Goal: Information Seeking & Learning: Learn about a topic

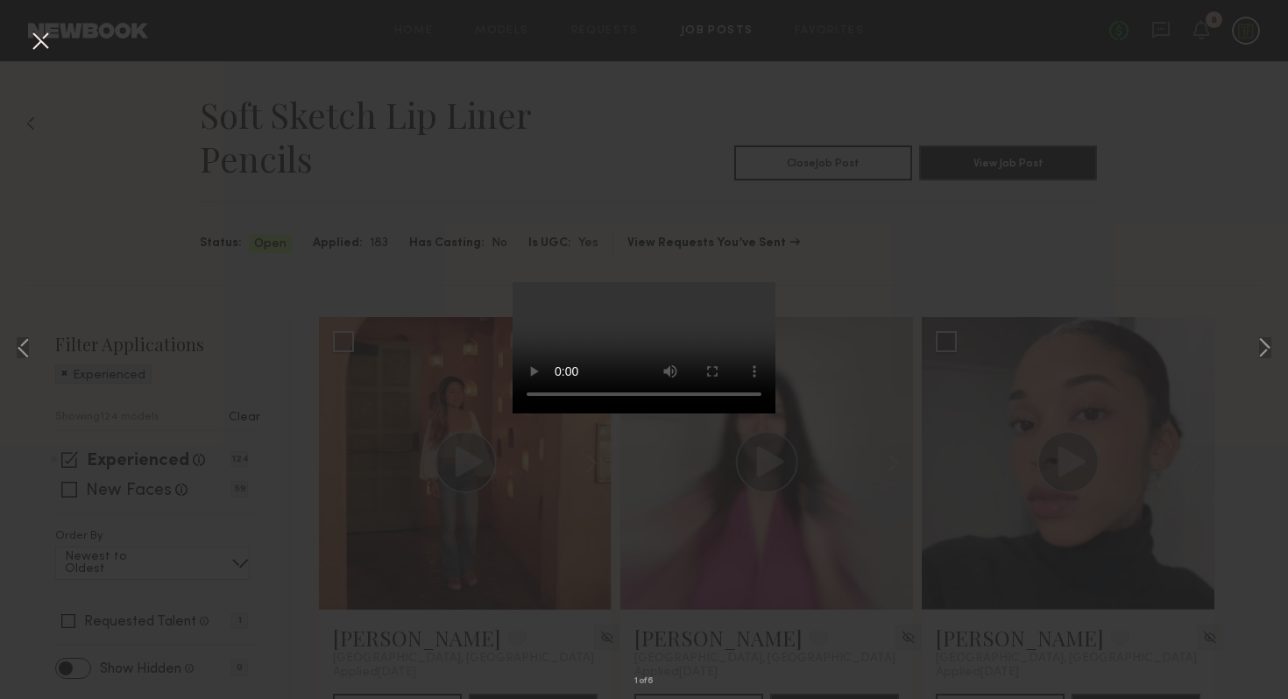
click at [960, 316] on div "1 of 6" at bounding box center [644, 349] width 1288 height 699
click at [135, 183] on div "1 of 6" at bounding box center [644, 349] width 1288 height 699
click at [44, 36] on button at bounding box center [40, 42] width 28 height 32
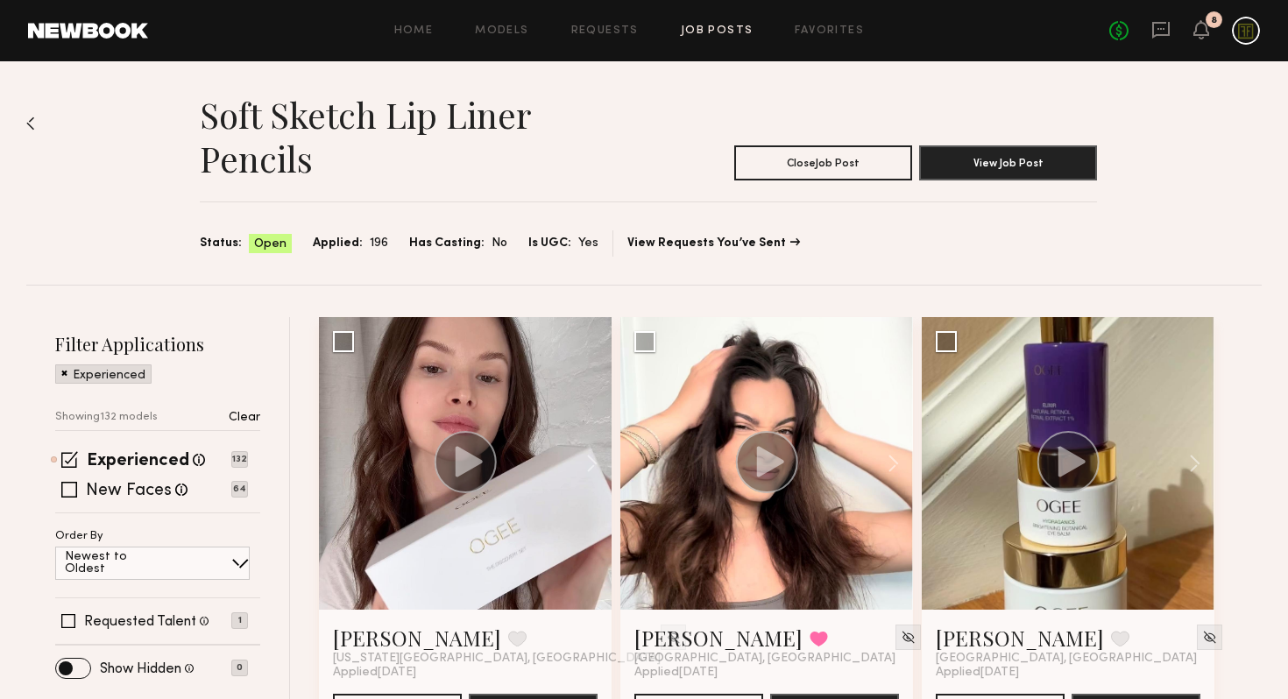
click at [691, 35] on link "Job Posts" at bounding box center [717, 30] width 73 height 11
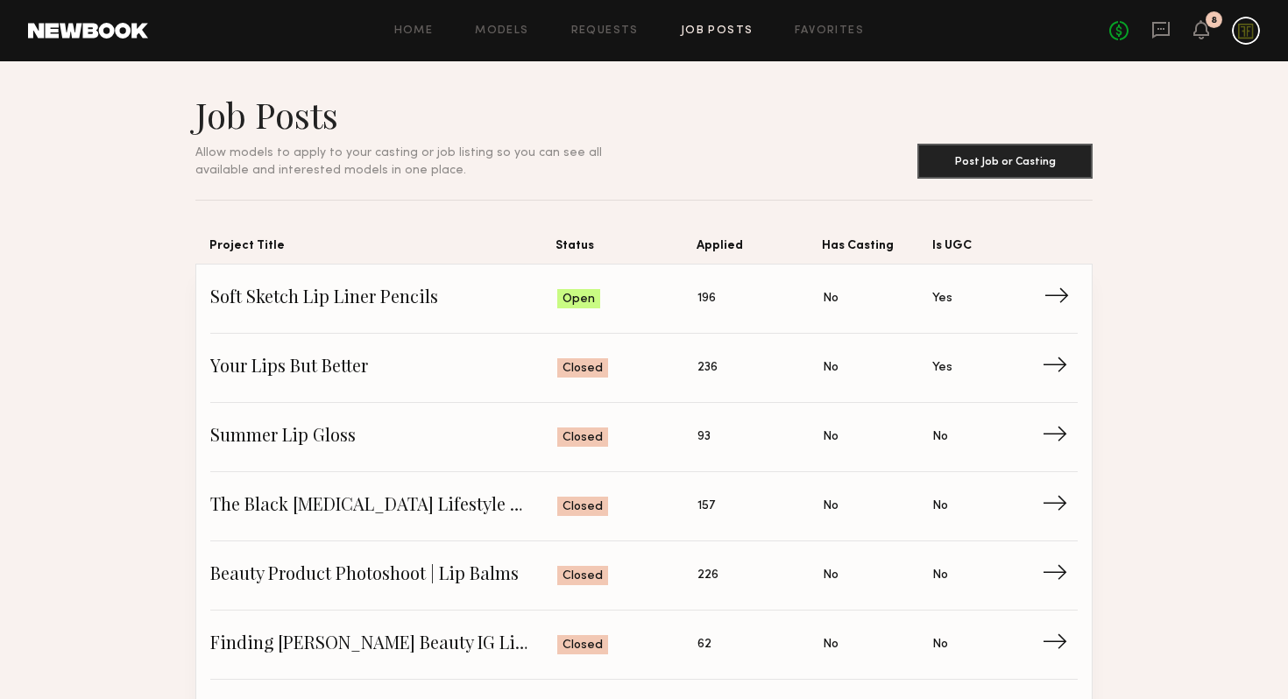
click at [763, 285] on link "Soft Sketch Lip Liner Pencils Status: Open Applied: 196 Has Casting: No Is UGC:…" at bounding box center [644, 299] width 868 height 69
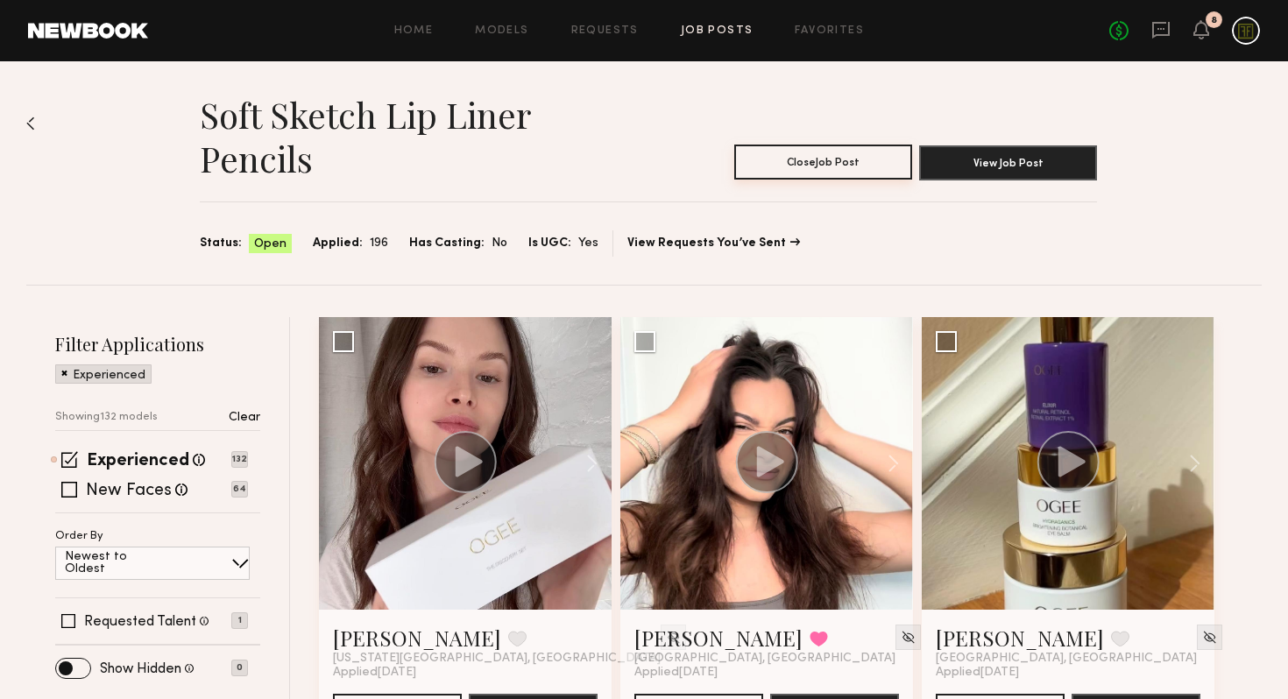
click at [863, 159] on button "Close Job Post" at bounding box center [823, 162] width 178 height 35
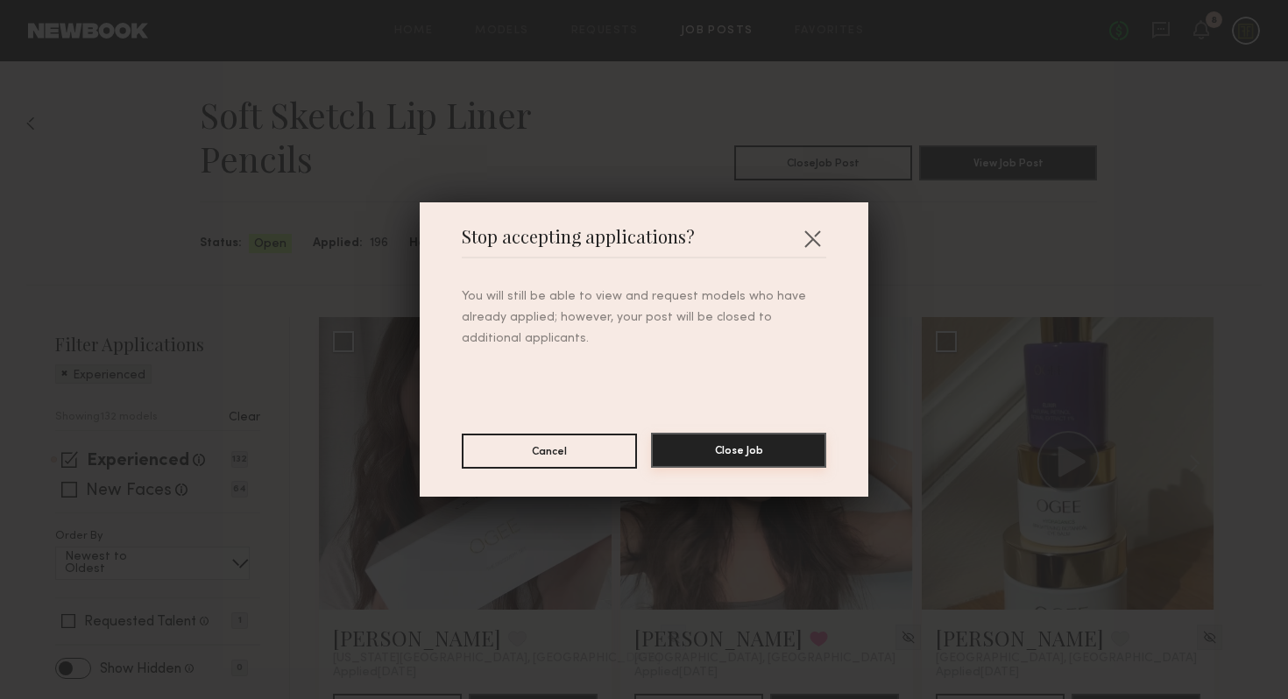
click at [768, 459] on button "Close Job" at bounding box center [738, 450] width 175 height 35
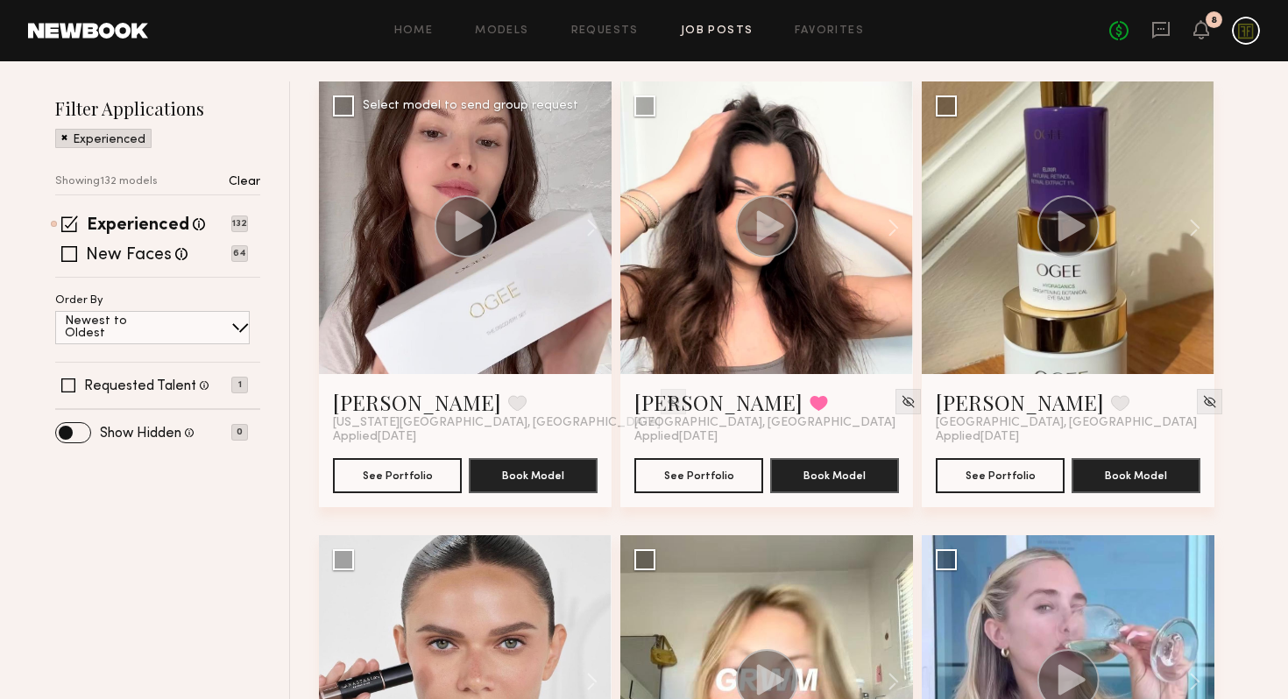
scroll to position [252, 0]
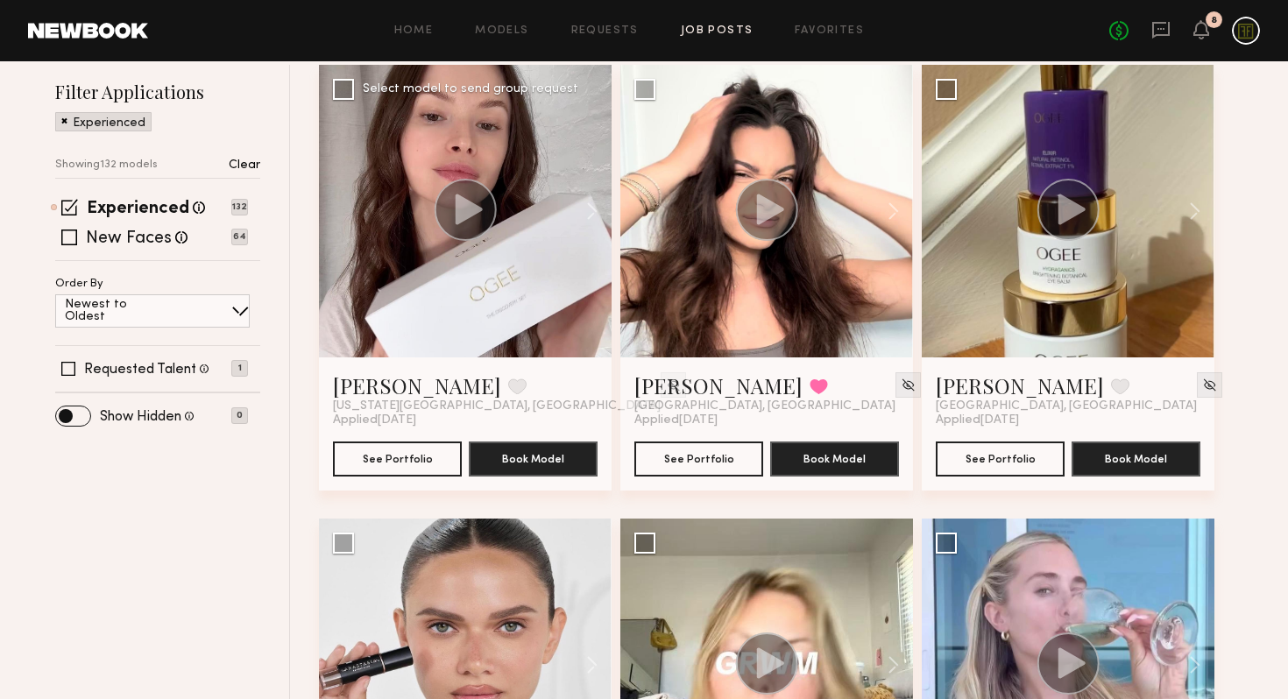
click at [457, 219] on icon at bounding box center [469, 209] width 27 height 31
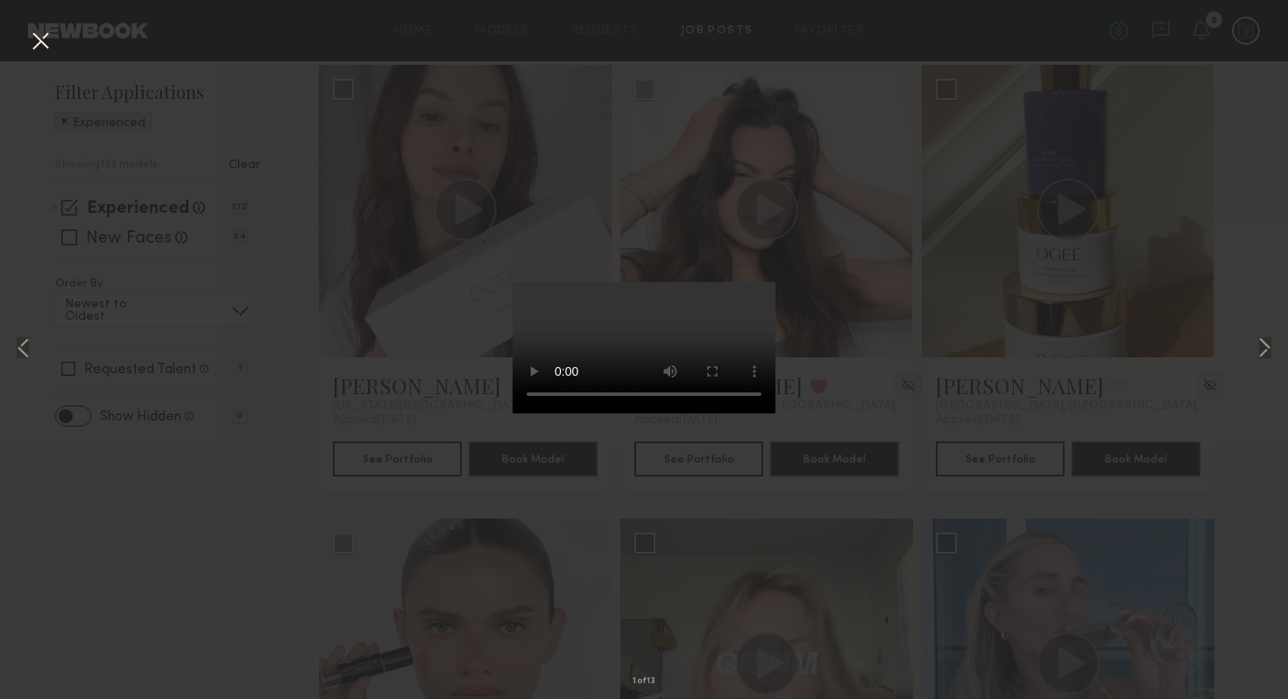
click at [35, 36] on button at bounding box center [40, 42] width 28 height 32
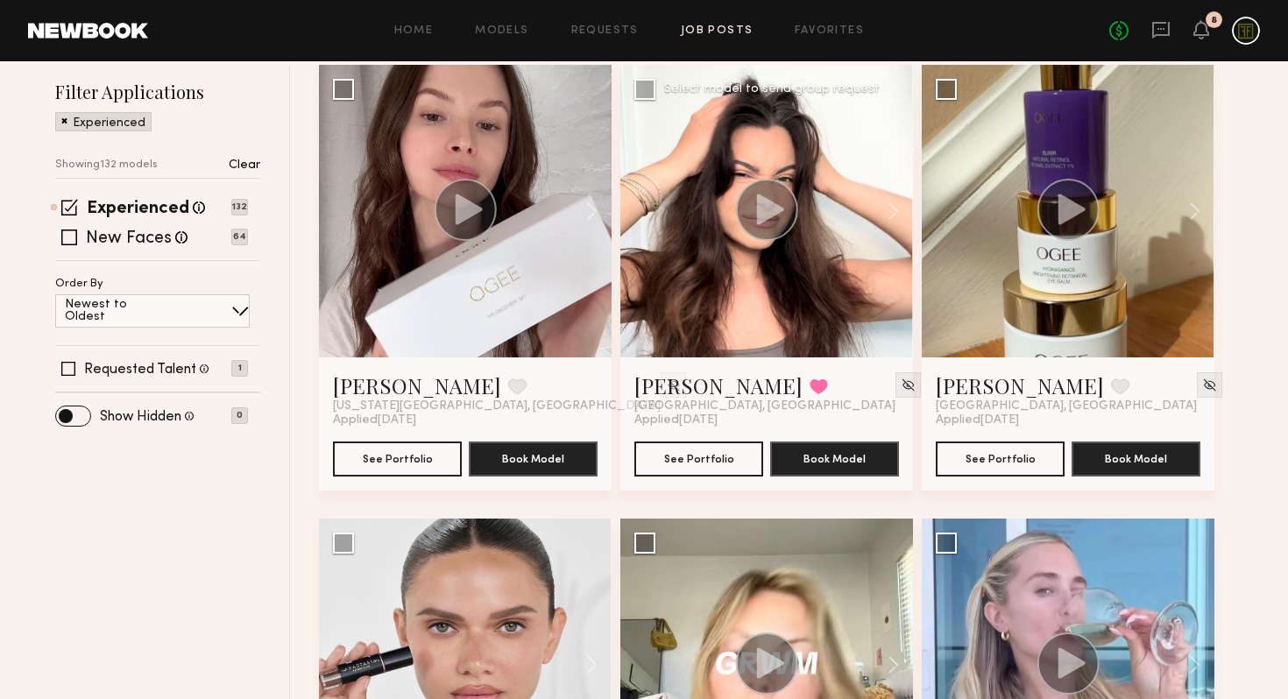
click at [772, 211] on icon at bounding box center [770, 209] width 27 height 31
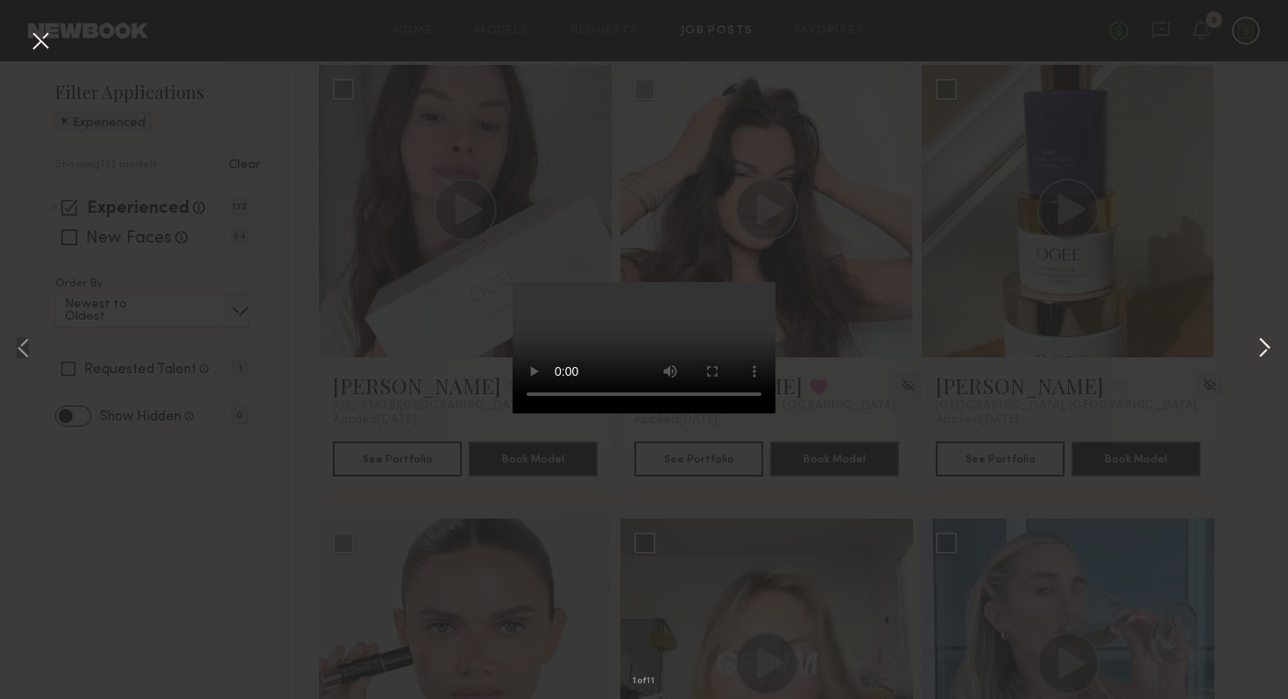
click at [1258, 357] on button at bounding box center [1264, 349] width 21 height 559
click at [1262, 348] on button at bounding box center [1264, 349] width 21 height 559
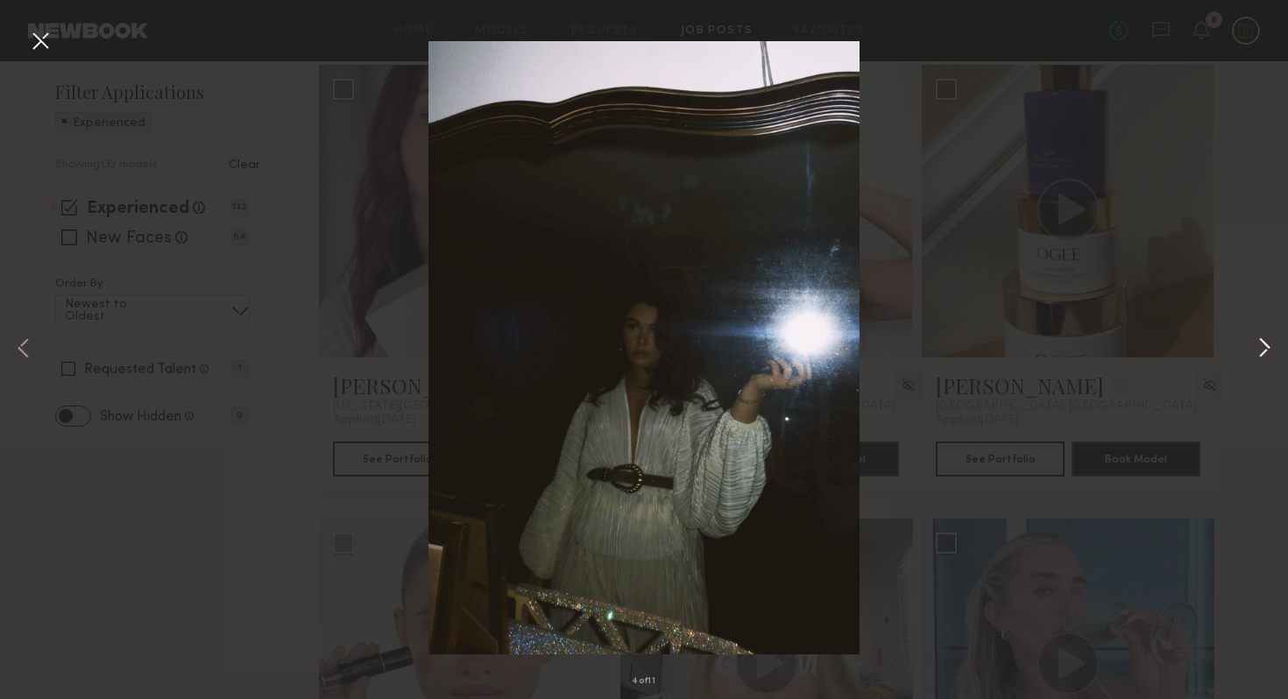
click at [1262, 348] on button at bounding box center [1264, 349] width 21 height 559
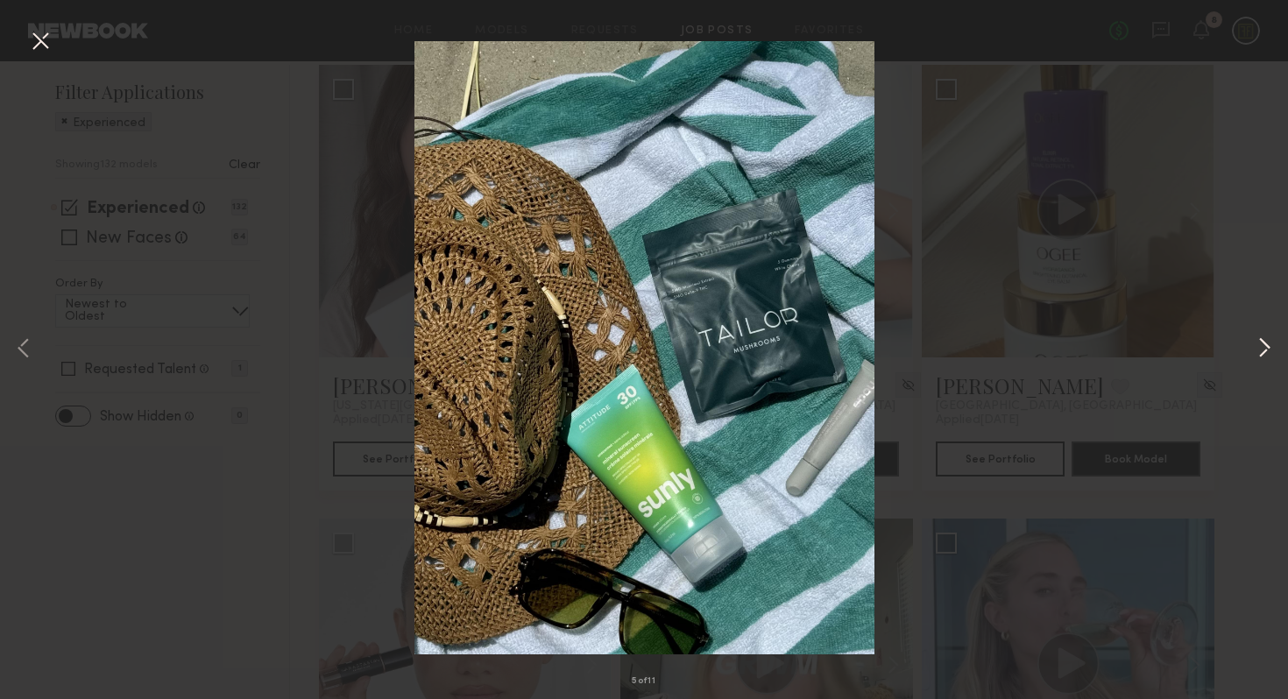
click at [1262, 348] on button at bounding box center [1264, 349] width 21 height 559
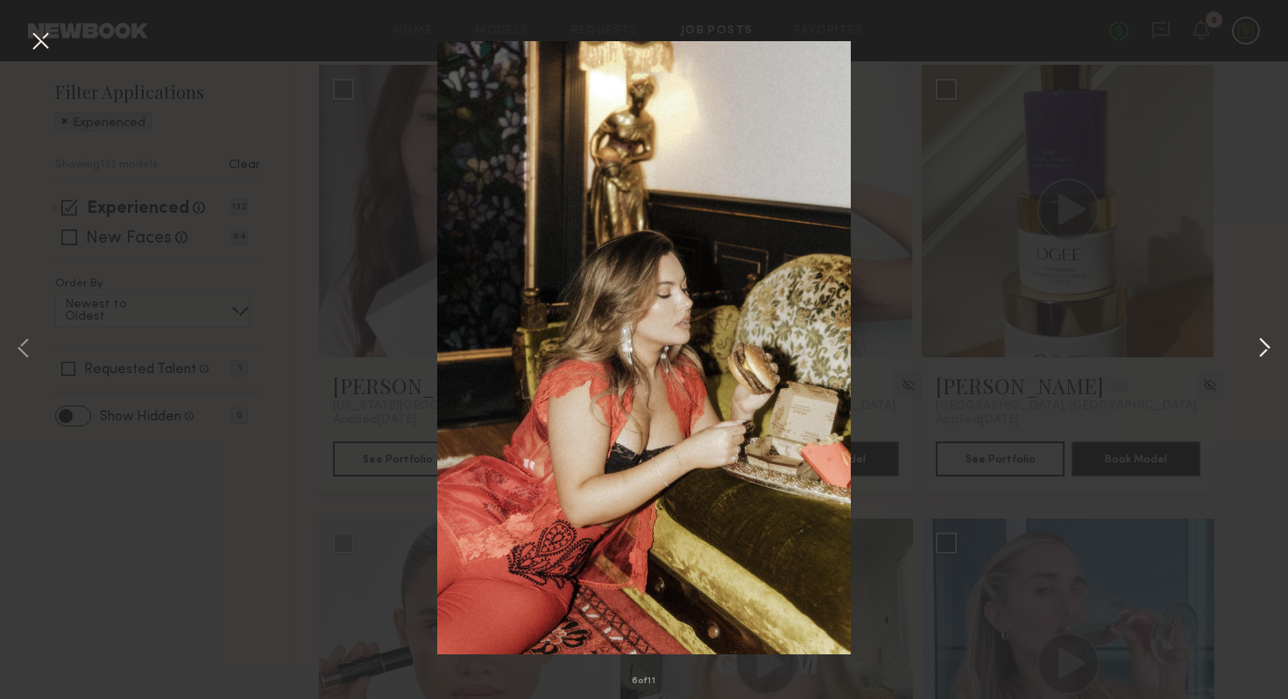
click at [1262, 349] on button at bounding box center [1264, 349] width 21 height 559
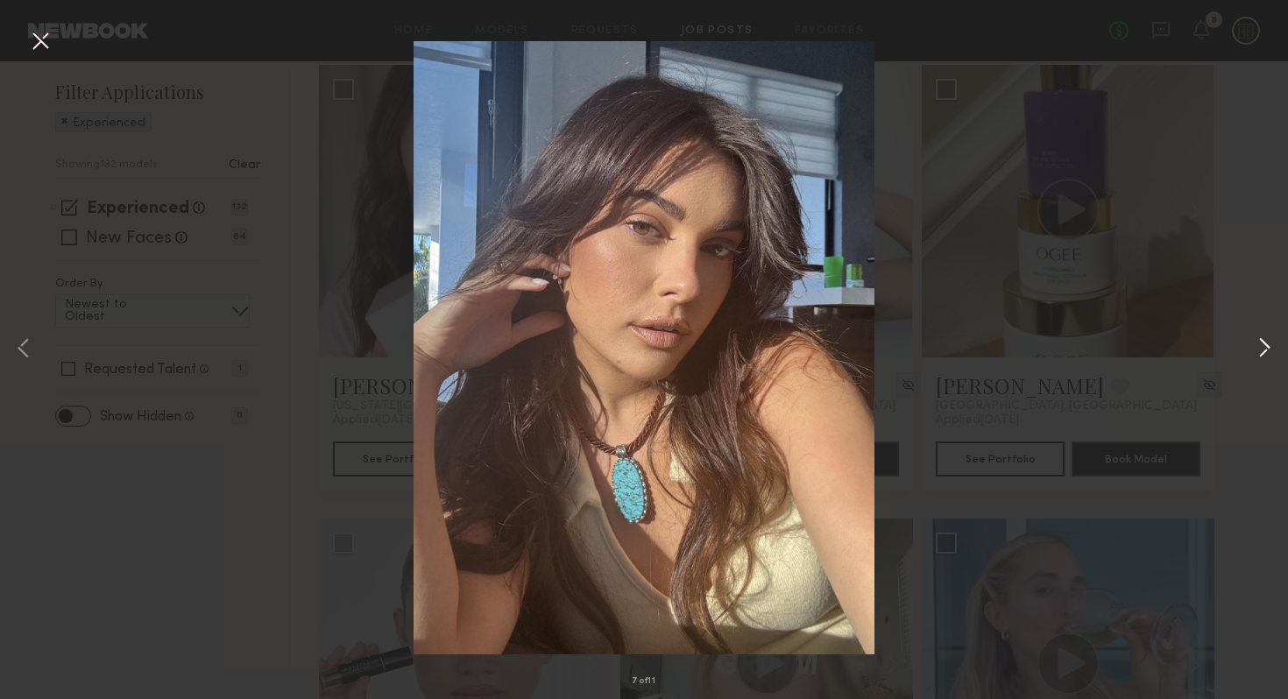
click at [1262, 349] on button at bounding box center [1264, 349] width 21 height 559
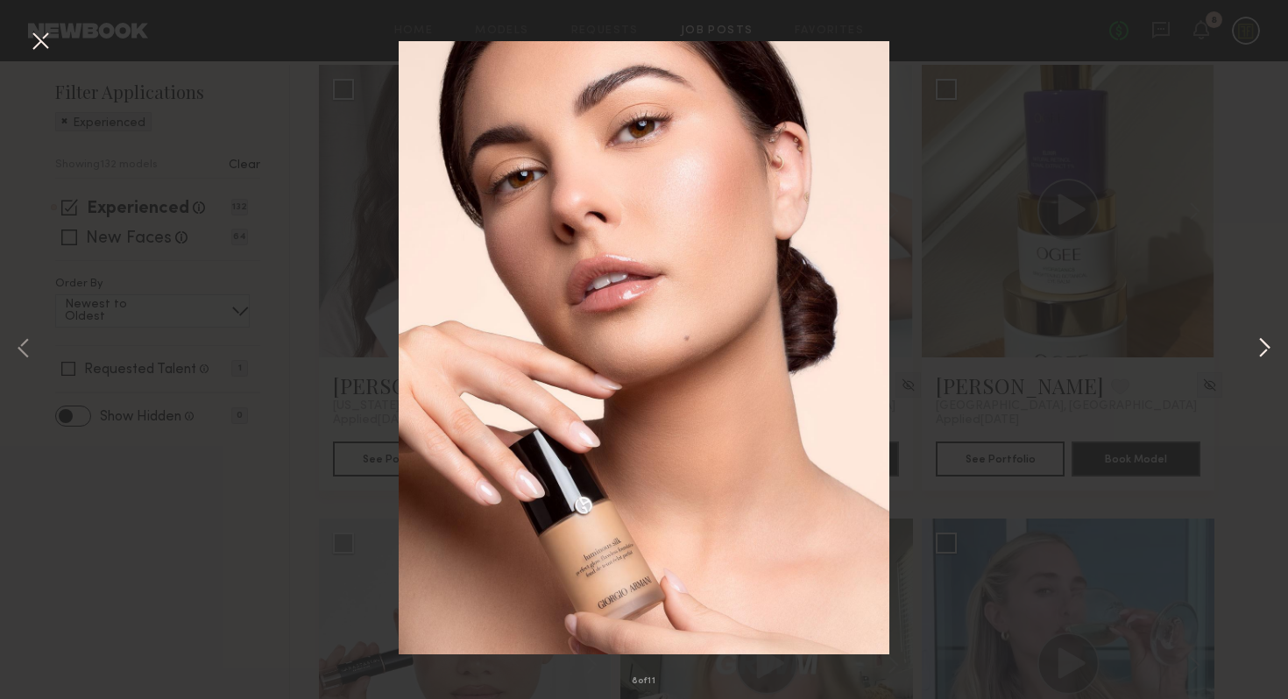
click at [1262, 349] on button at bounding box center [1264, 349] width 21 height 559
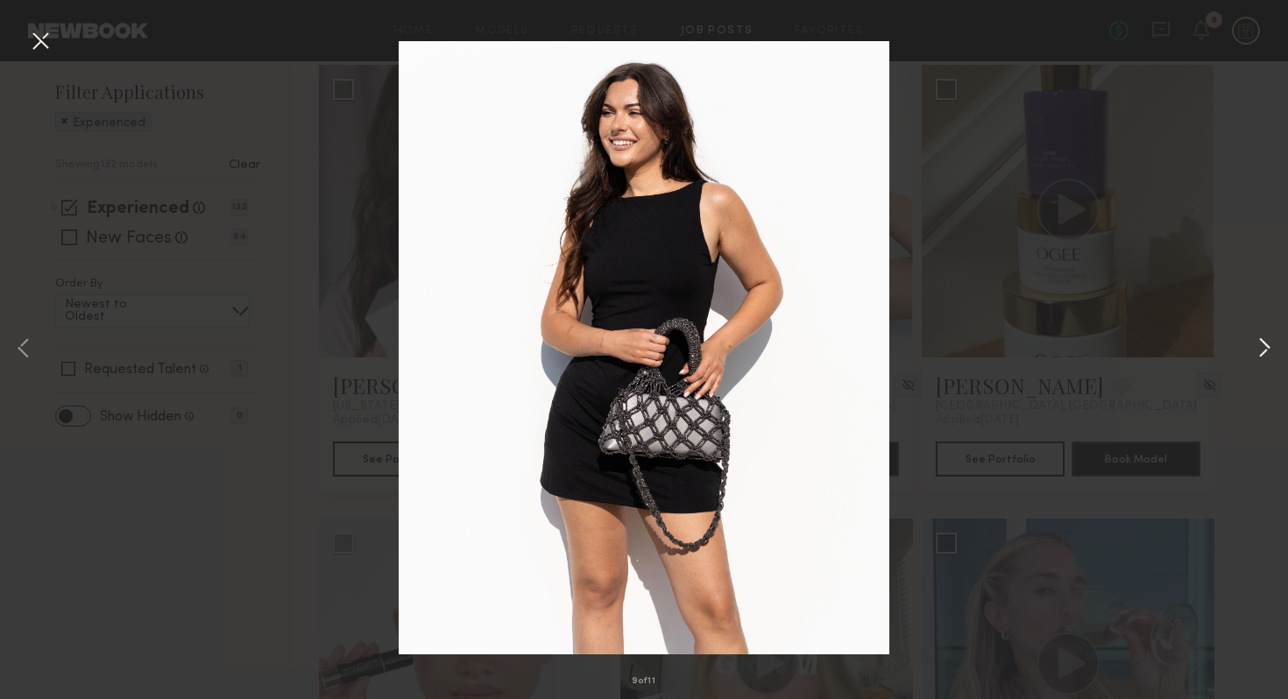
click at [1262, 349] on button at bounding box center [1264, 349] width 21 height 559
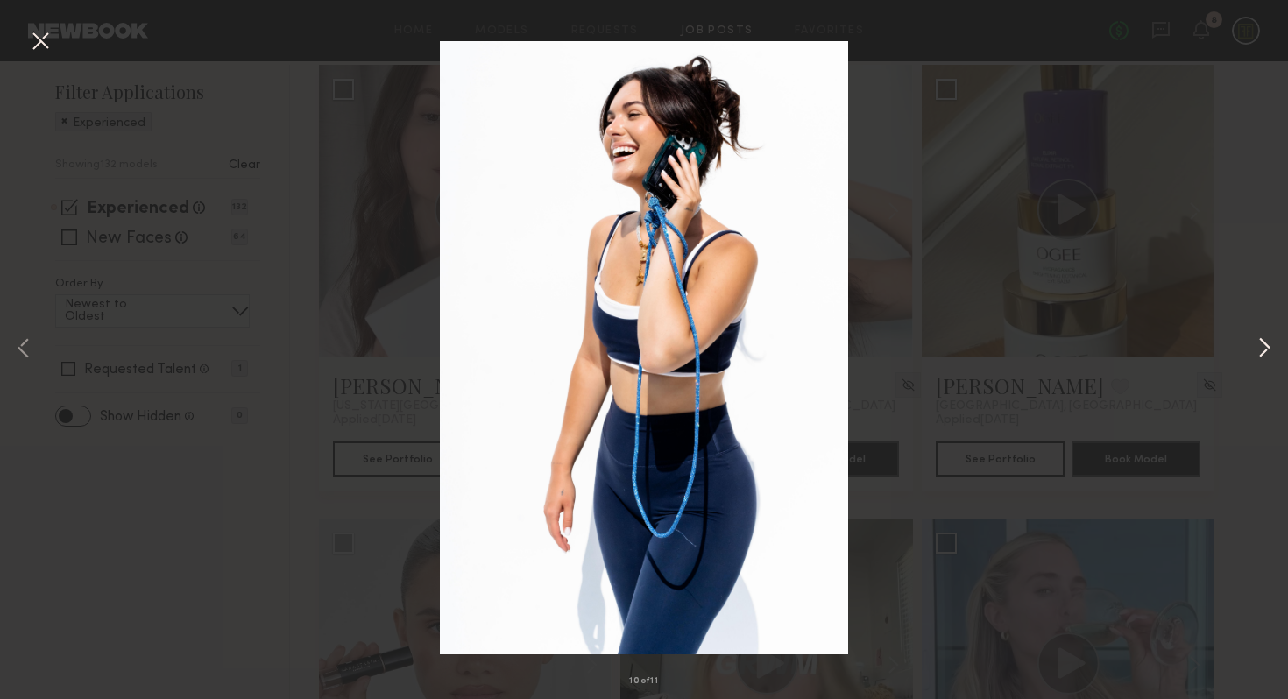
click at [1262, 349] on button at bounding box center [1264, 349] width 21 height 559
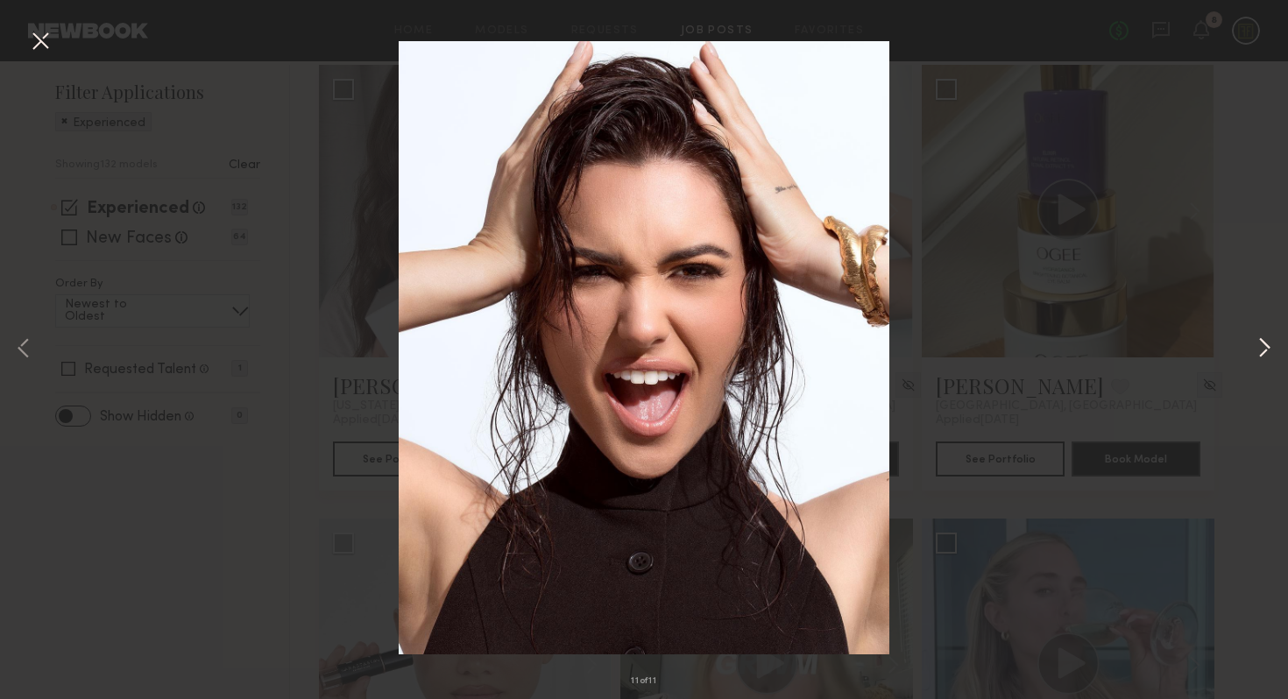
click at [1262, 349] on button at bounding box center [1264, 349] width 21 height 559
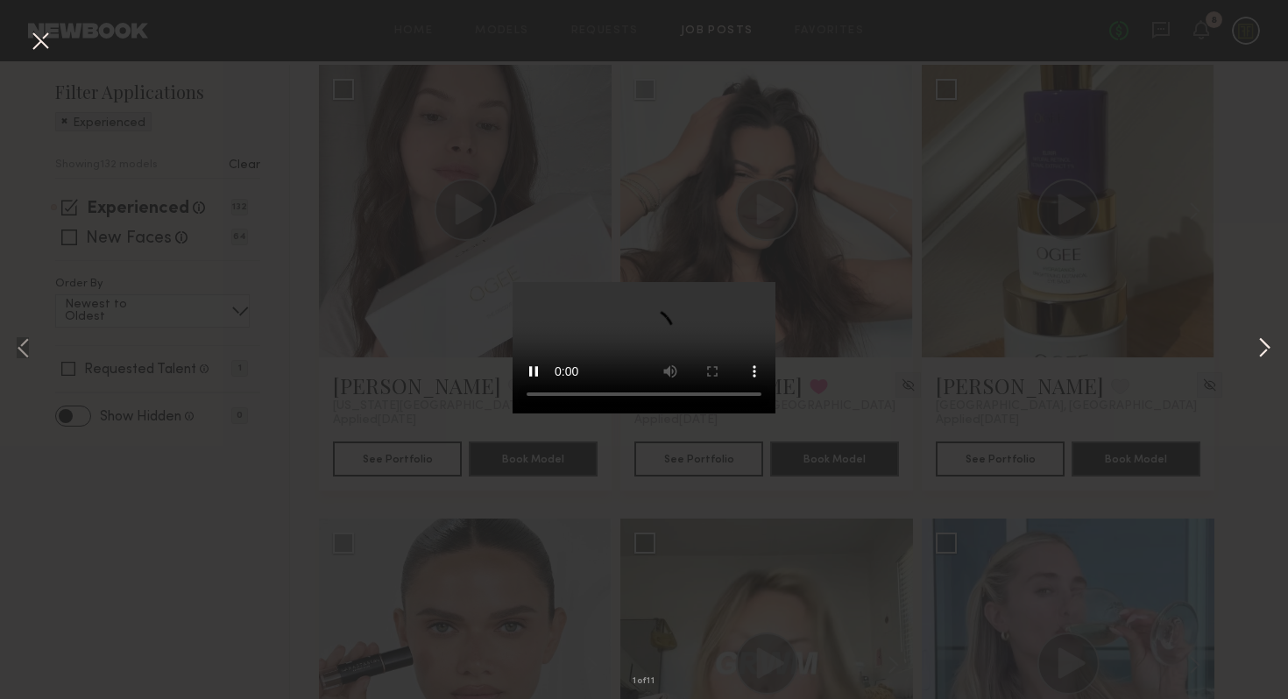
click at [1262, 349] on button at bounding box center [1264, 349] width 21 height 559
click at [1188, 403] on div "2 of 11" at bounding box center [644, 349] width 1288 height 699
click at [44, 35] on button at bounding box center [40, 42] width 28 height 32
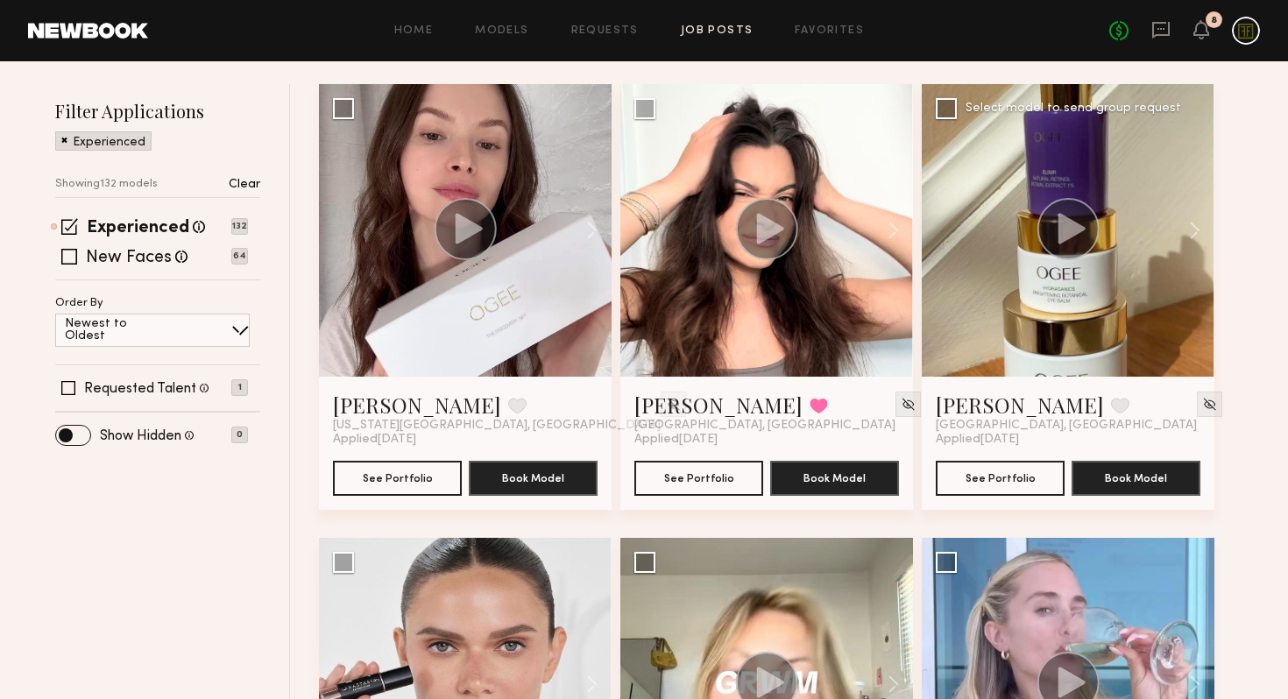
scroll to position [198, 0]
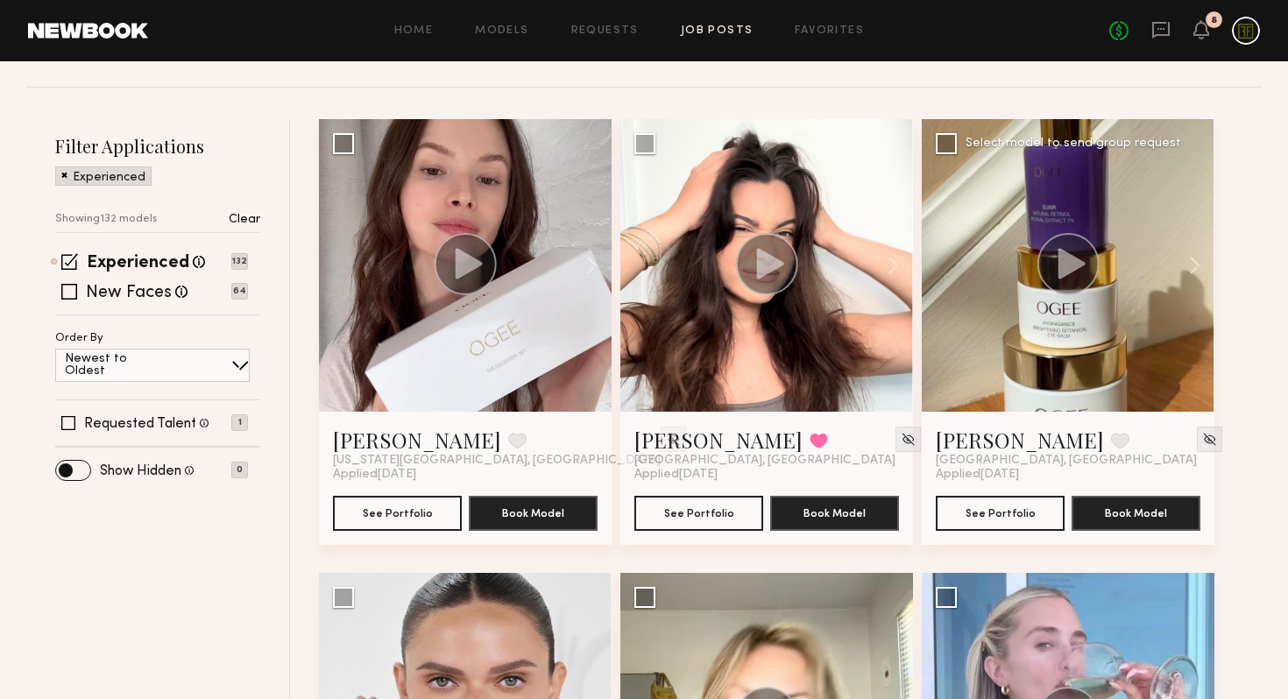
click at [1077, 273] on circle at bounding box center [1069, 264] width 62 height 62
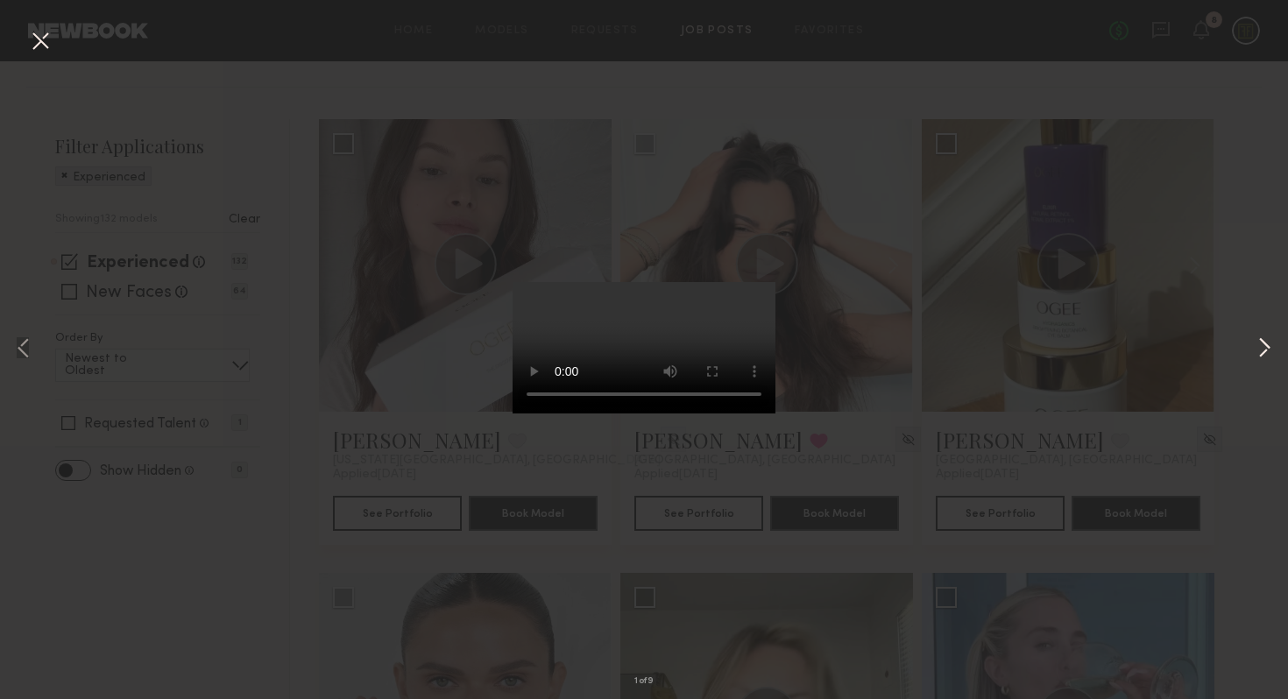
click at [1256, 354] on button at bounding box center [1264, 349] width 21 height 559
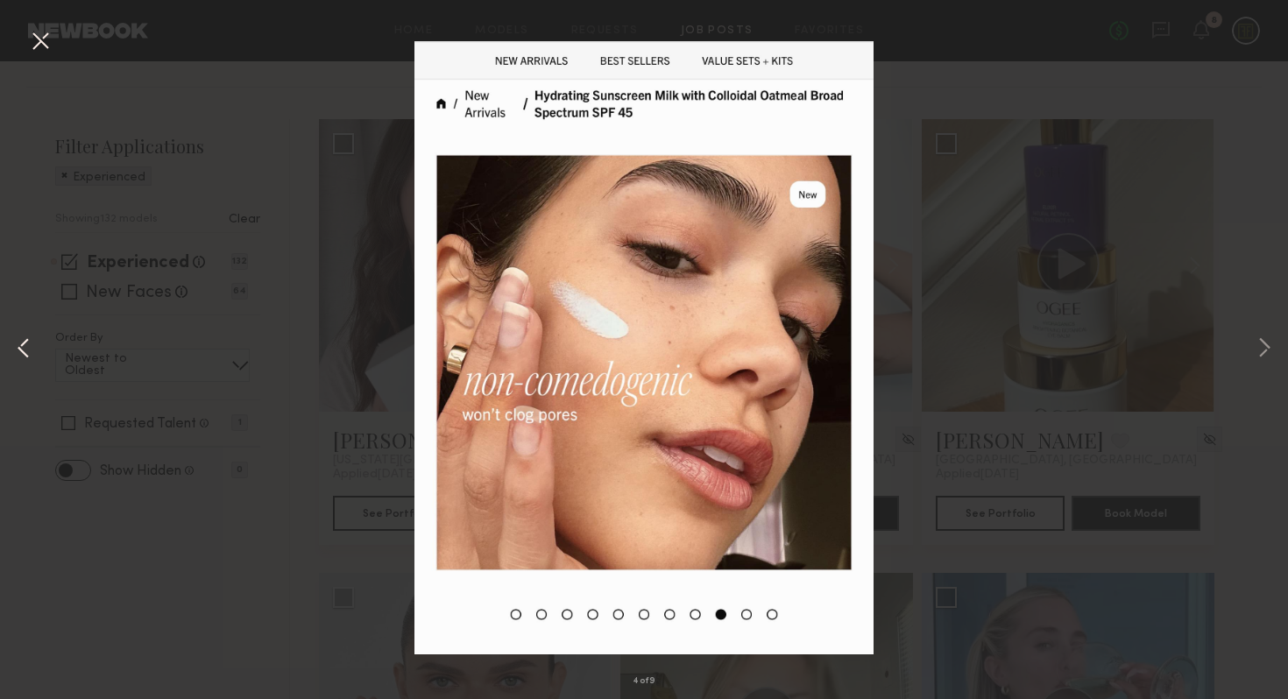
click at [29, 346] on button at bounding box center [23, 349] width 21 height 559
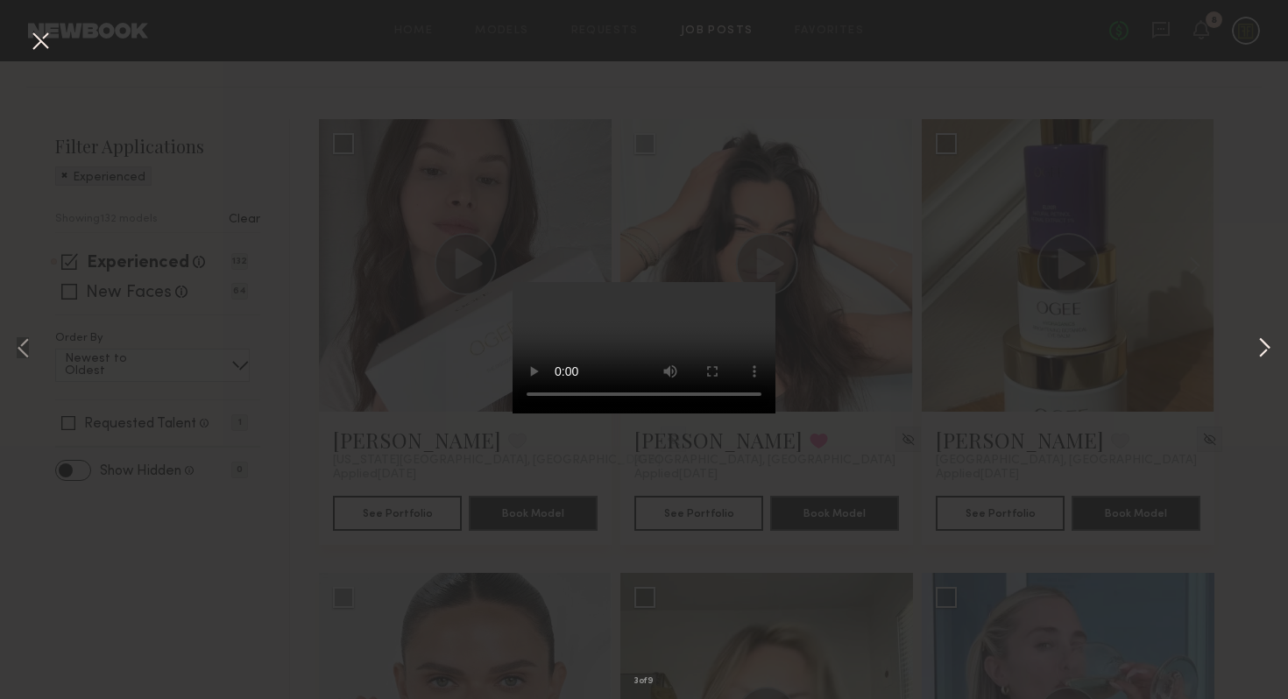
click at [1264, 348] on button at bounding box center [1264, 349] width 21 height 559
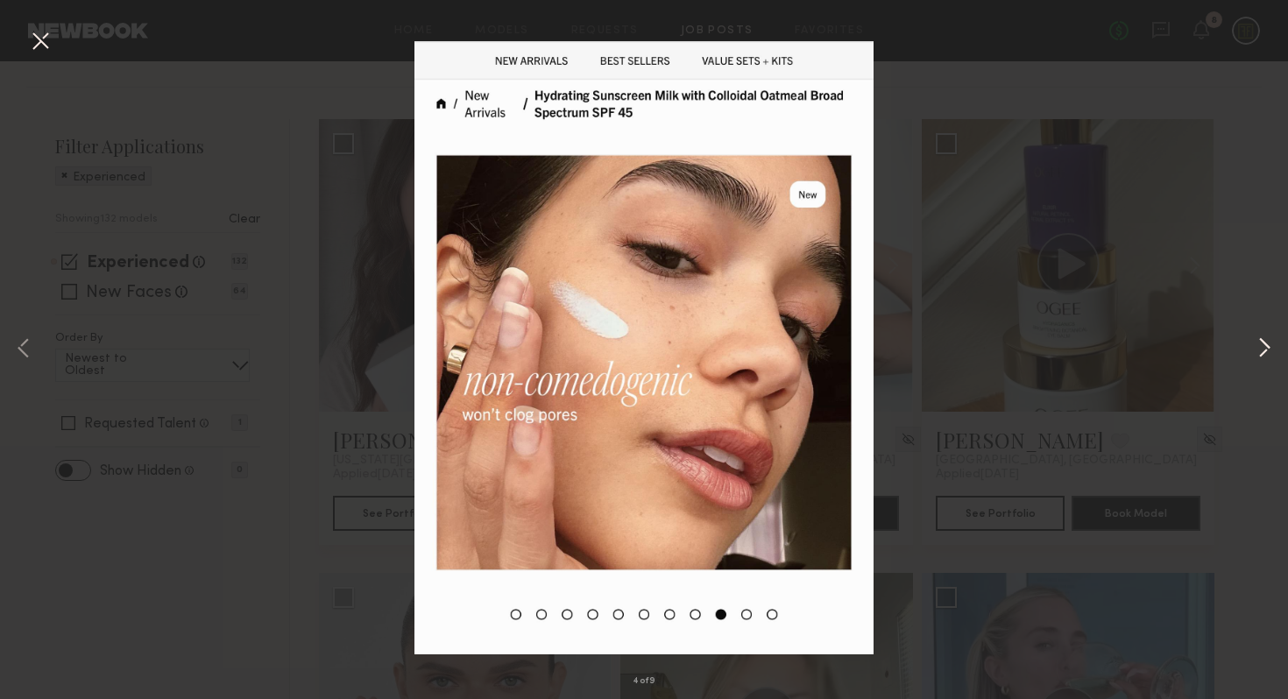
click at [1264, 348] on button at bounding box center [1264, 349] width 21 height 559
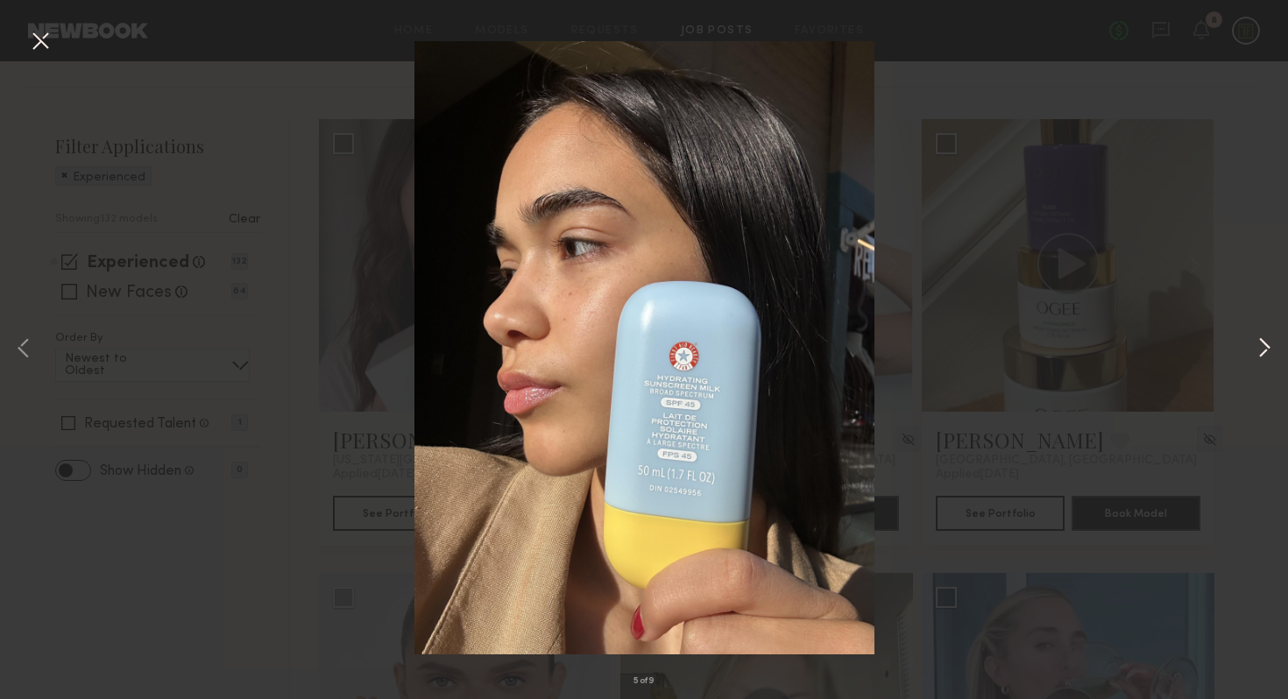
click at [1264, 348] on button at bounding box center [1264, 349] width 21 height 559
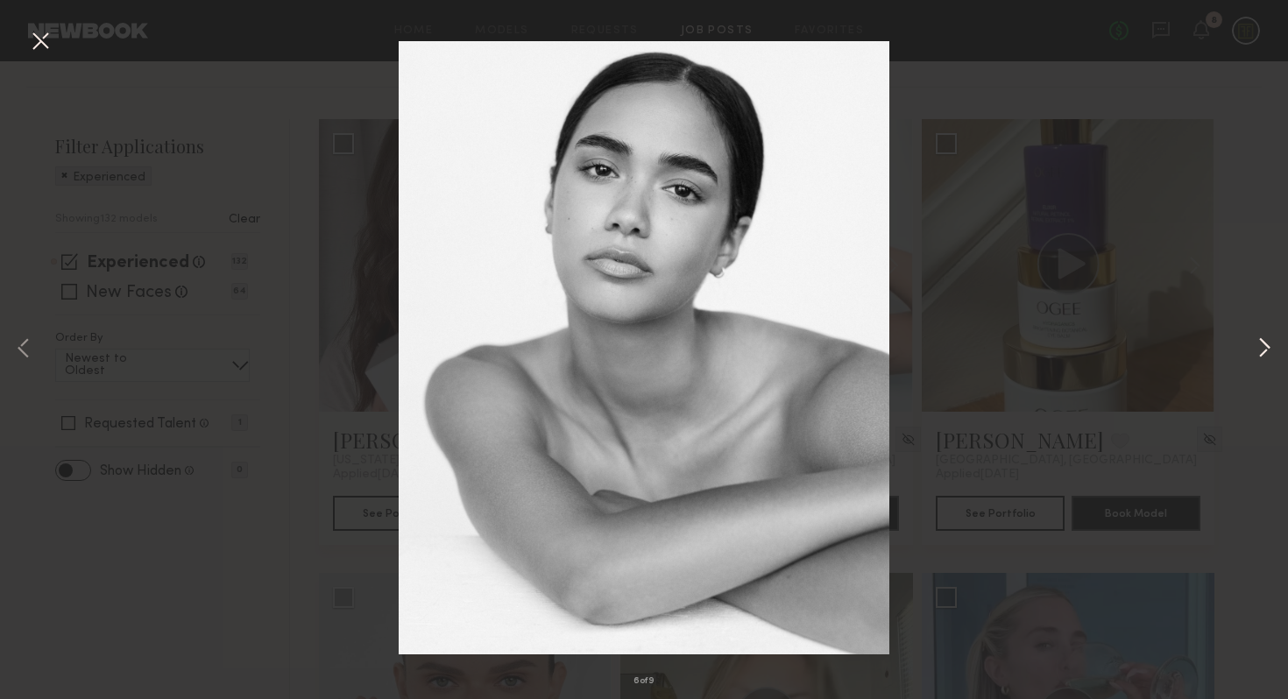
click at [1264, 348] on button at bounding box center [1264, 349] width 21 height 559
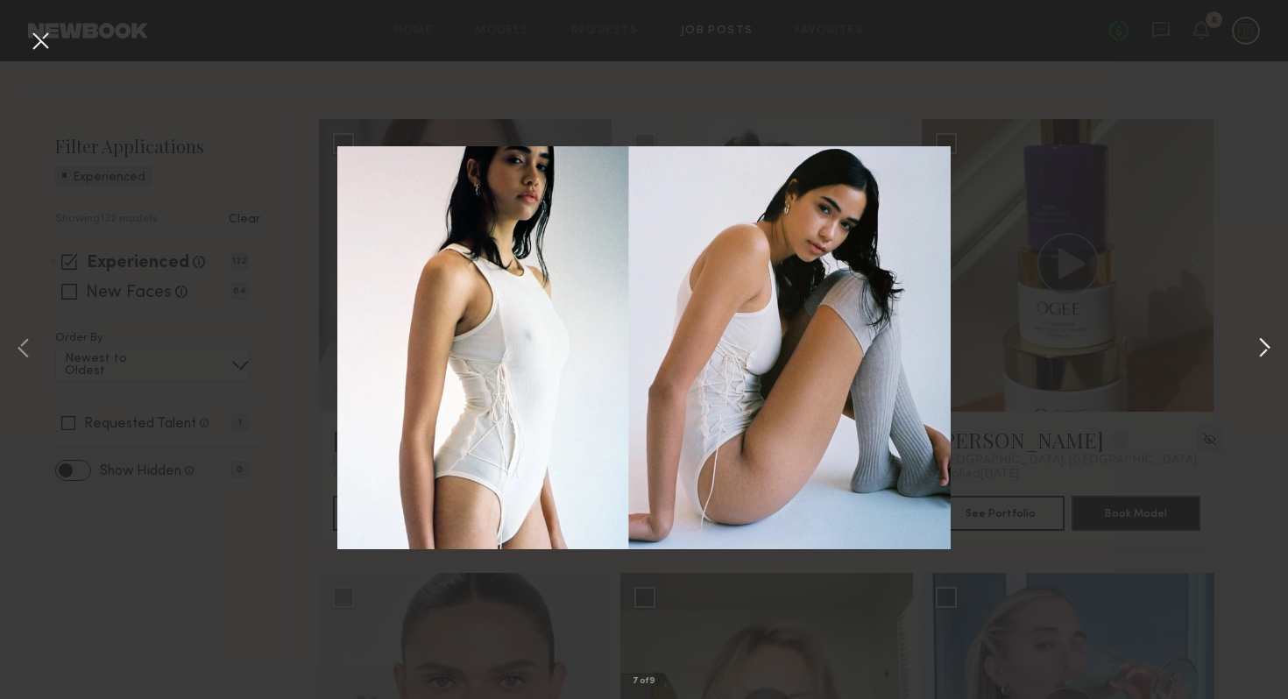
click at [1261, 351] on button at bounding box center [1264, 349] width 21 height 559
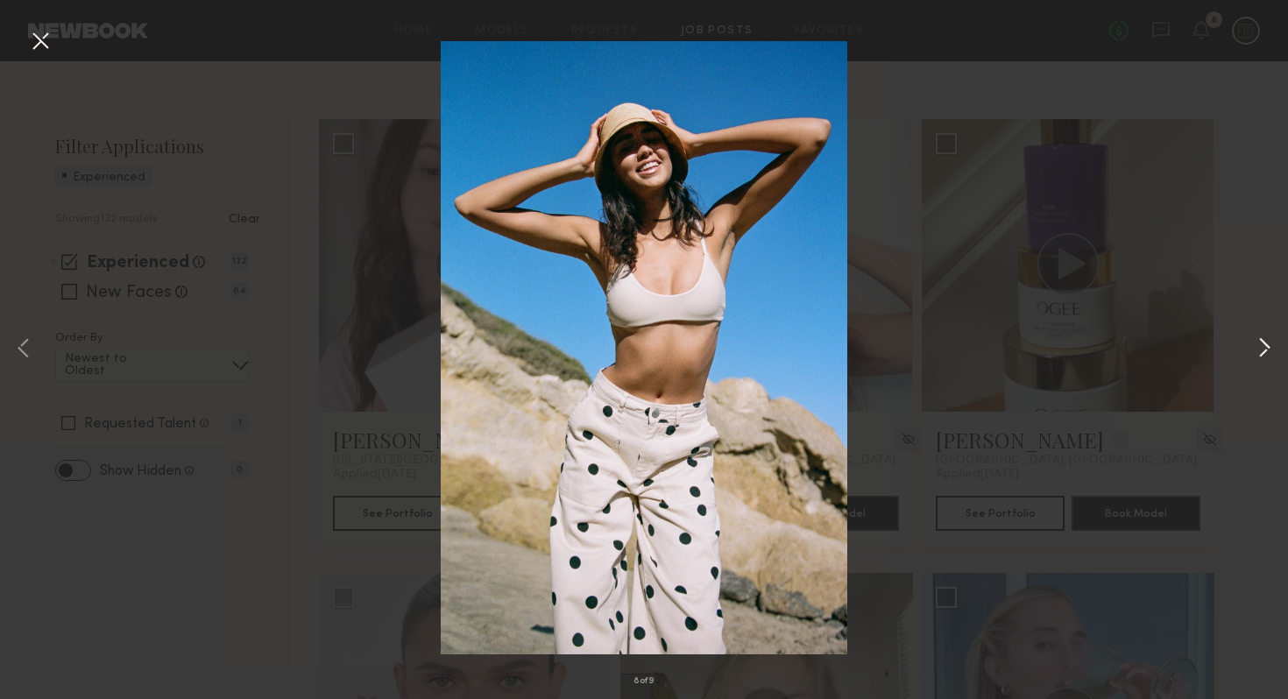
click at [1261, 356] on button at bounding box center [1264, 349] width 21 height 559
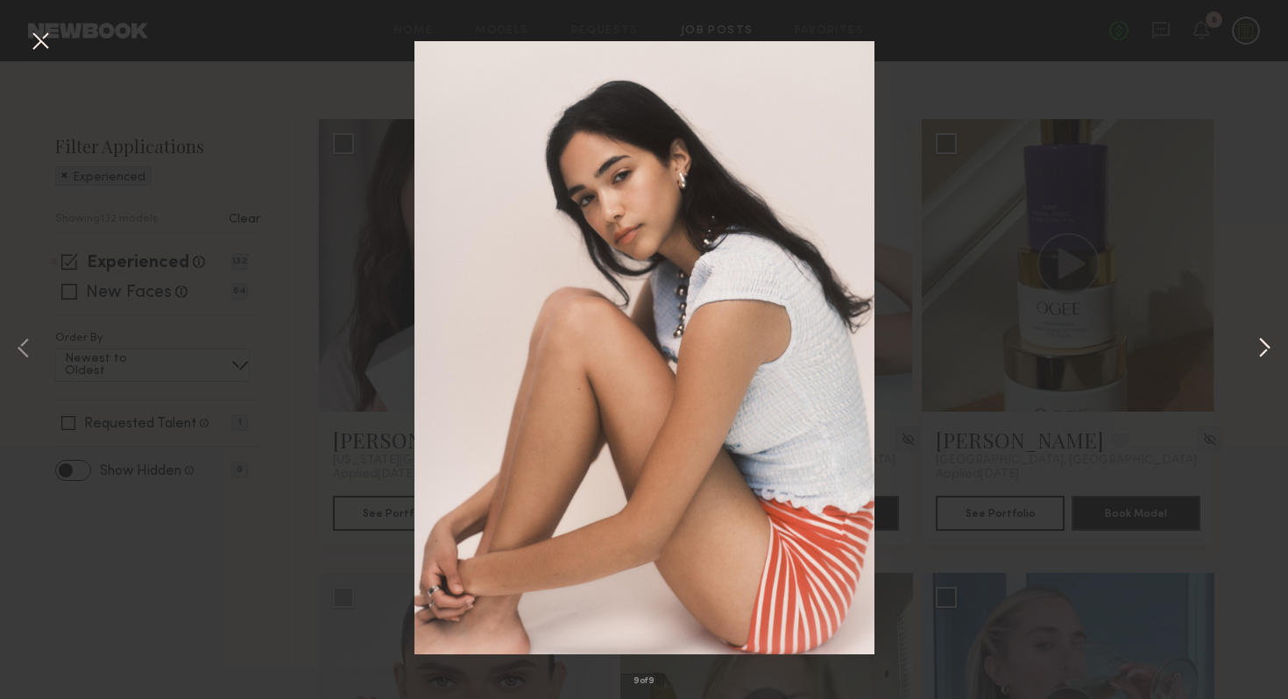
click at [1261, 356] on button at bounding box center [1264, 349] width 21 height 559
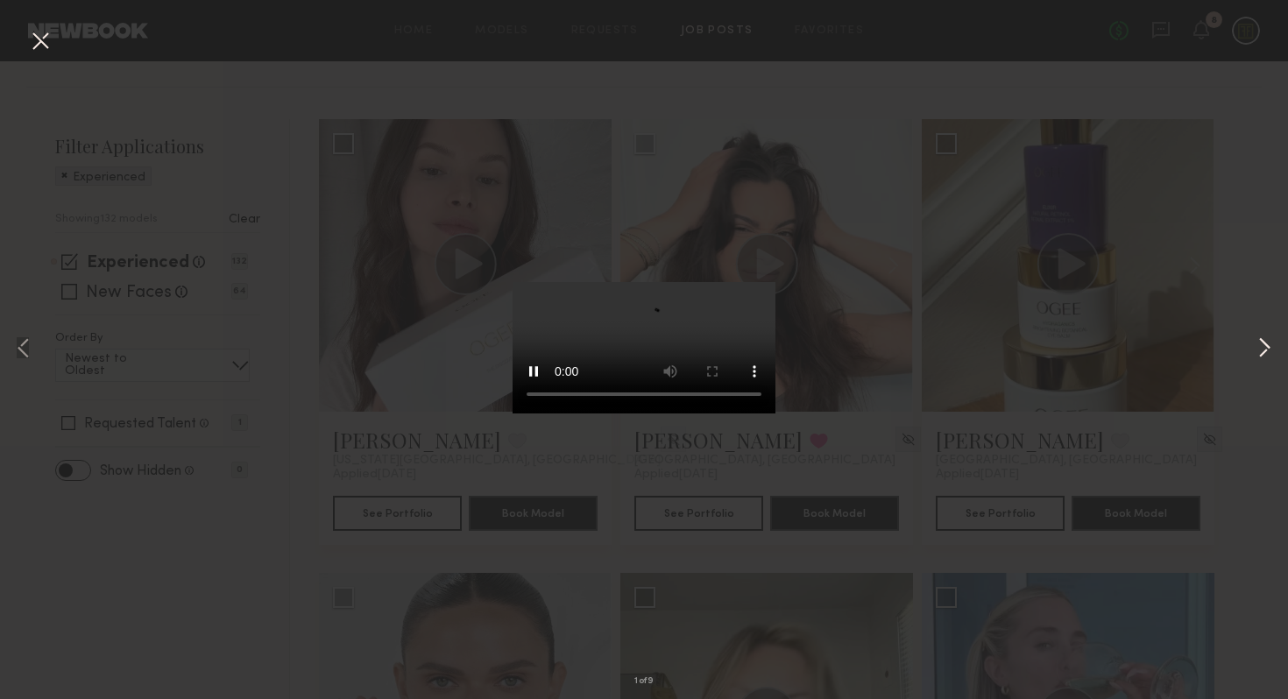
click at [1261, 356] on button at bounding box center [1264, 349] width 21 height 559
click at [45, 30] on button at bounding box center [40, 42] width 28 height 32
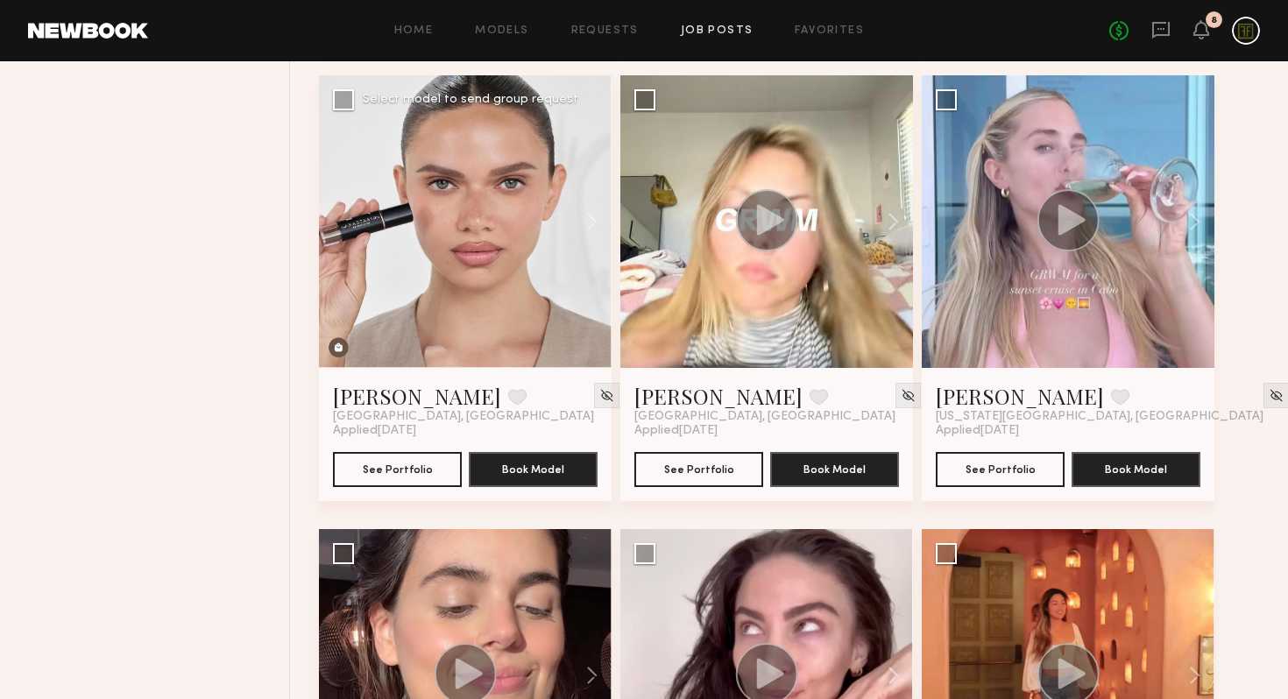
scroll to position [712, 0]
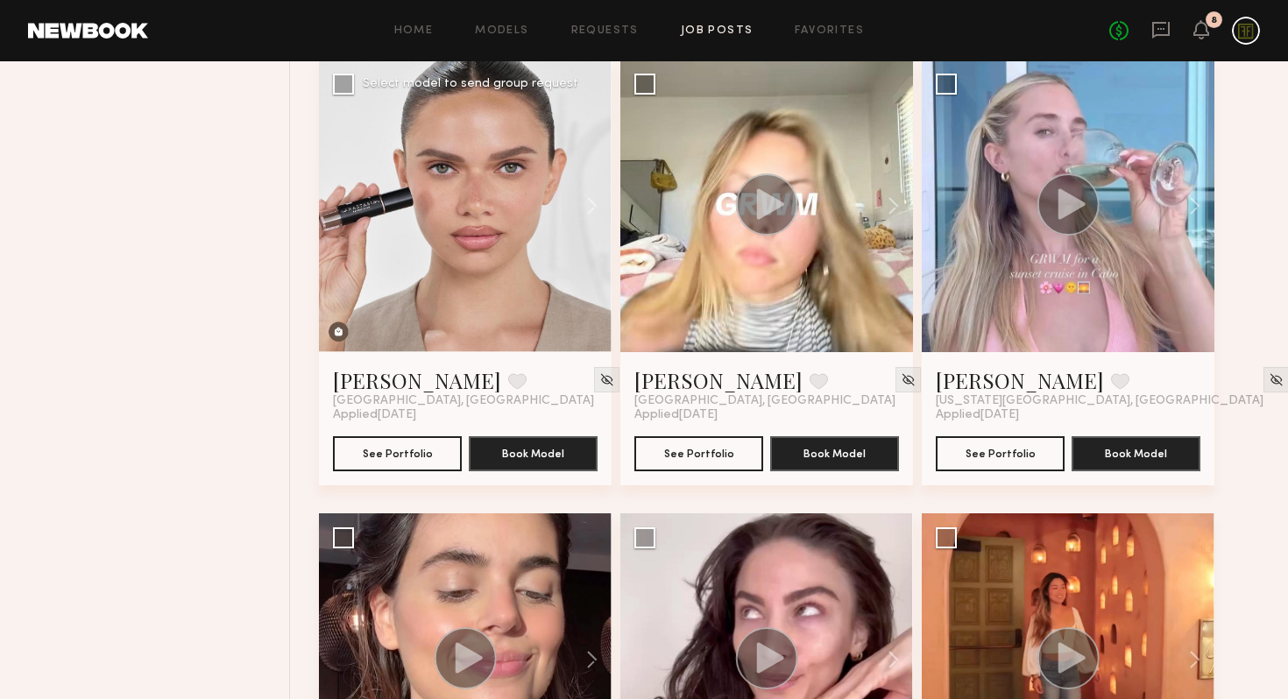
click at [482, 206] on div at bounding box center [465, 206] width 293 height 293
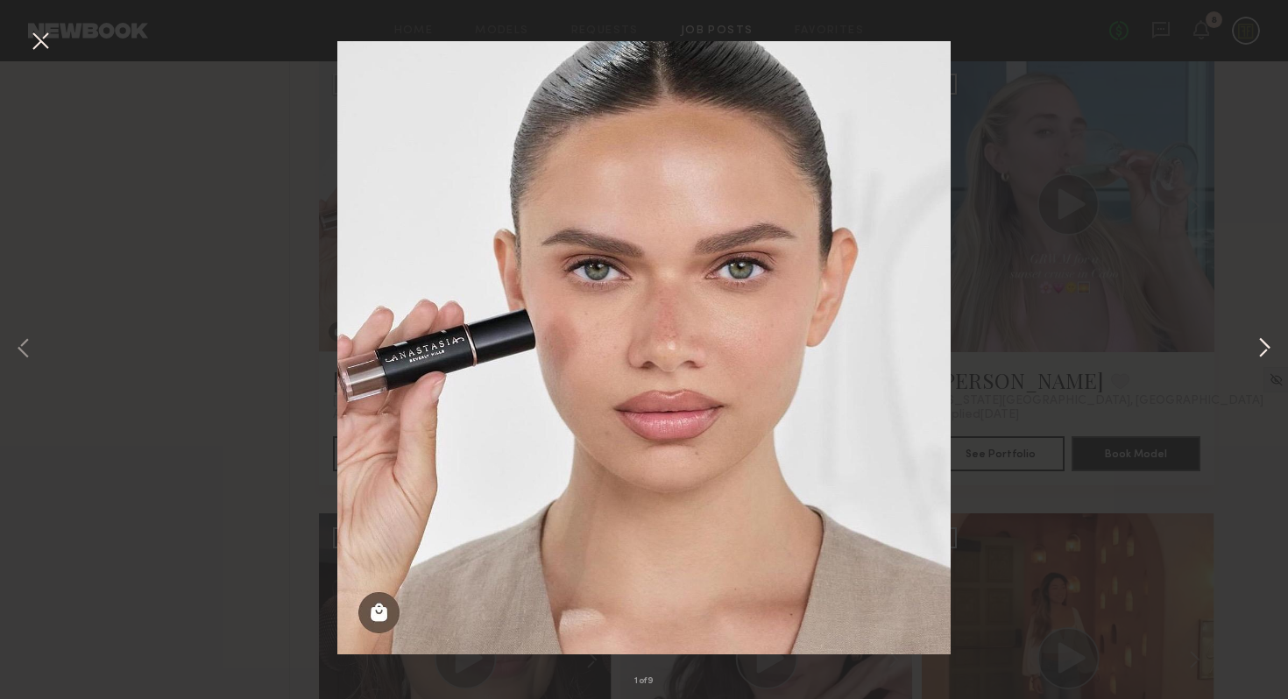
click at [1264, 351] on button at bounding box center [1264, 349] width 21 height 559
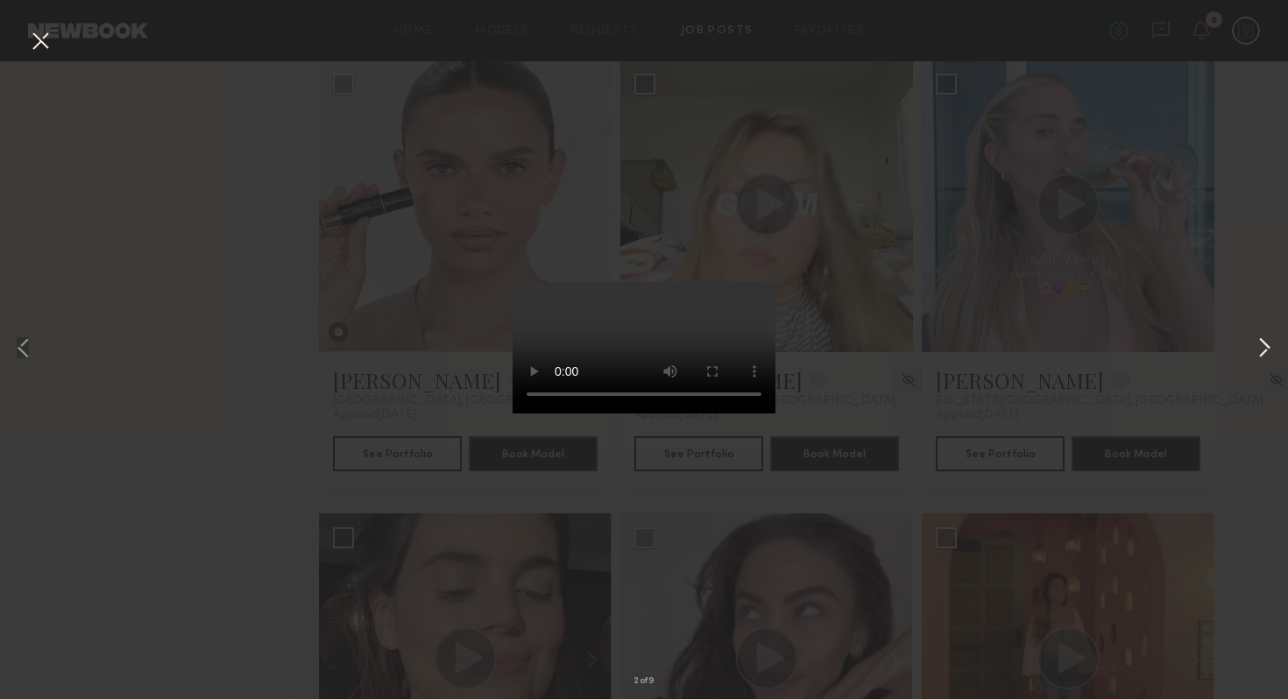
click at [1263, 354] on button at bounding box center [1264, 349] width 21 height 559
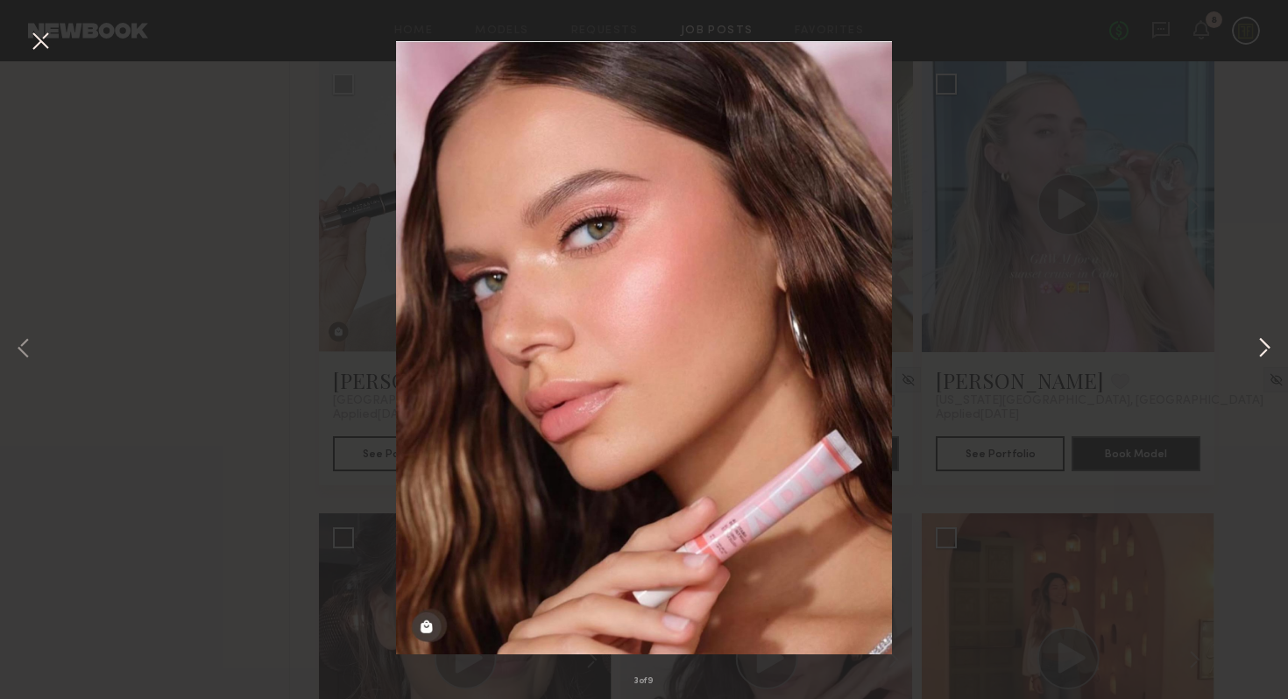
click at [1263, 354] on button at bounding box center [1264, 349] width 21 height 559
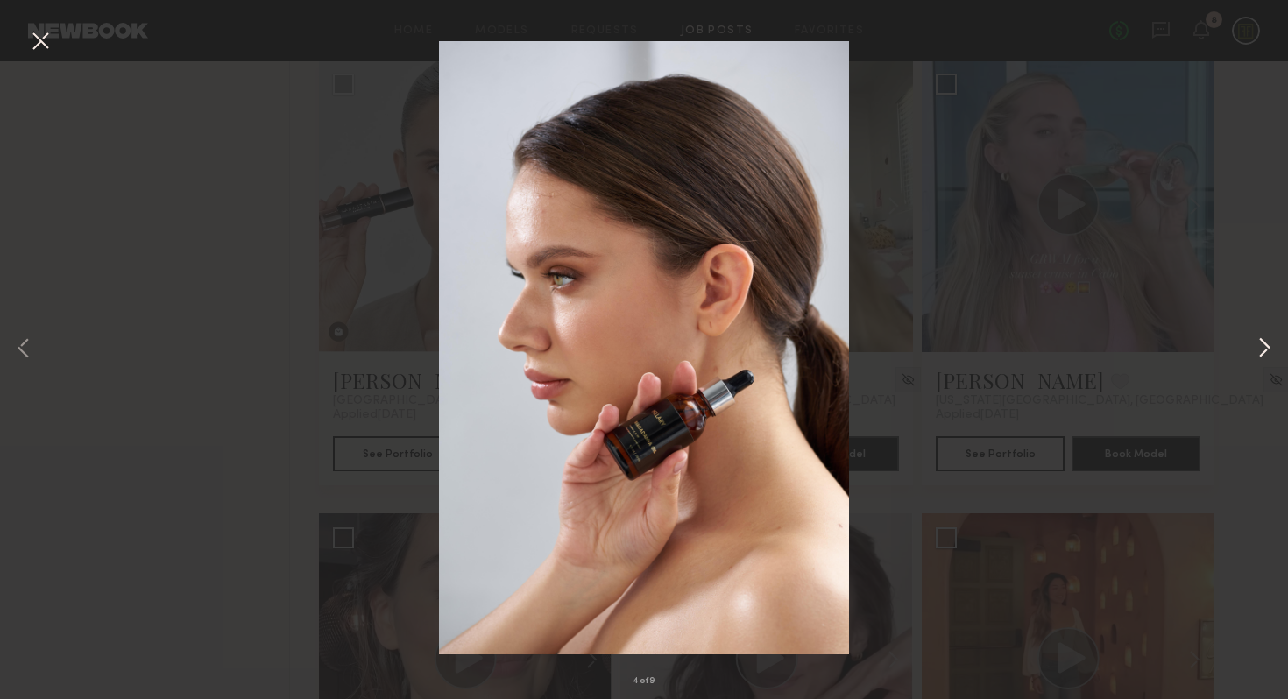
click at [1260, 348] on button at bounding box center [1264, 349] width 21 height 559
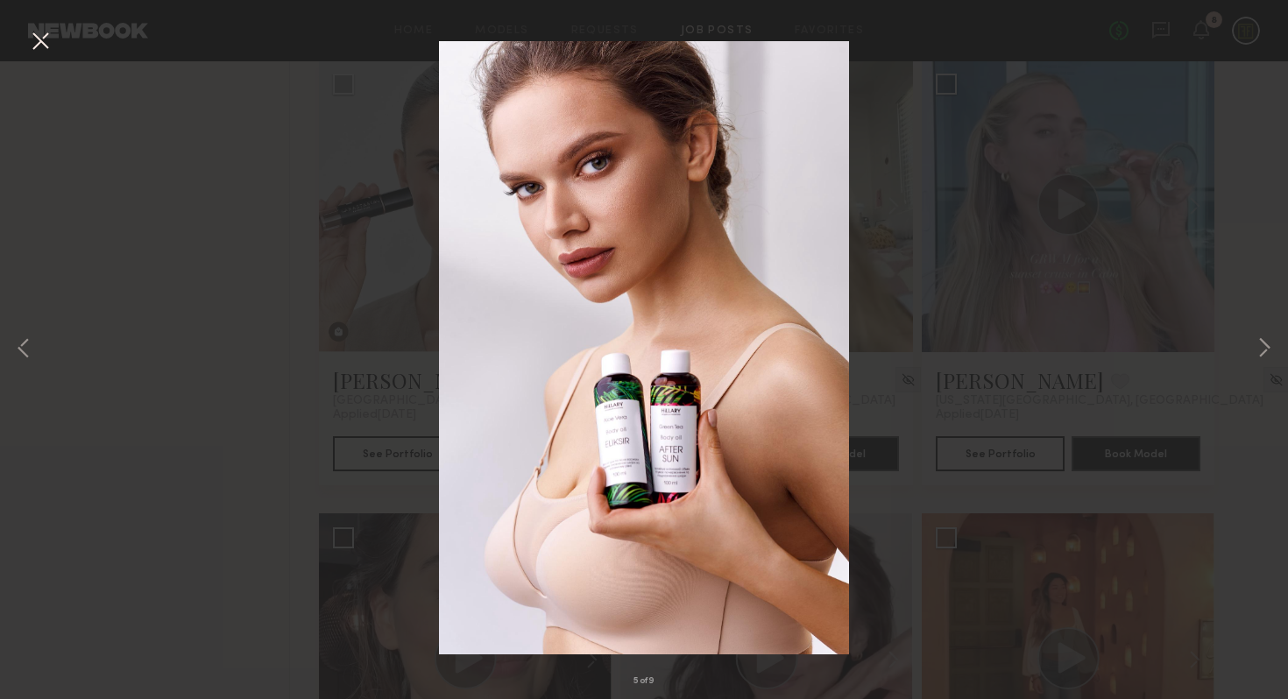
click at [40, 48] on button at bounding box center [40, 42] width 28 height 32
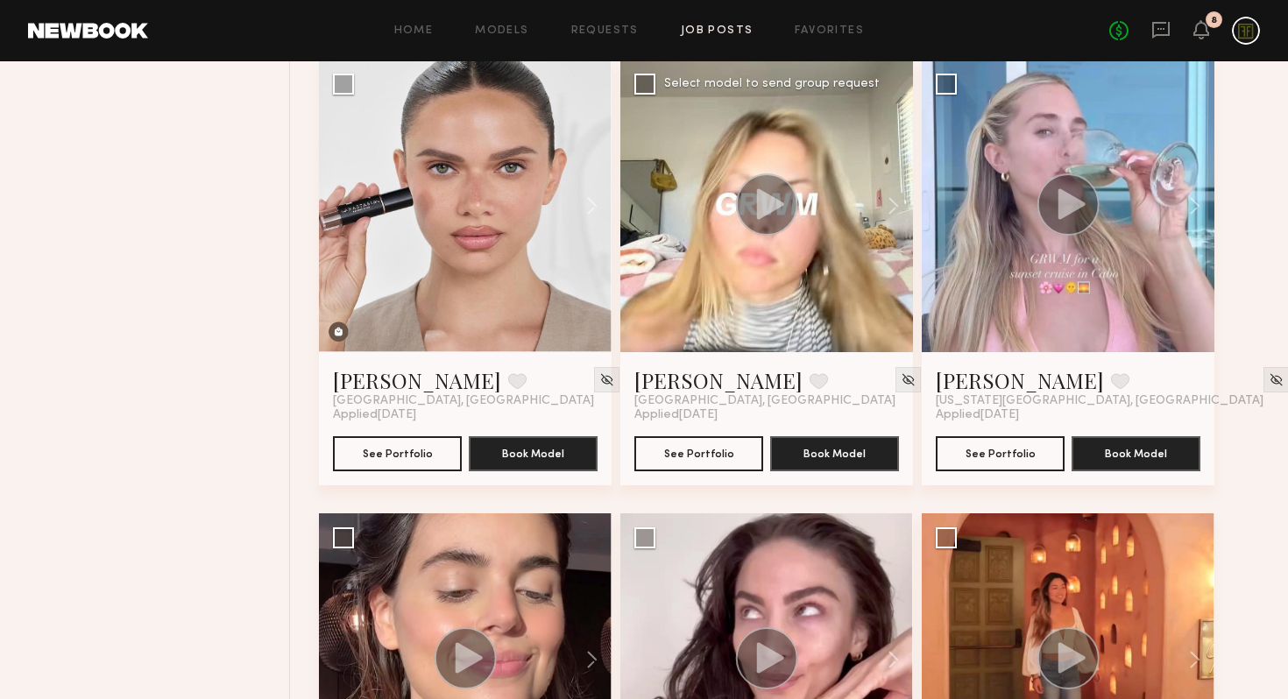
click at [772, 202] on icon at bounding box center [770, 203] width 27 height 31
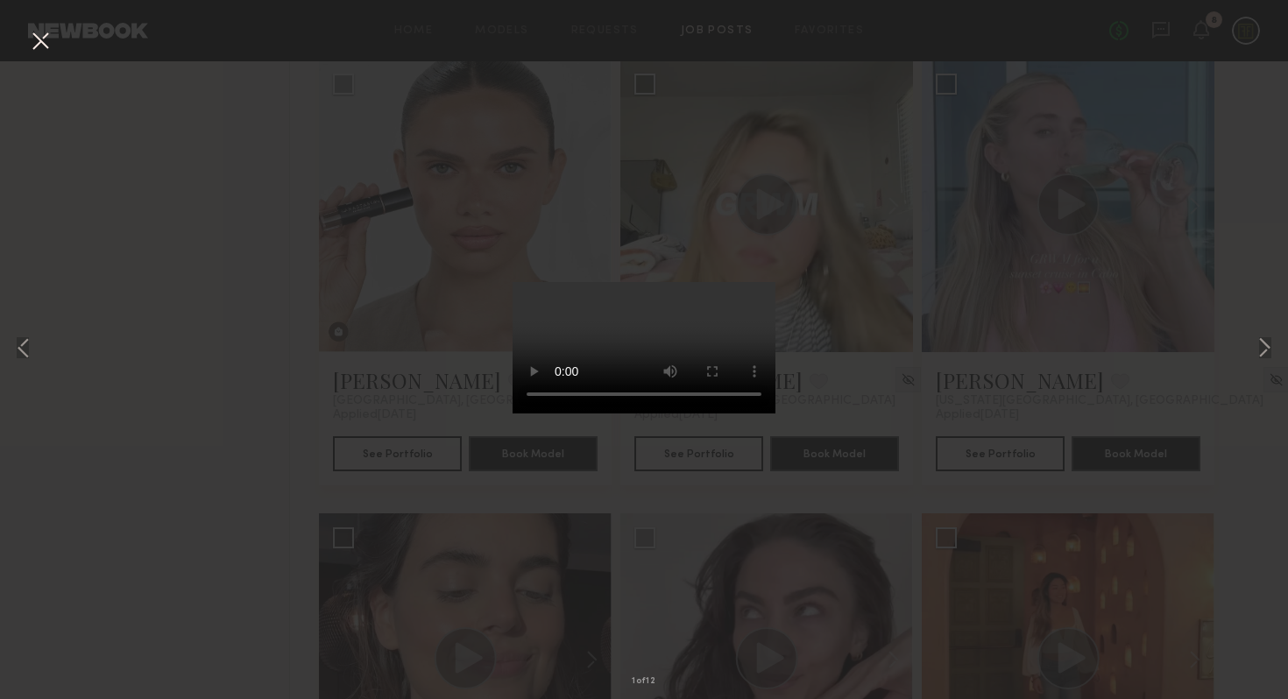
click at [44, 42] on button at bounding box center [40, 42] width 28 height 32
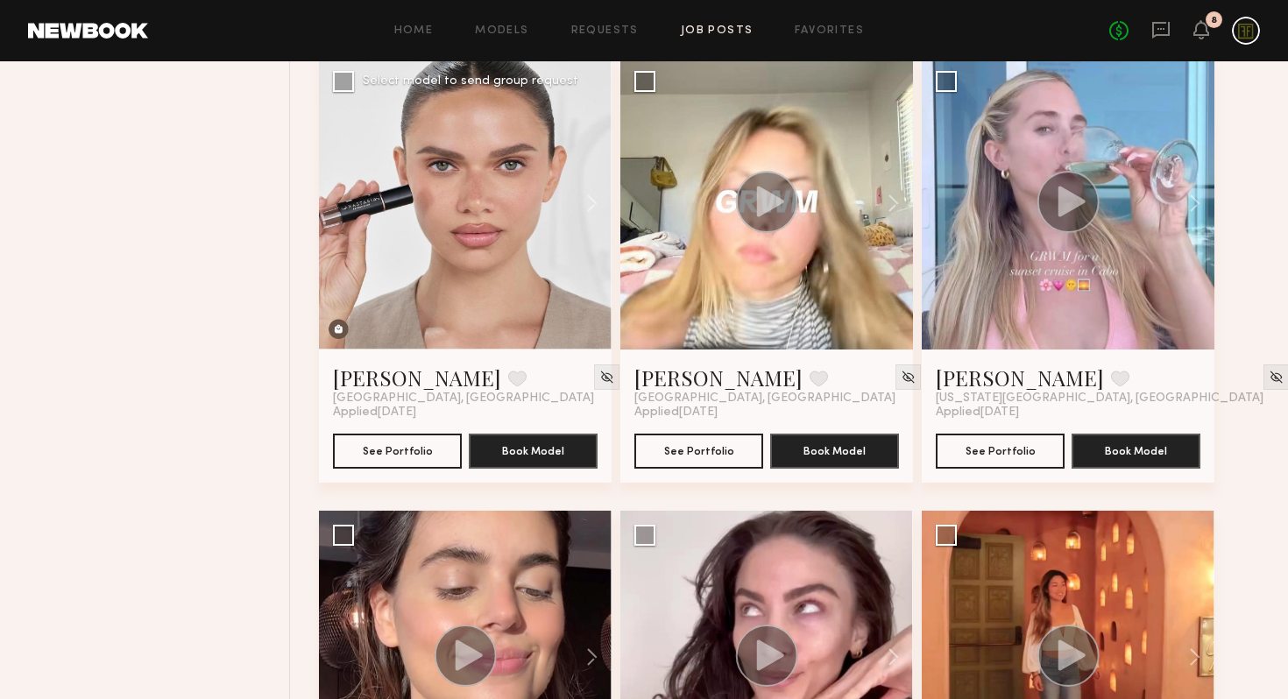
scroll to position [594, 0]
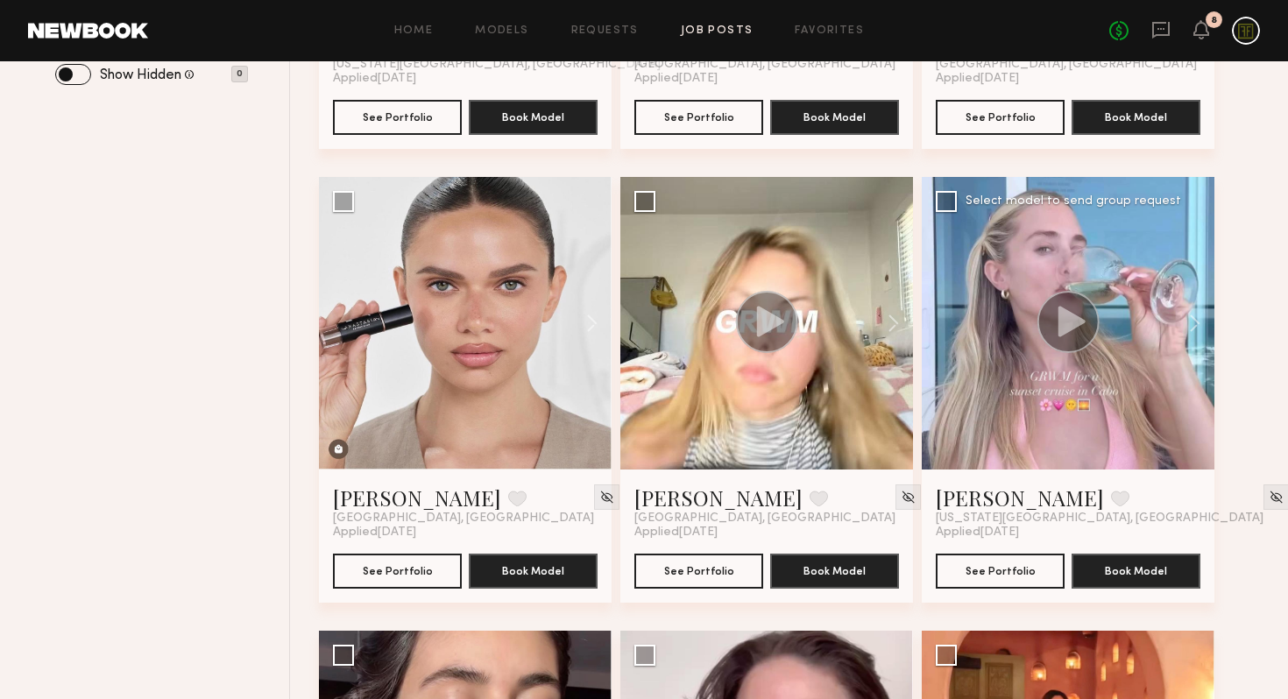
click at [1071, 339] on circle at bounding box center [1069, 322] width 62 height 62
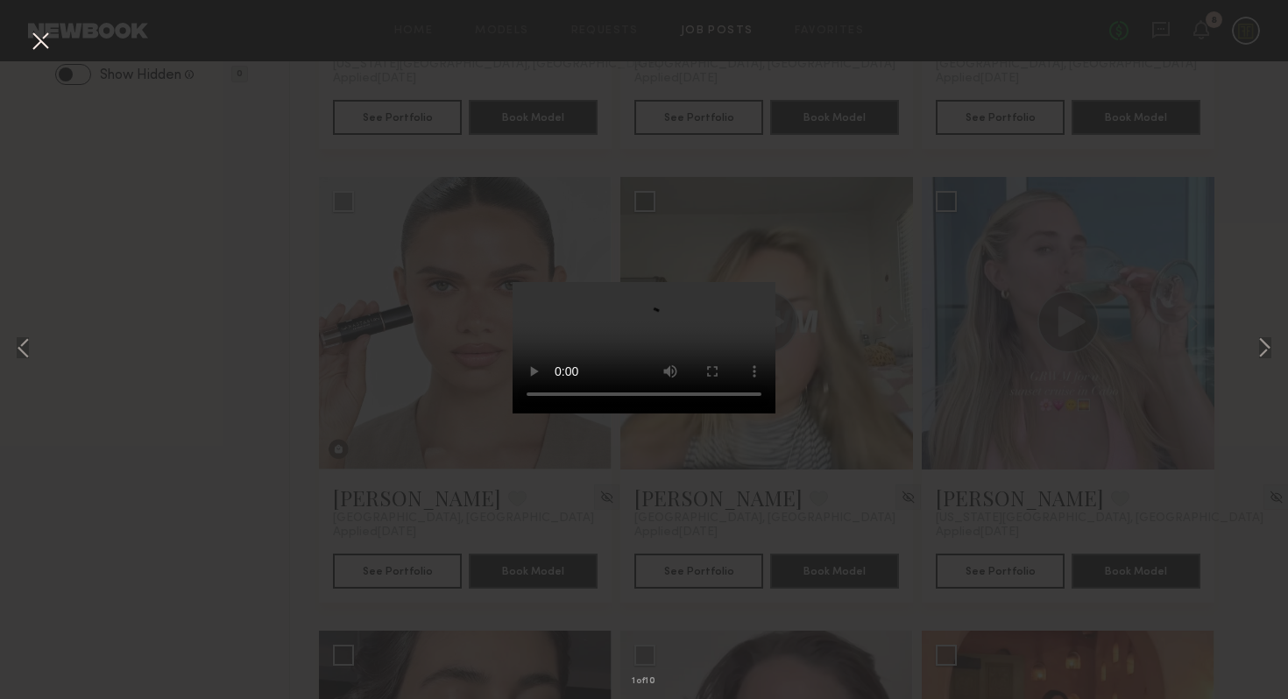
click at [39, 40] on button at bounding box center [40, 42] width 28 height 32
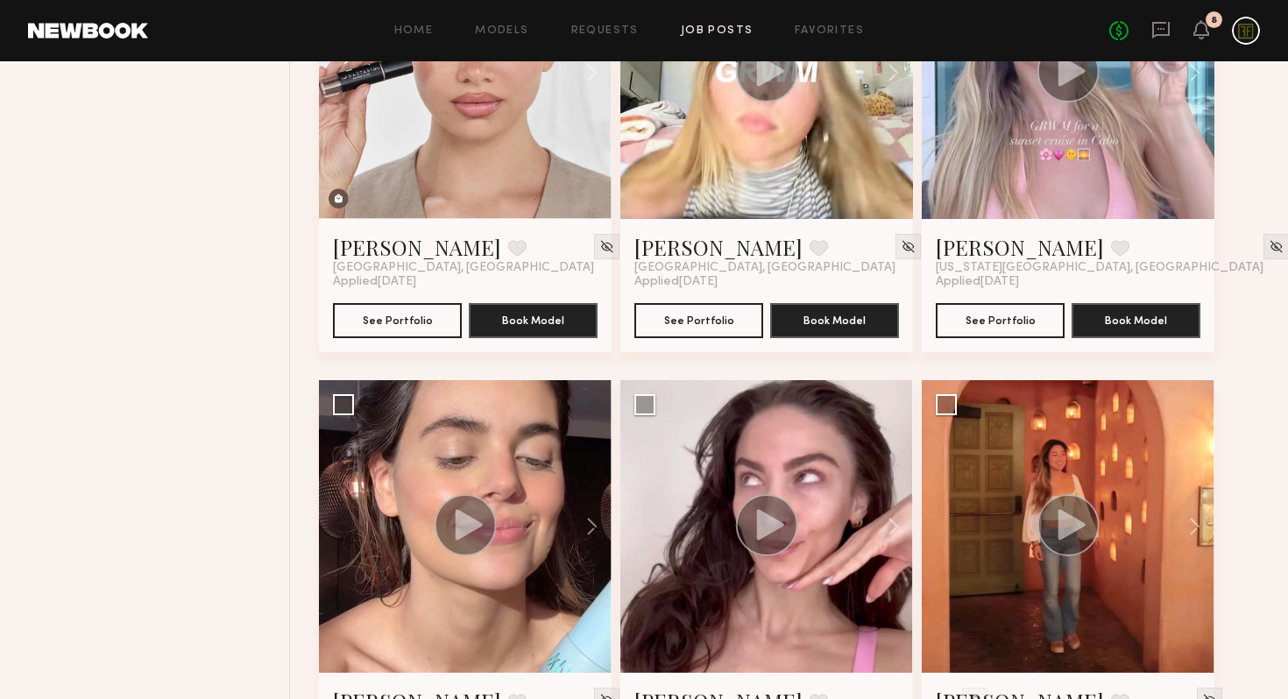
scroll to position [1098, 0]
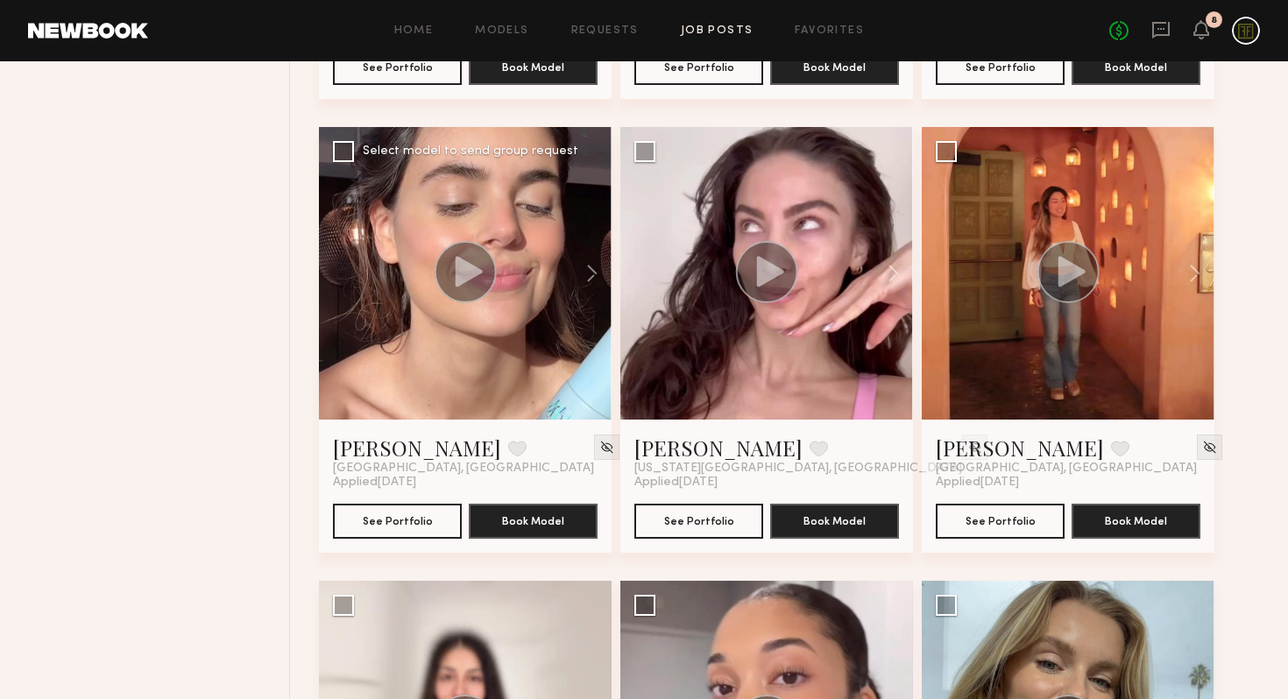
click at [480, 266] on circle at bounding box center [466, 272] width 62 height 62
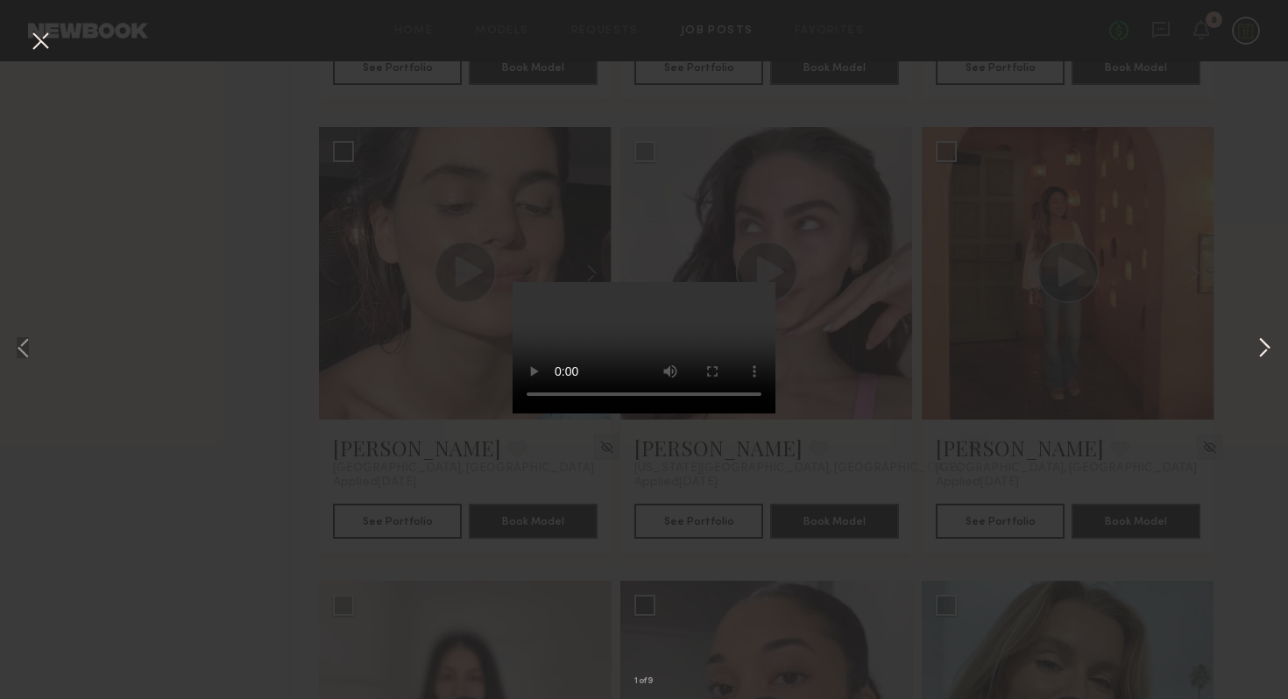
click at [1261, 347] on button at bounding box center [1264, 349] width 21 height 559
click at [1264, 345] on button at bounding box center [1264, 349] width 21 height 559
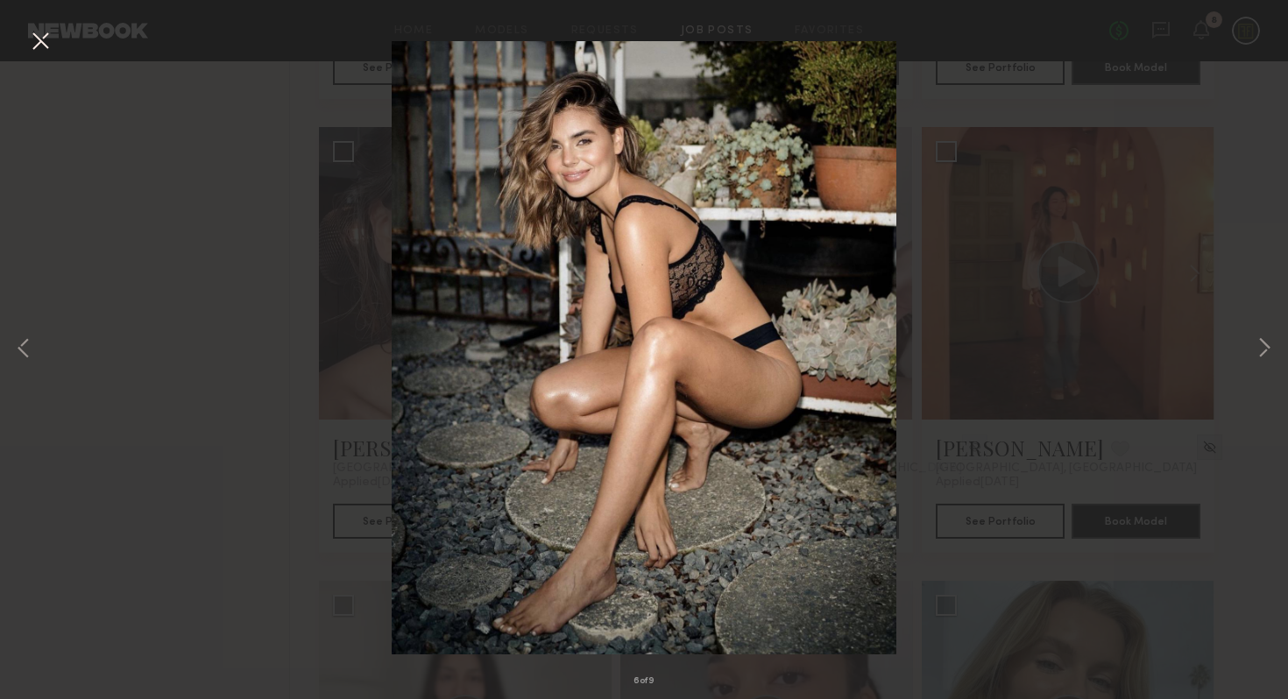
click at [37, 39] on button at bounding box center [40, 42] width 28 height 32
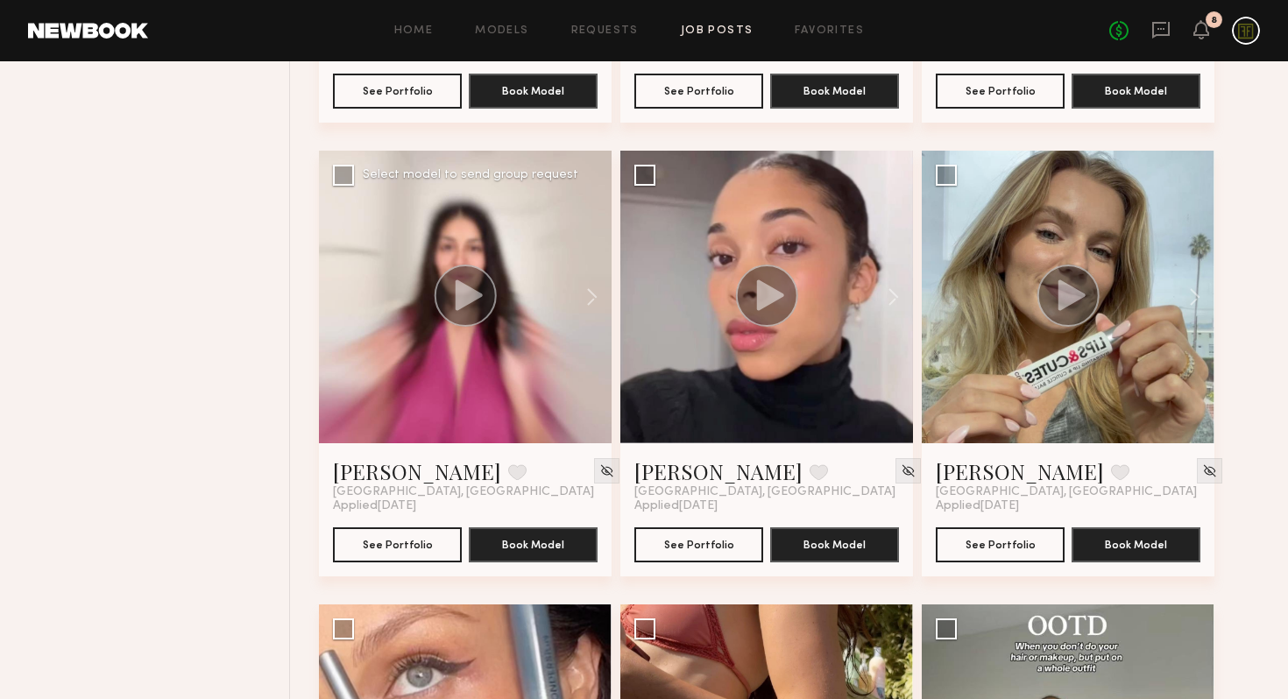
scroll to position [1558, 0]
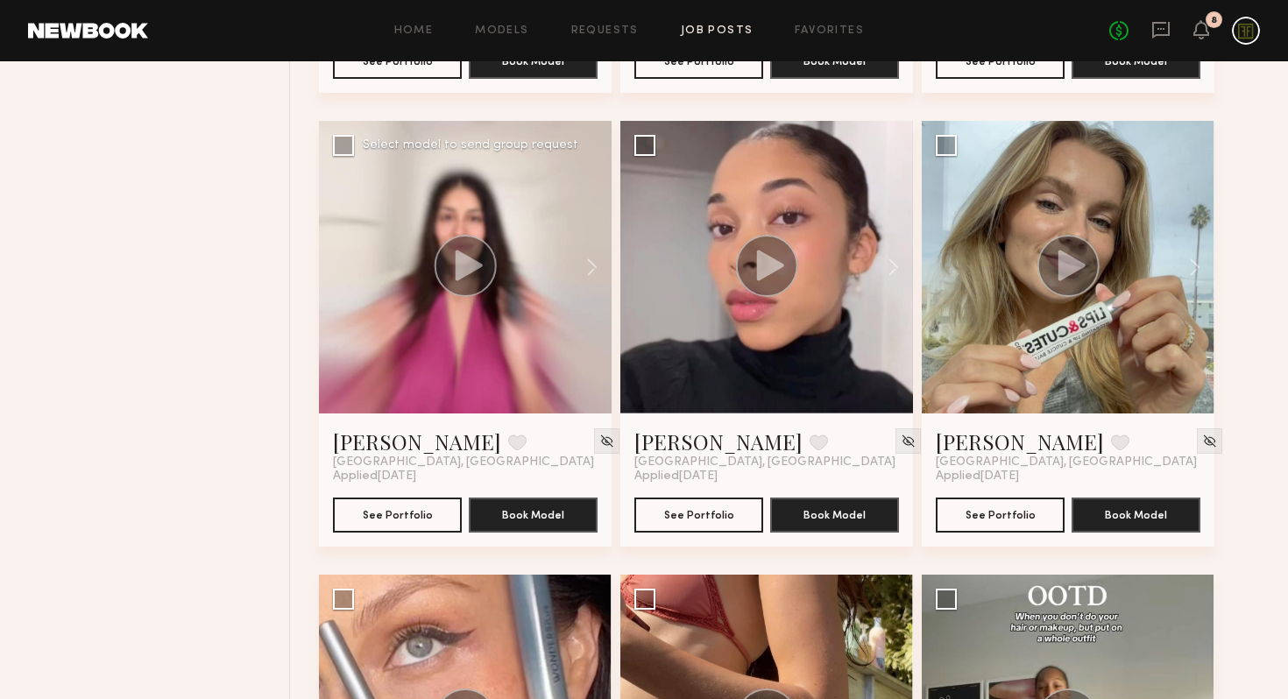
click at [467, 208] on div at bounding box center [465, 267] width 293 height 293
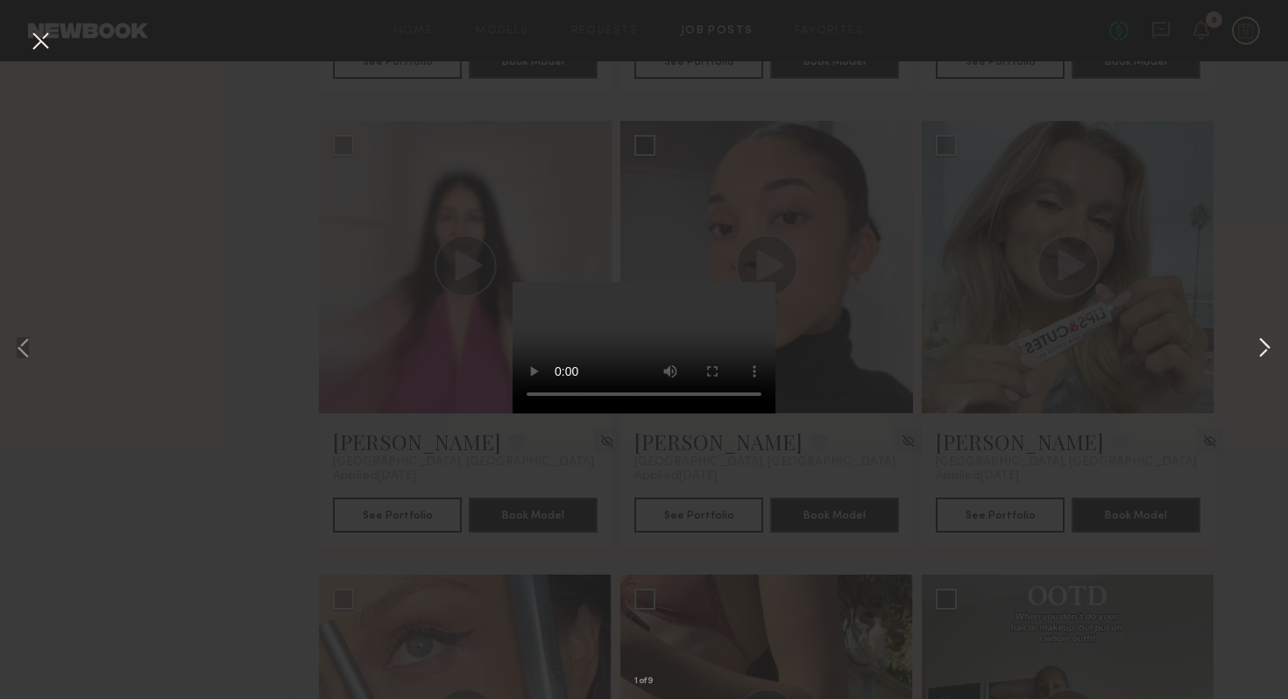
click at [1266, 347] on button at bounding box center [1264, 349] width 21 height 559
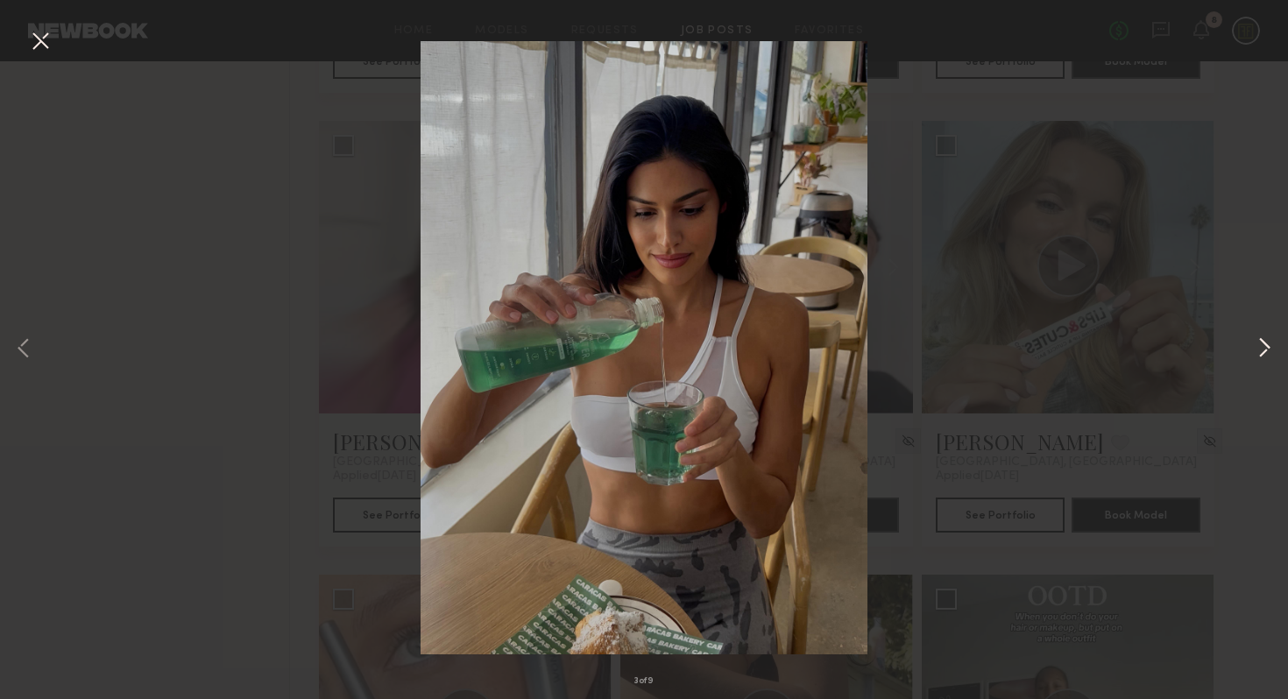
click at [1266, 347] on button at bounding box center [1264, 349] width 21 height 559
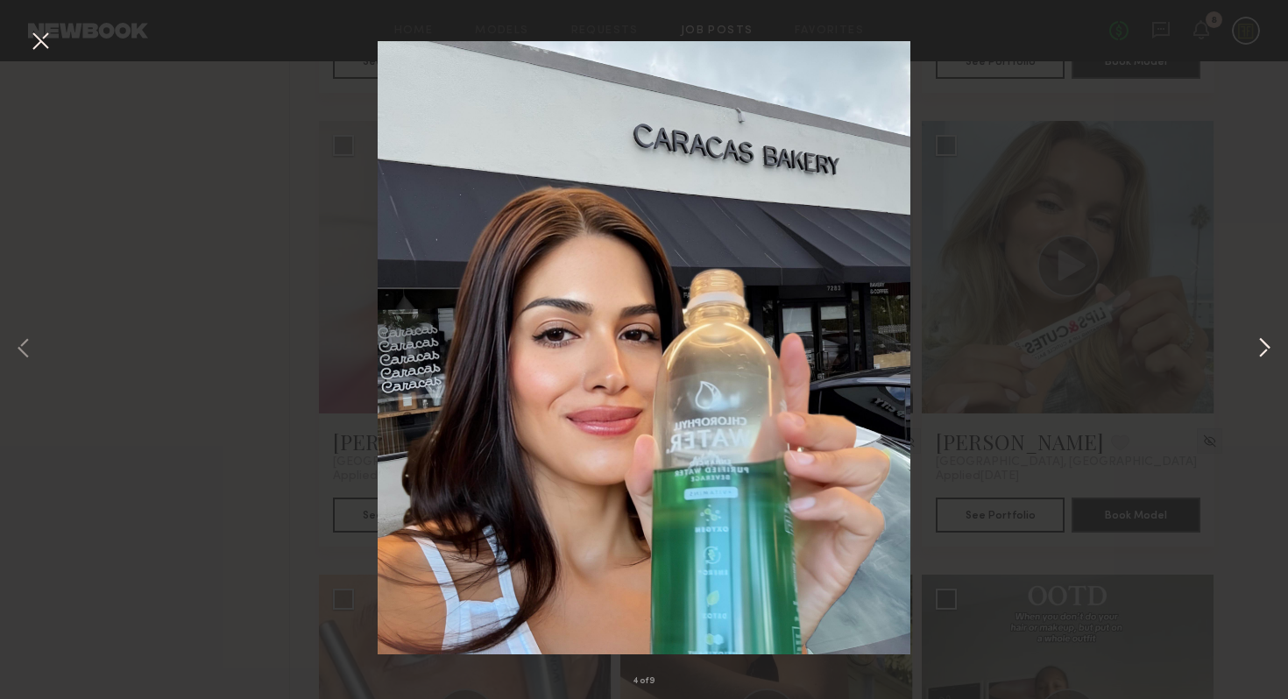
click at [1266, 348] on button at bounding box center [1264, 349] width 21 height 559
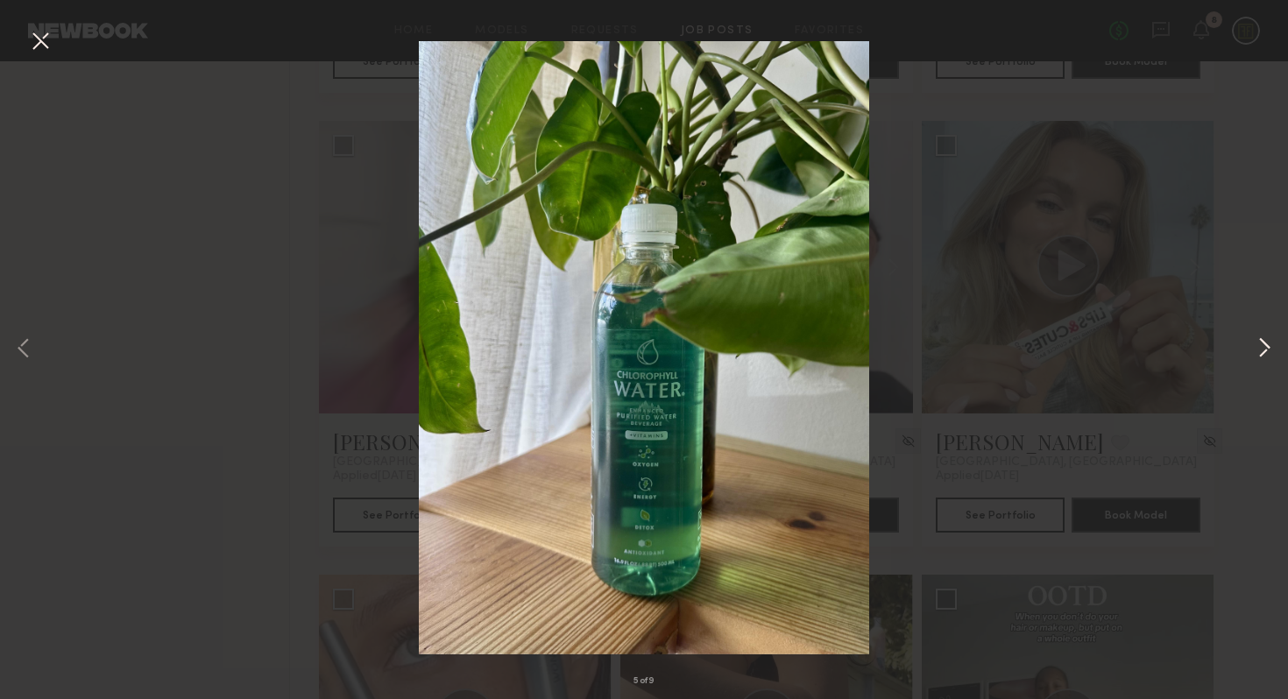
click at [1264, 348] on button at bounding box center [1264, 349] width 21 height 559
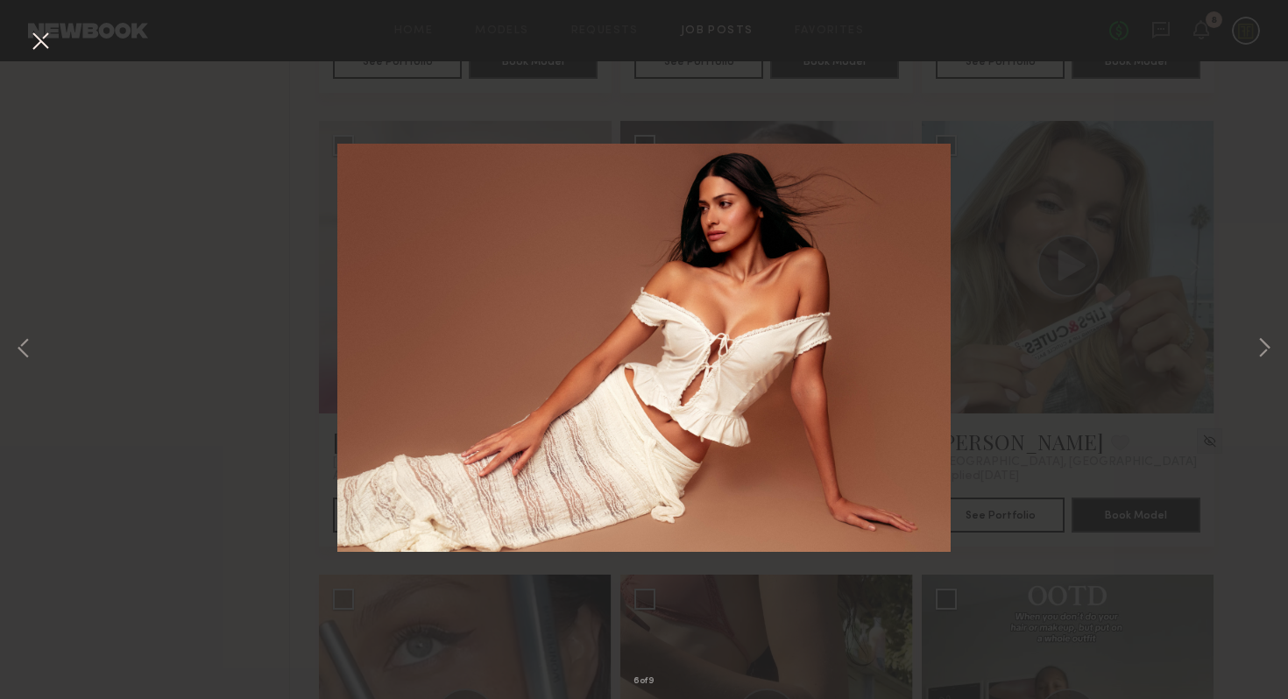
click at [1107, 412] on div "6 of 9" at bounding box center [644, 349] width 1288 height 699
click at [41, 50] on button at bounding box center [40, 42] width 28 height 32
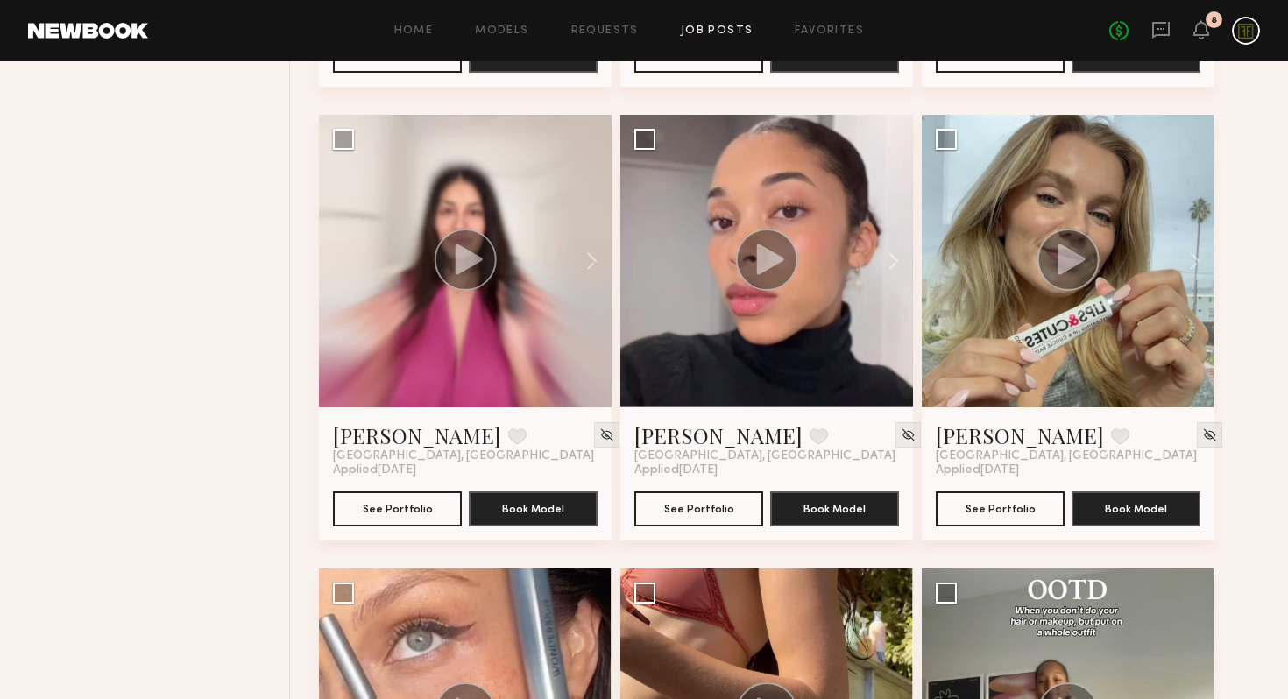
scroll to position [1567, 0]
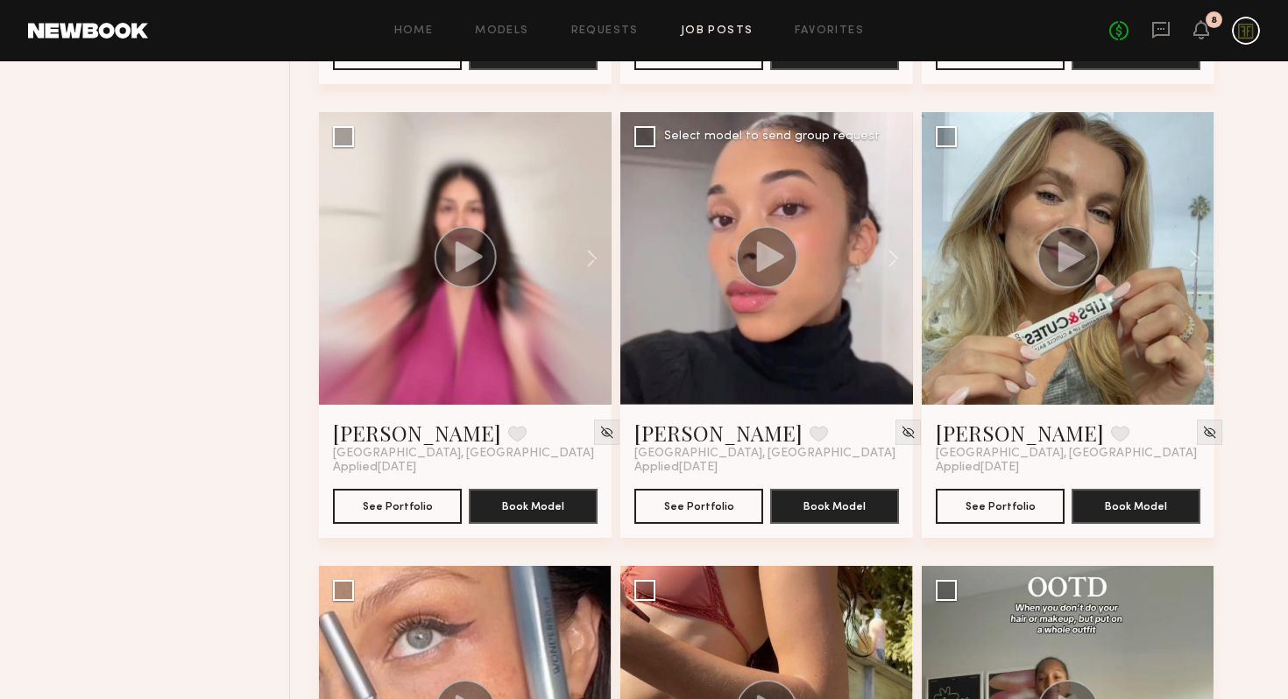
click at [784, 273] on circle at bounding box center [767, 257] width 62 height 62
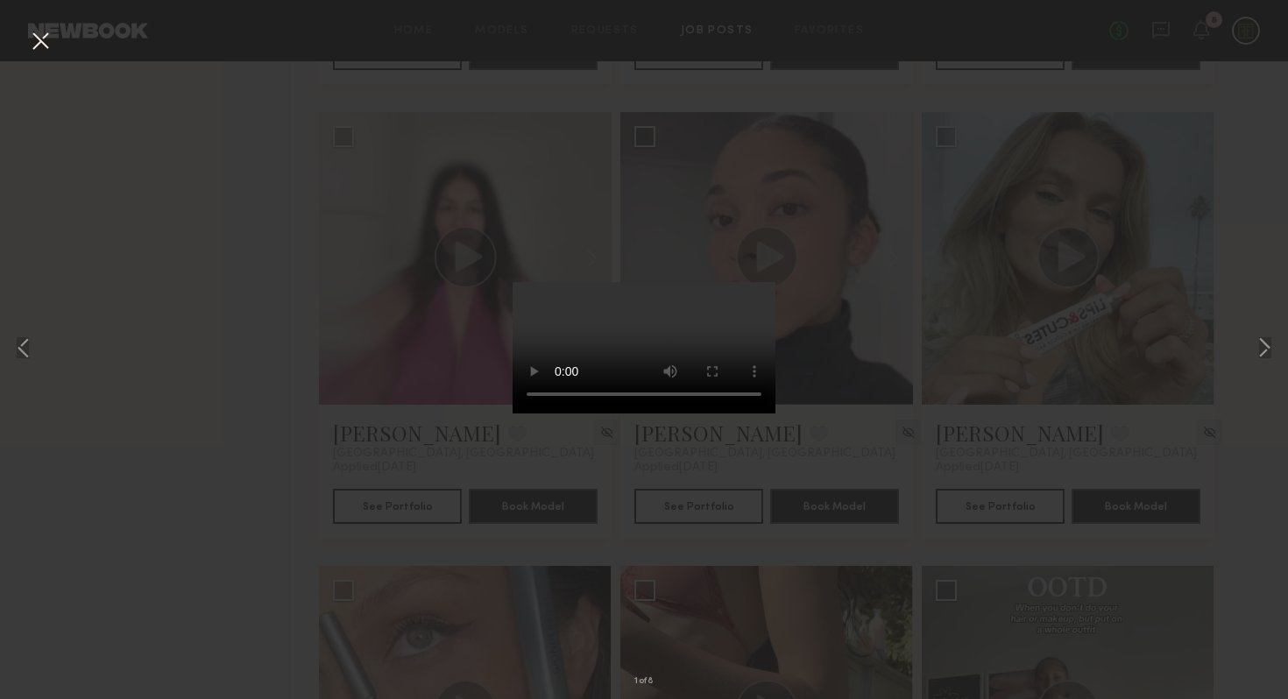
click at [38, 38] on button at bounding box center [40, 42] width 28 height 32
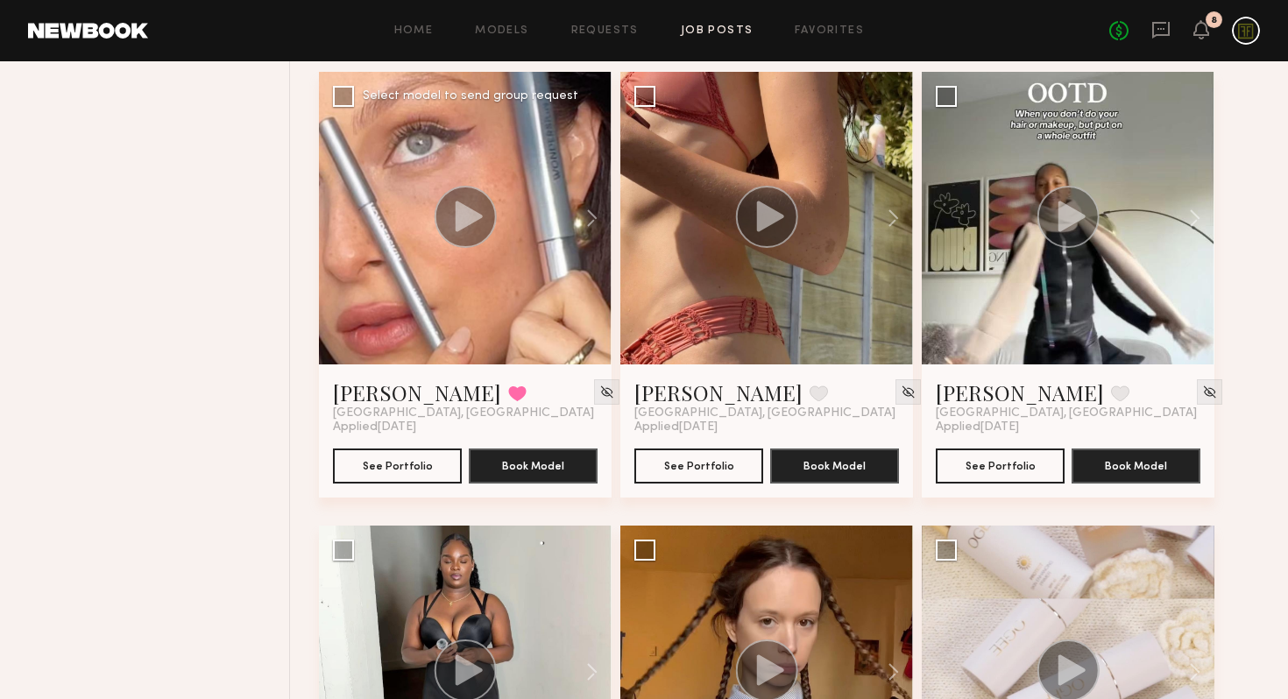
scroll to position [2082, 0]
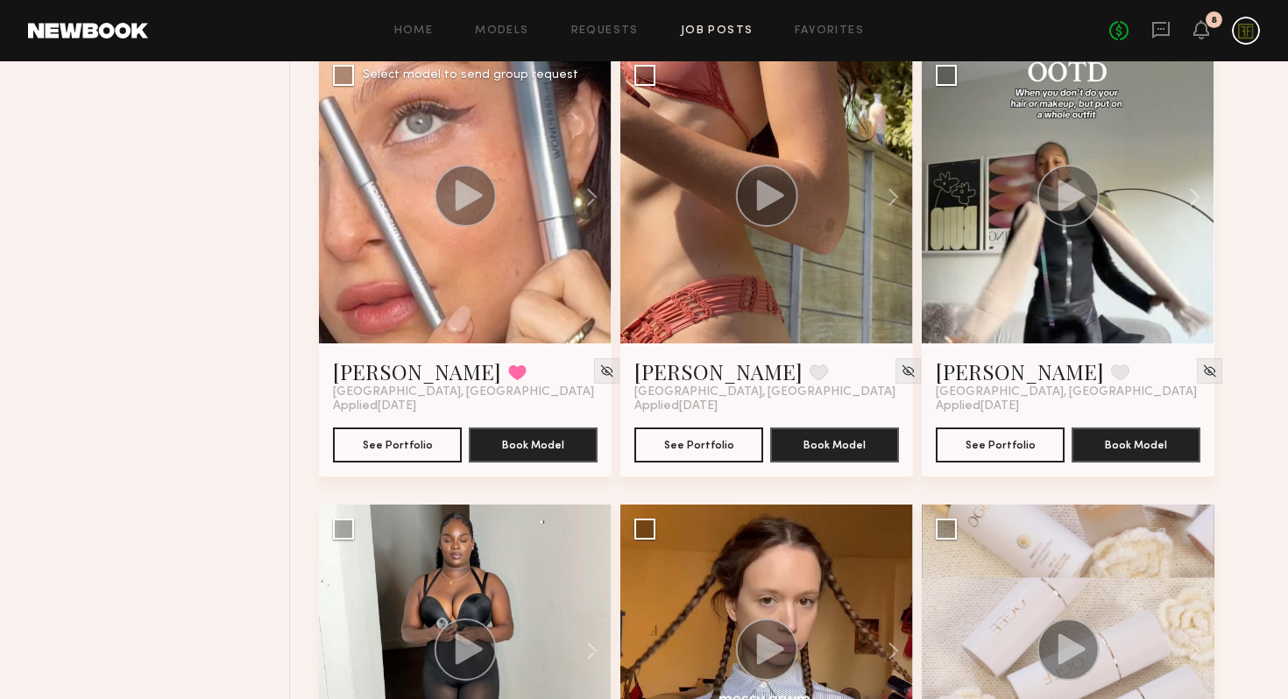
click at [483, 184] on circle at bounding box center [466, 196] width 62 height 62
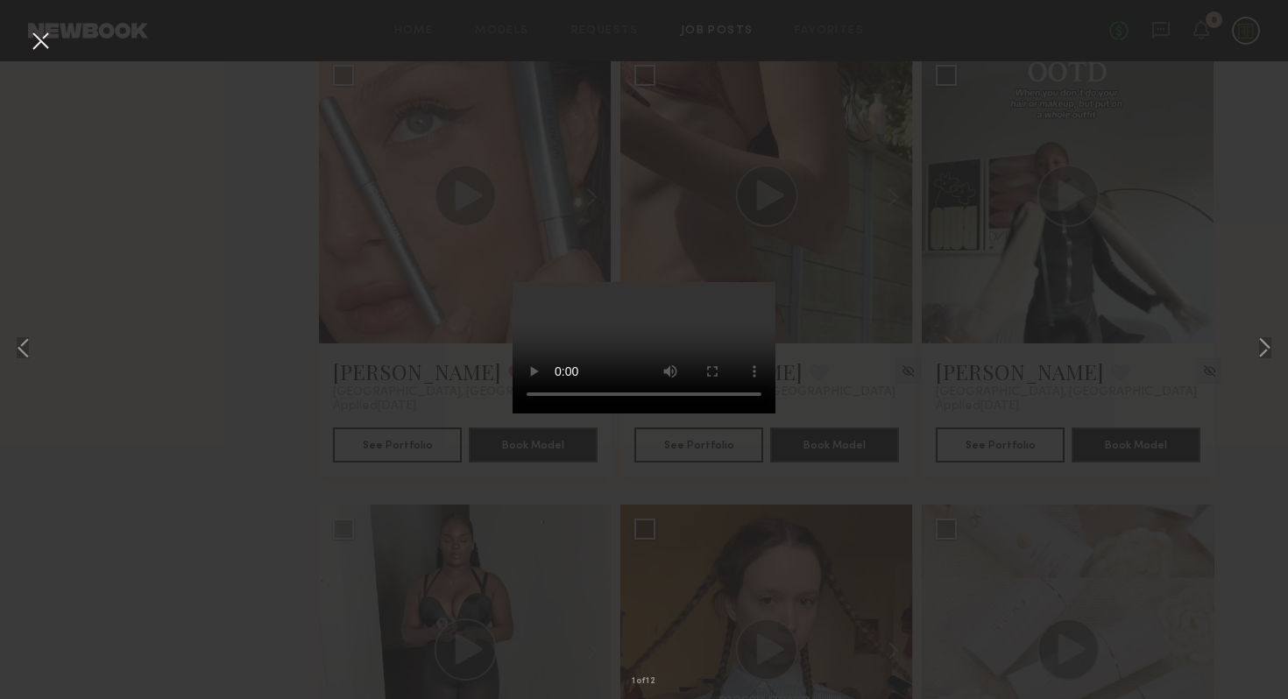
click at [1146, 276] on div "1 of 12" at bounding box center [644, 349] width 1288 height 699
click at [37, 32] on button at bounding box center [40, 42] width 28 height 32
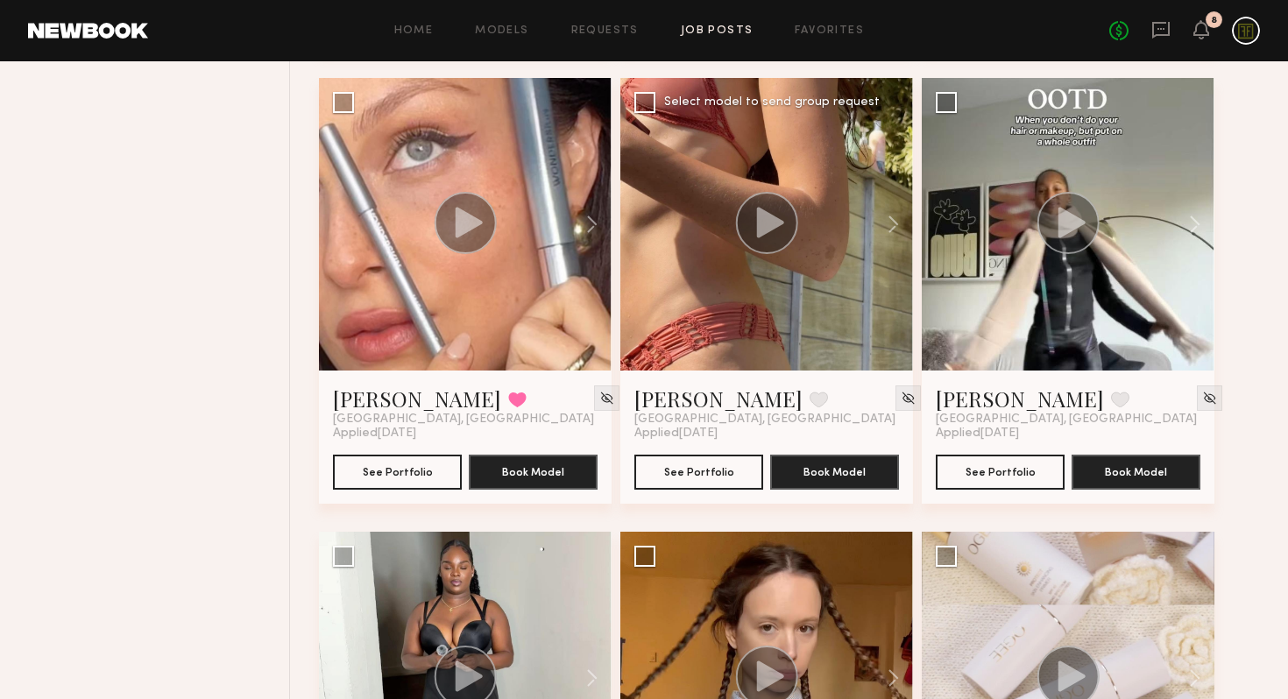
scroll to position [2023, 0]
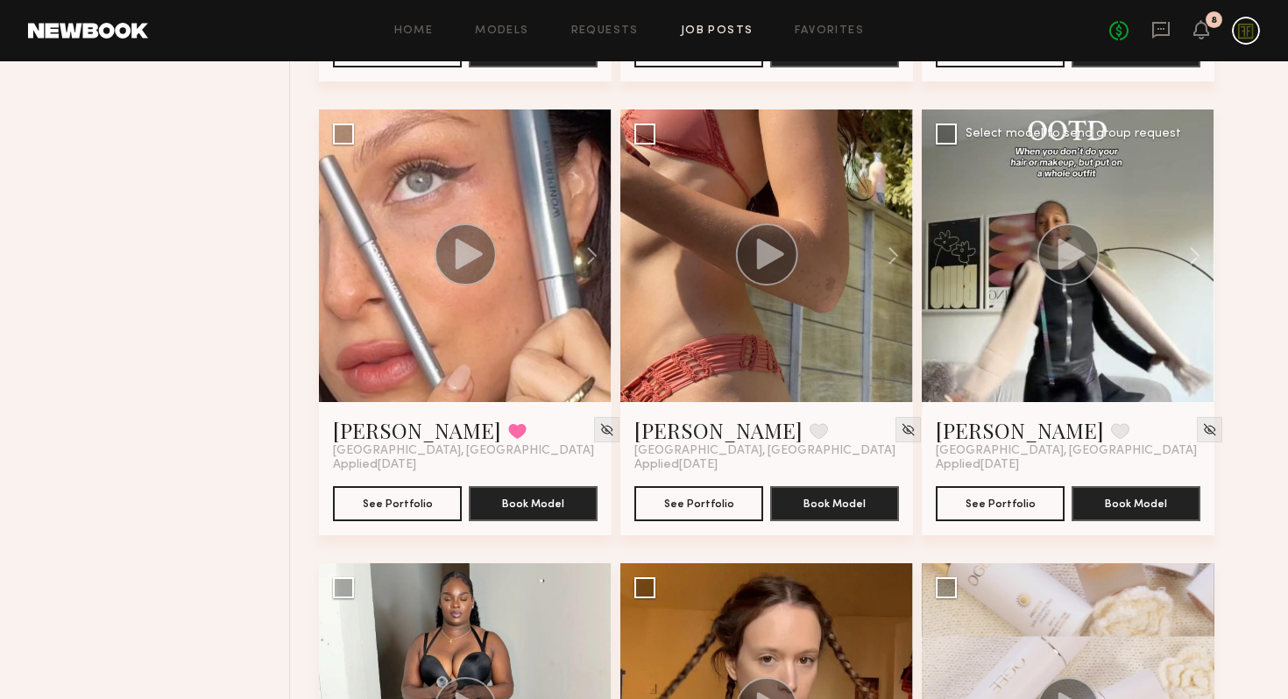
click at [1114, 277] on div at bounding box center [1068, 256] width 293 height 293
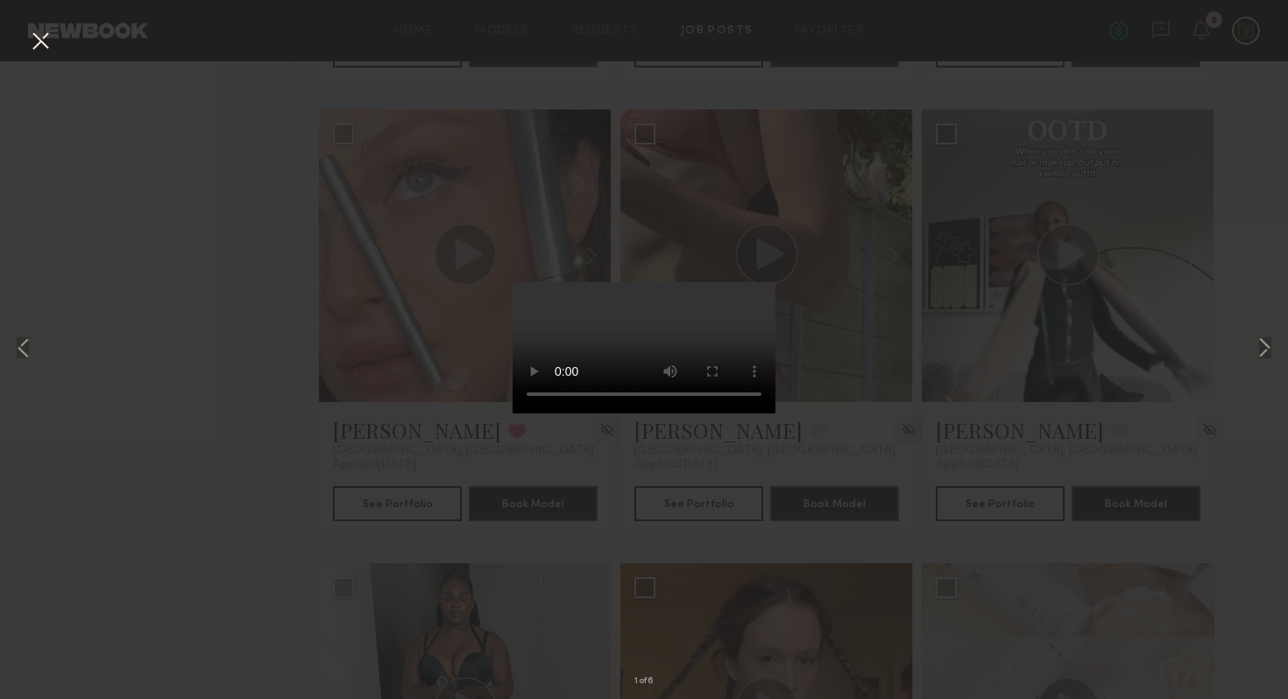
click at [1135, 315] on div "1 of 6" at bounding box center [644, 349] width 1288 height 699
click at [1232, 351] on div "1 of 6" at bounding box center [644, 349] width 1288 height 699
click at [44, 40] on button at bounding box center [40, 42] width 28 height 32
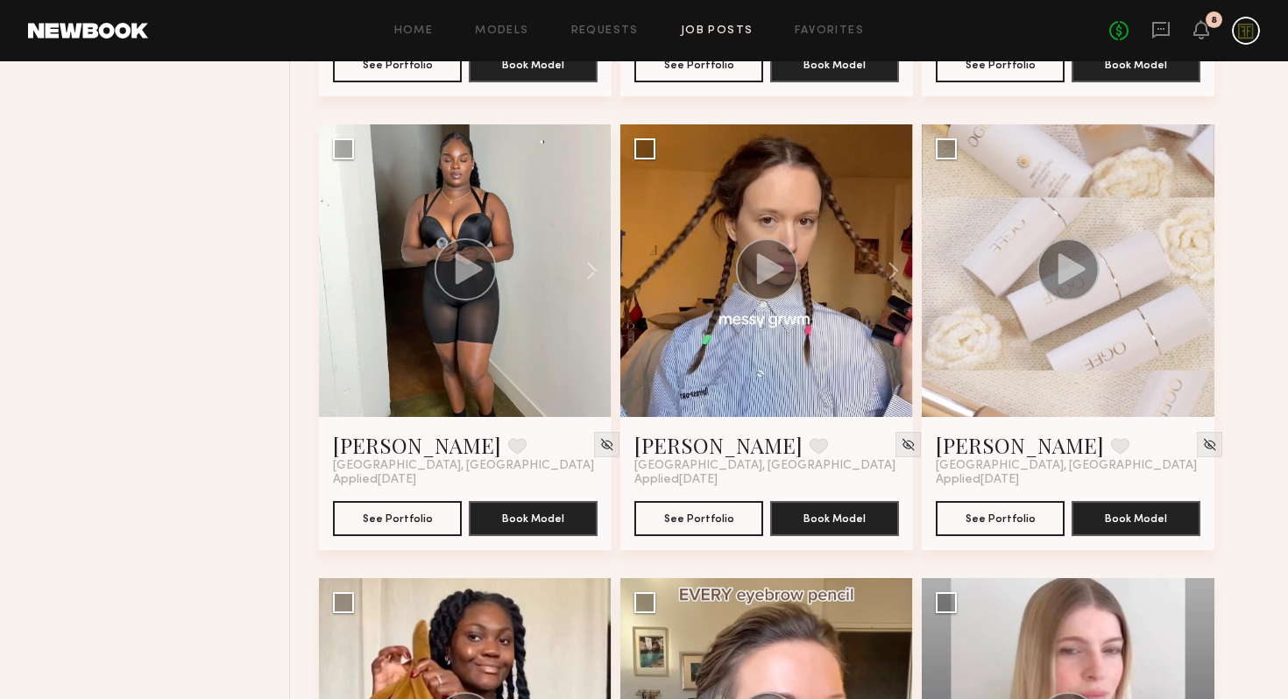
scroll to position [2466, 0]
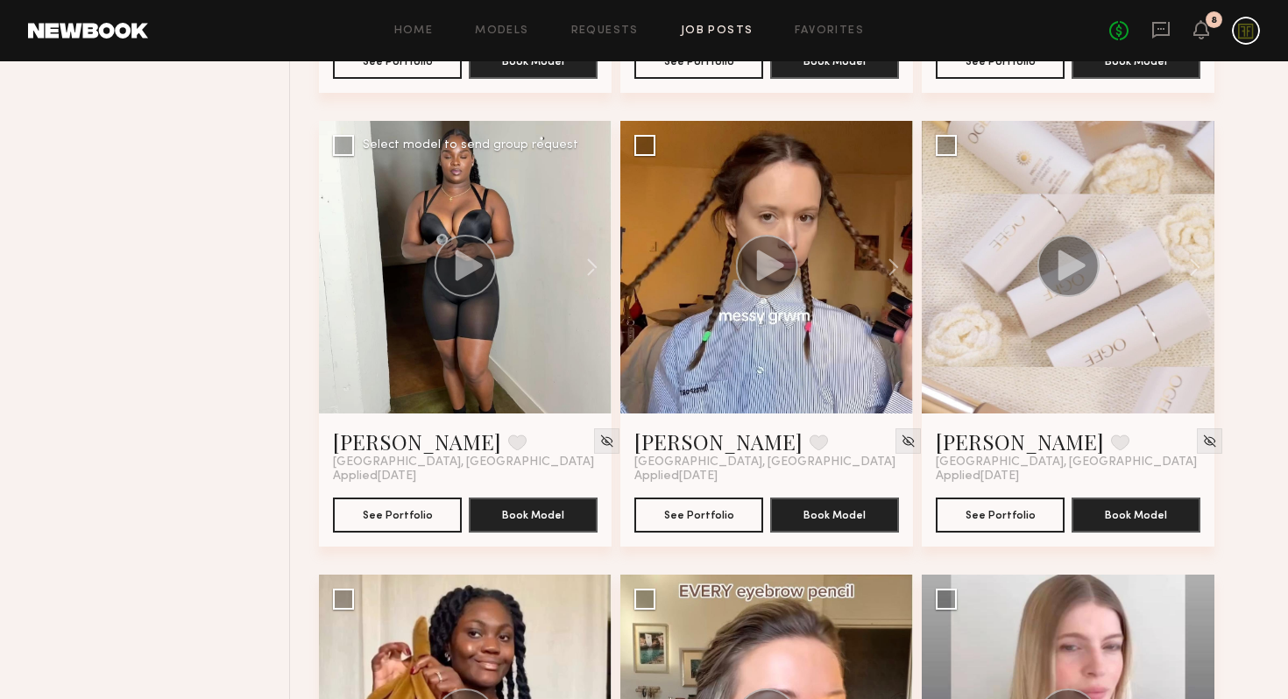
click at [479, 256] on circle at bounding box center [466, 266] width 62 height 62
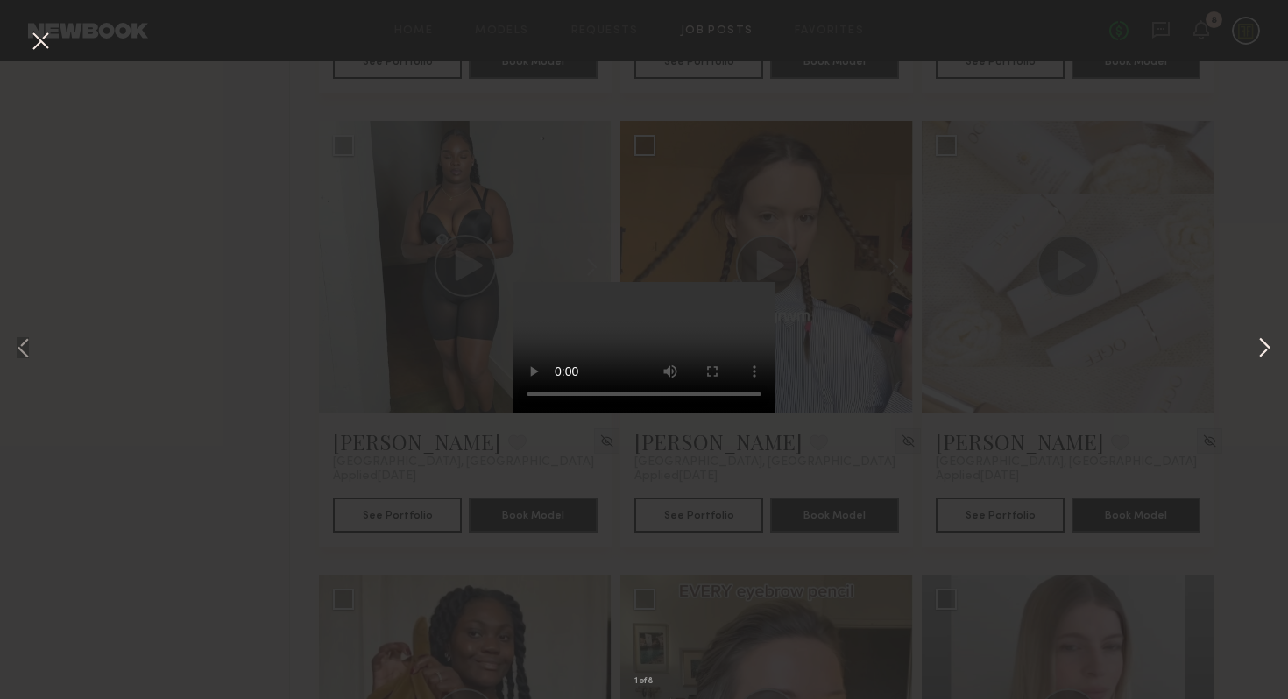
click at [1260, 351] on button at bounding box center [1264, 349] width 21 height 559
click at [1261, 351] on button at bounding box center [1264, 349] width 21 height 559
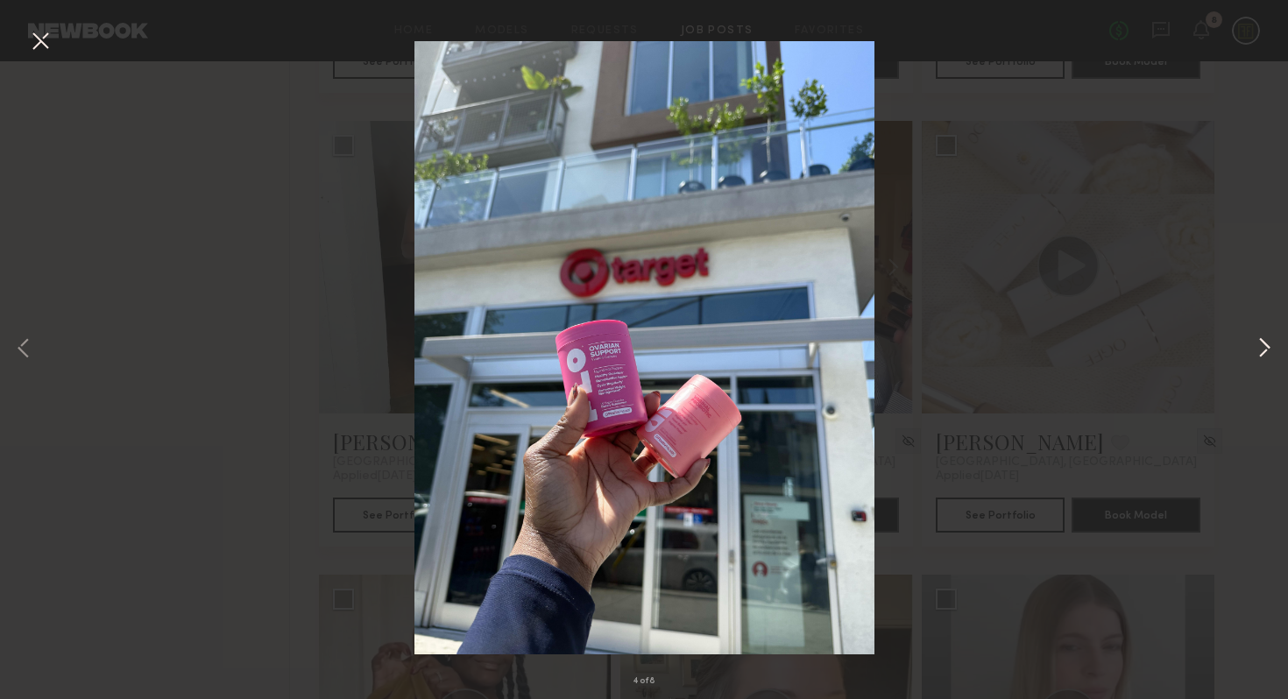
click at [1261, 351] on button at bounding box center [1264, 349] width 21 height 559
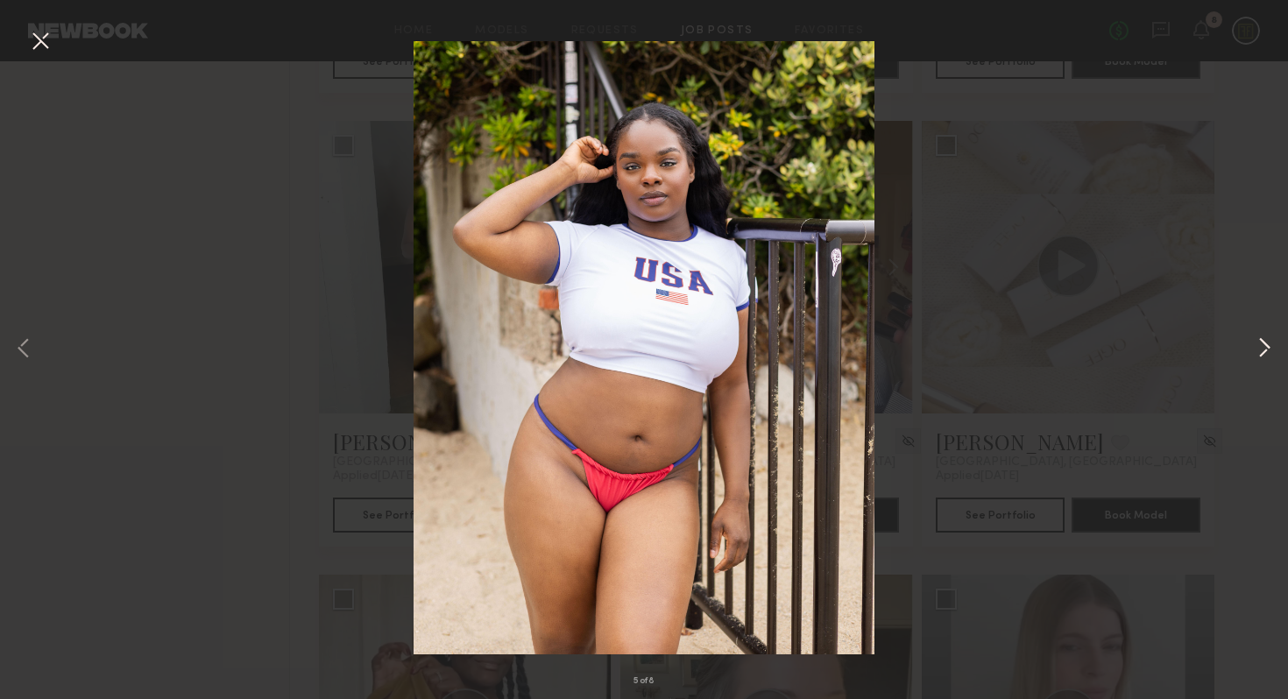
click at [1261, 351] on button at bounding box center [1264, 349] width 21 height 559
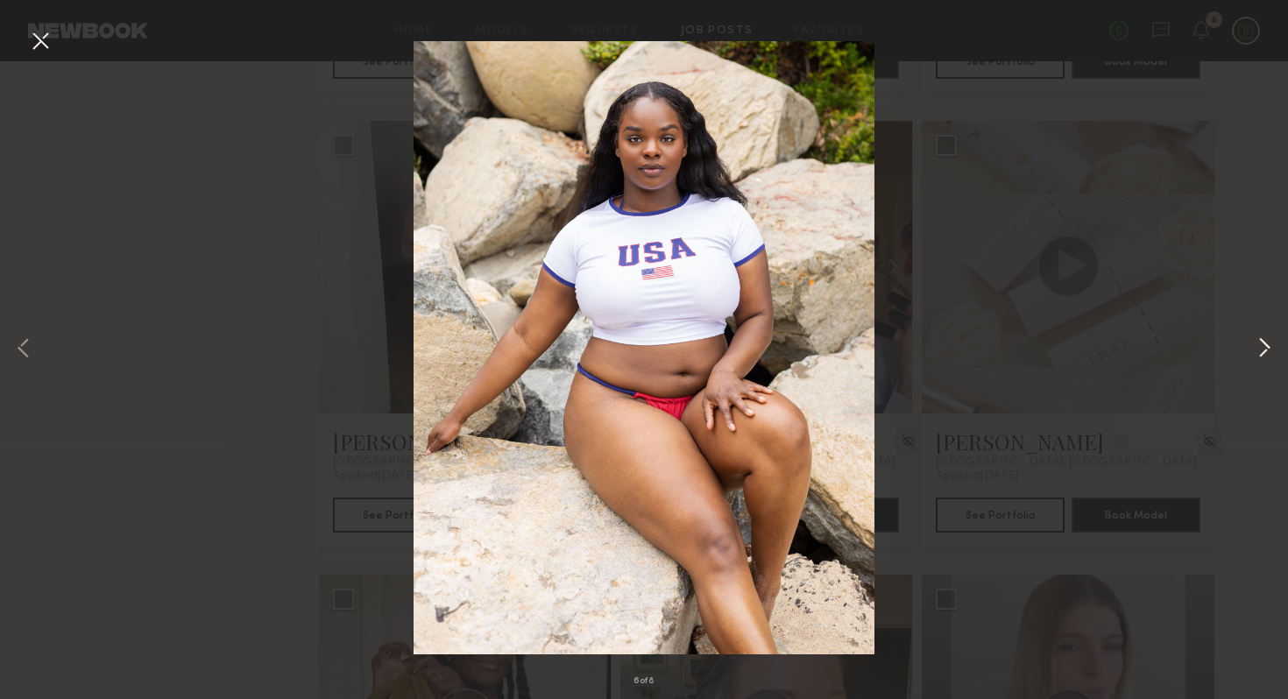
click at [1261, 351] on button at bounding box center [1264, 349] width 21 height 559
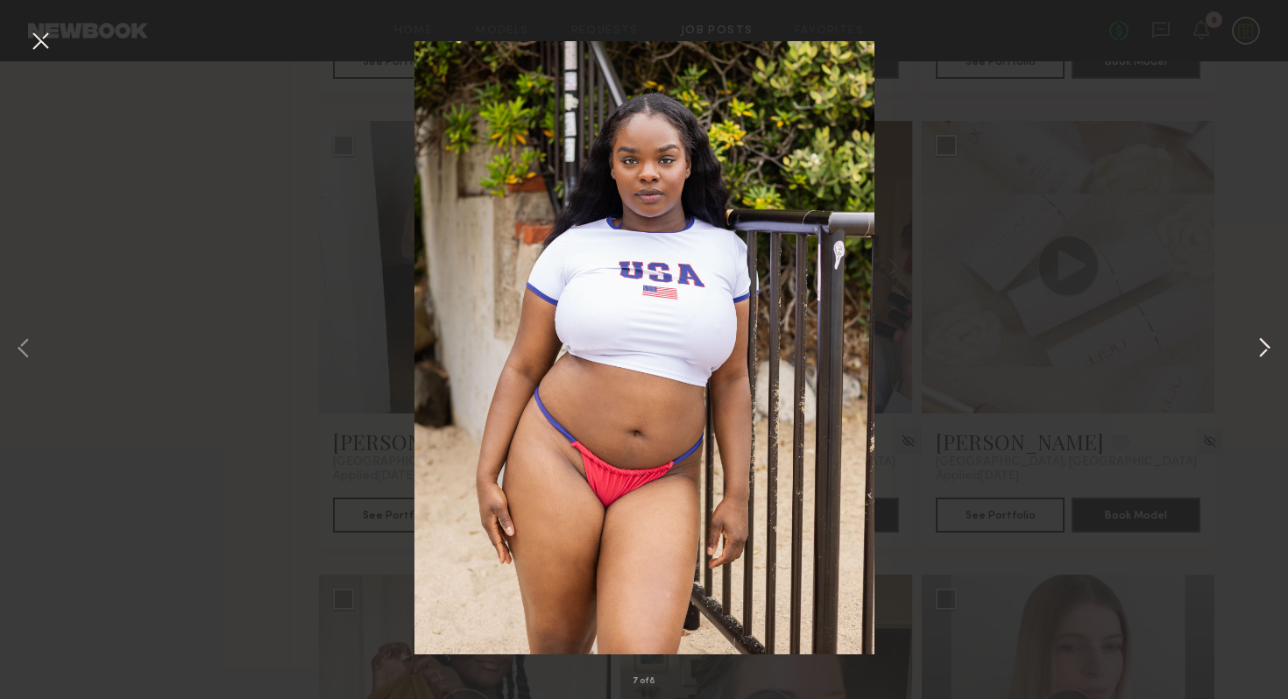
click at [1261, 351] on button at bounding box center [1264, 349] width 21 height 559
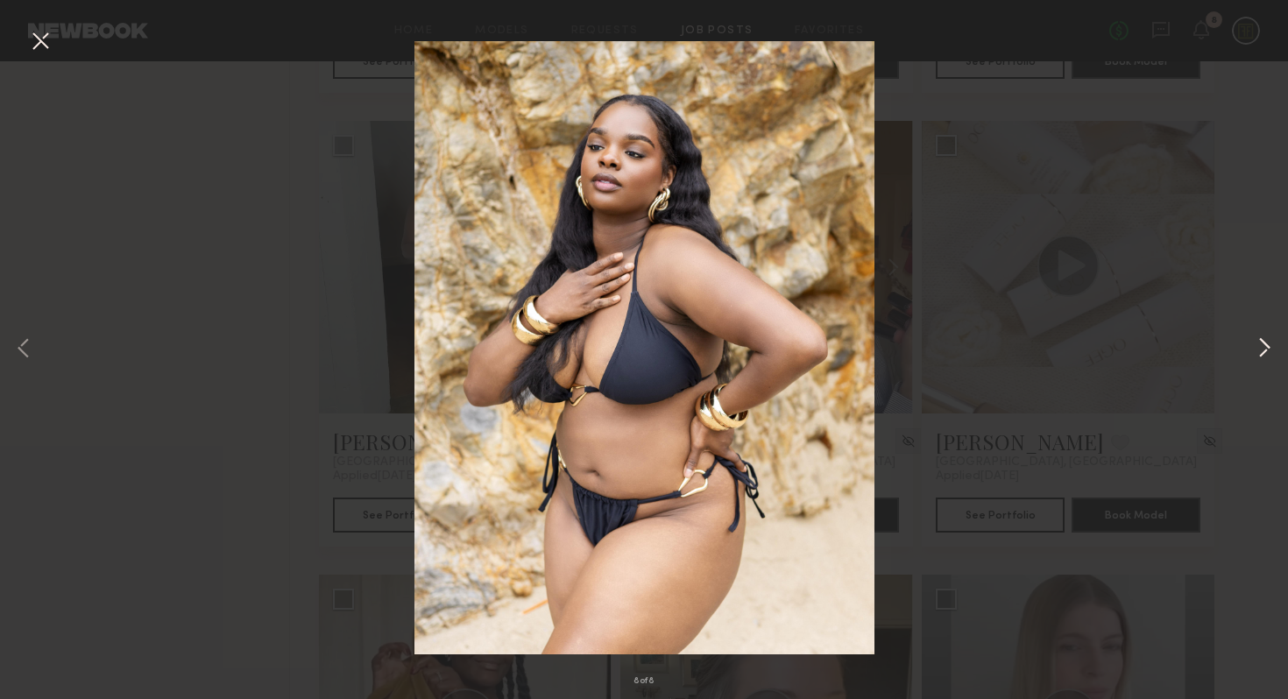
click at [1261, 351] on button at bounding box center [1264, 349] width 21 height 559
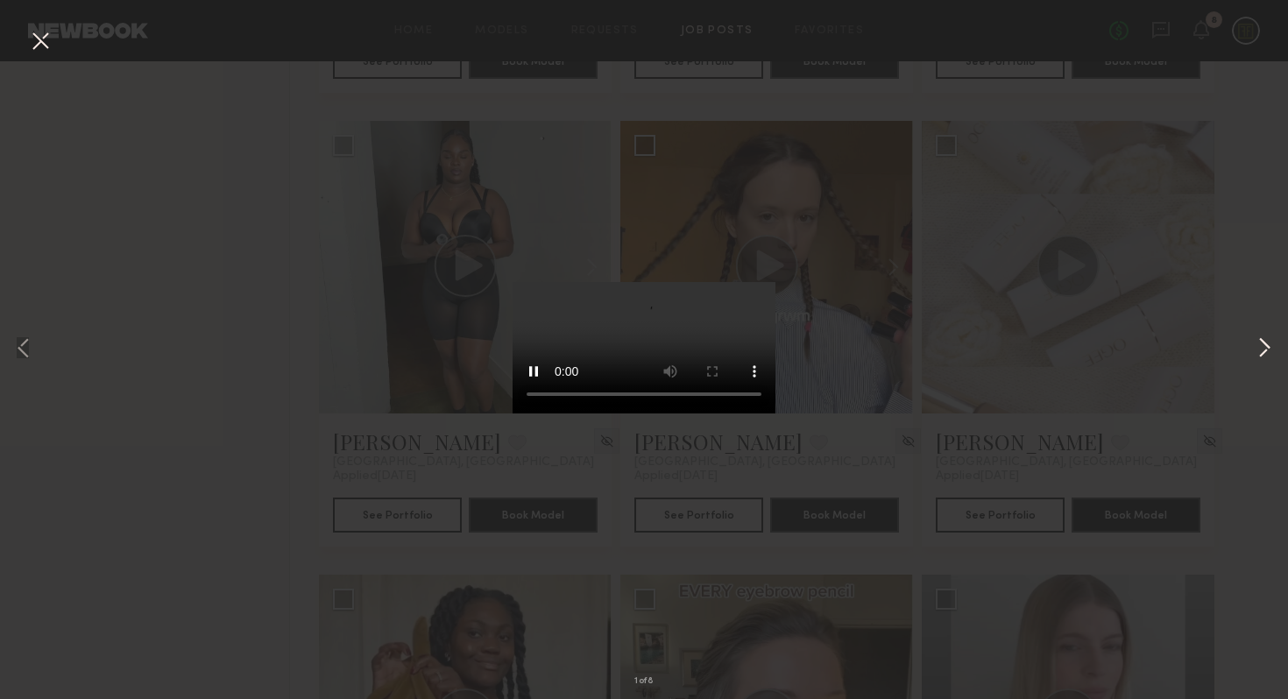
click at [1261, 351] on button at bounding box center [1264, 349] width 21 height 559
click at [37, 39] on button at bounding box center [40, 42] width 28 height 32
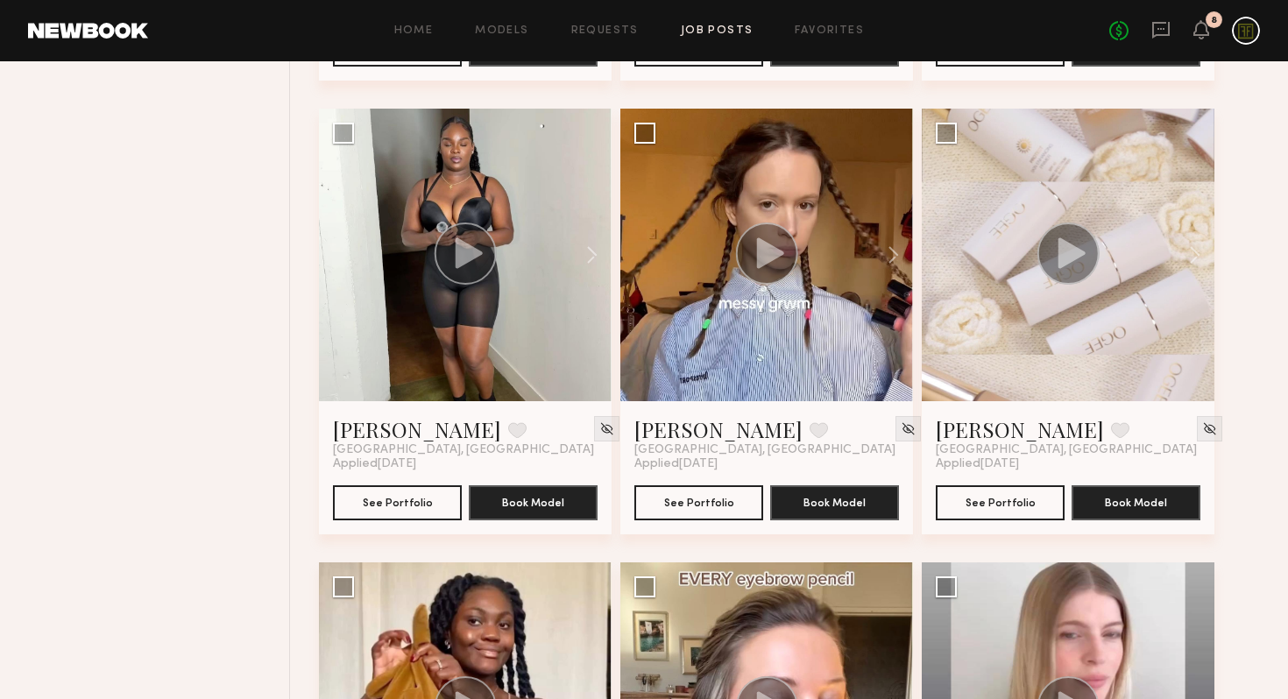
scroll to position [2495, 0]
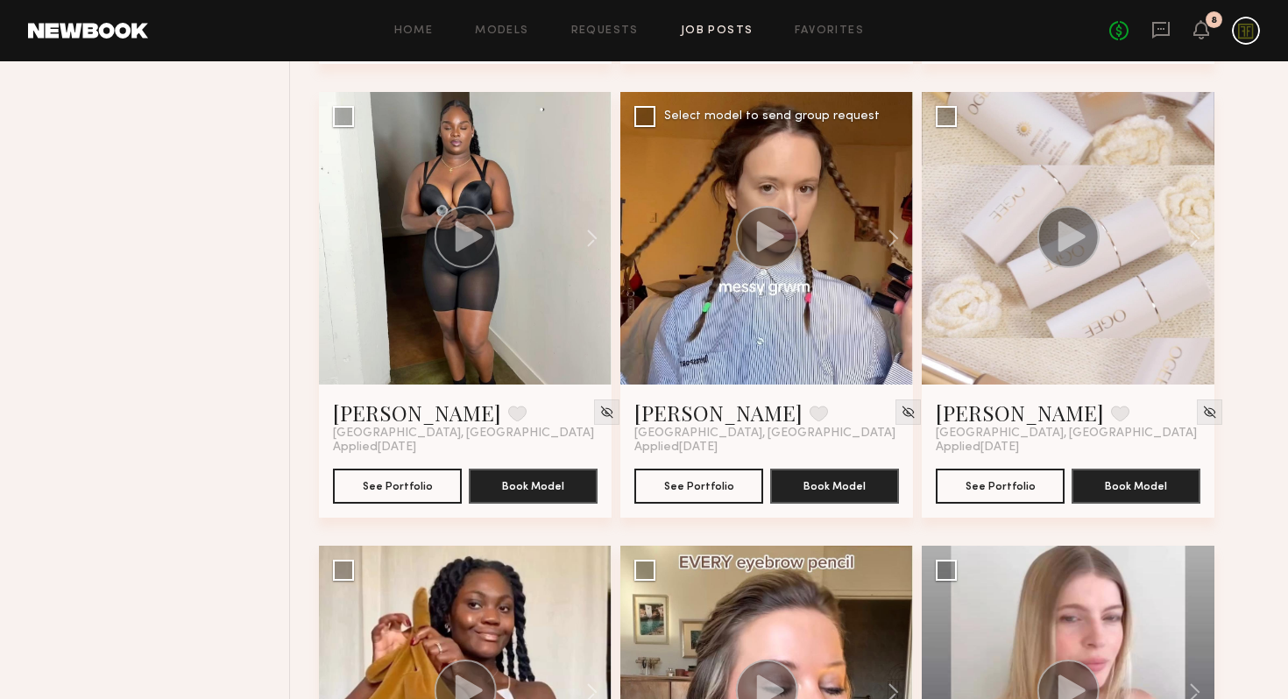
click at [785, 236] on circle at bounding box center [767, 237] width 62 height 62
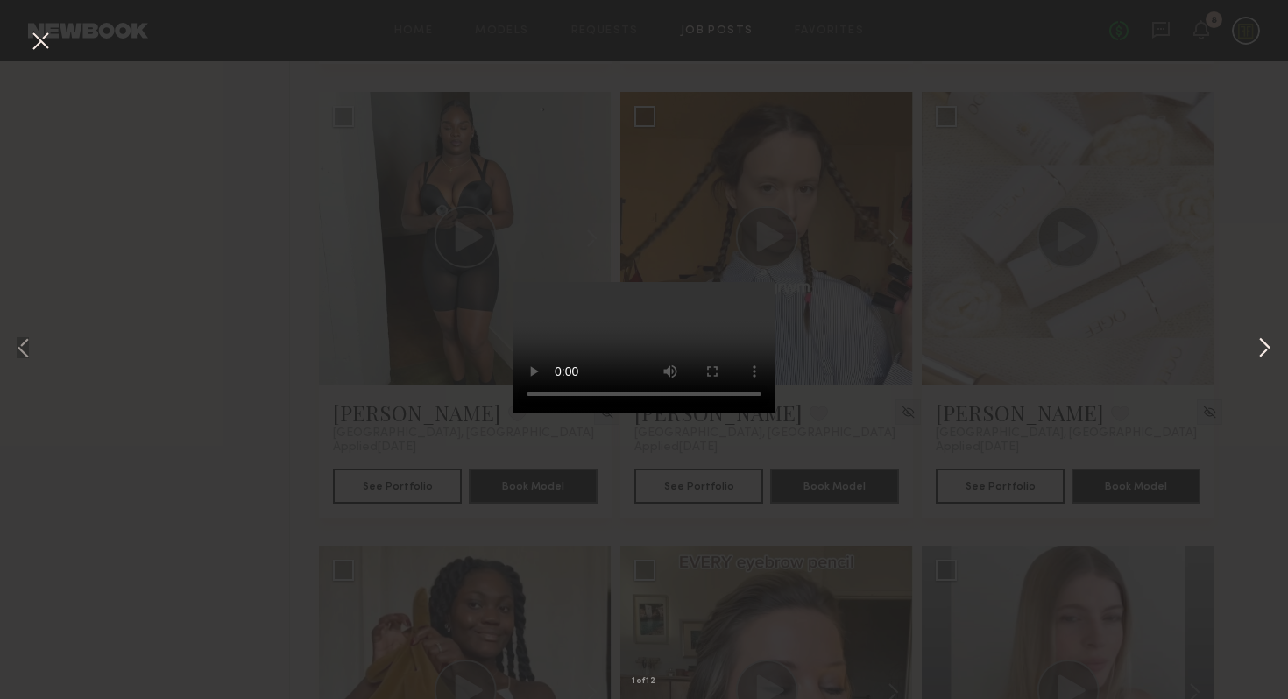
click at [1258, 347] on button at bounding box center [1264, 349] width 21 height 559
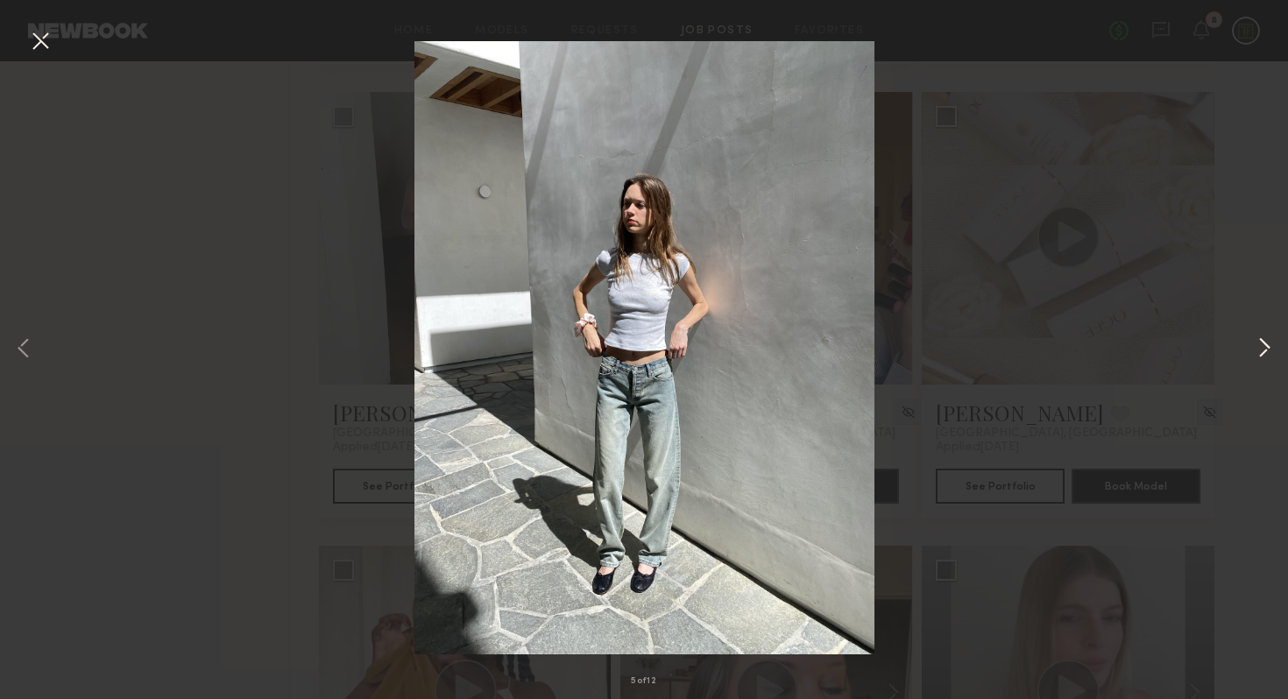
click at [1258, 347] on button at bounding box center [1264, 349] width 21 height 559
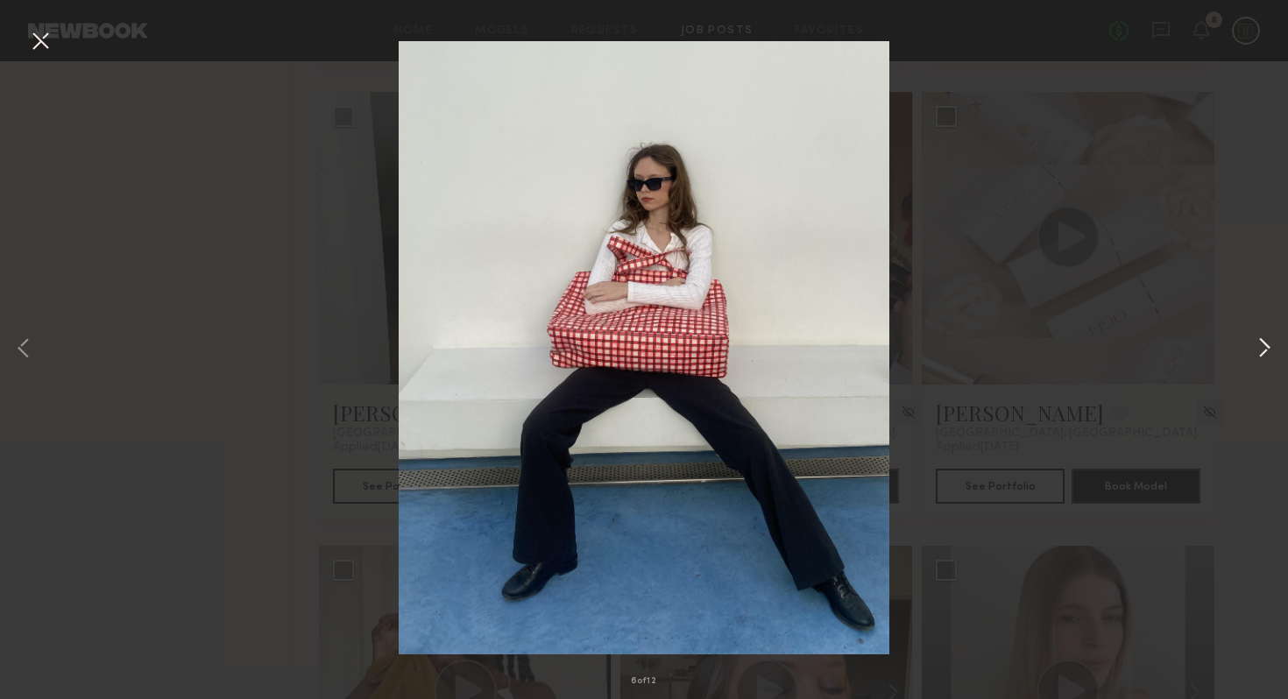
click at [1259, 351] on button at bounding box center [1264, 349] width 21 height 559
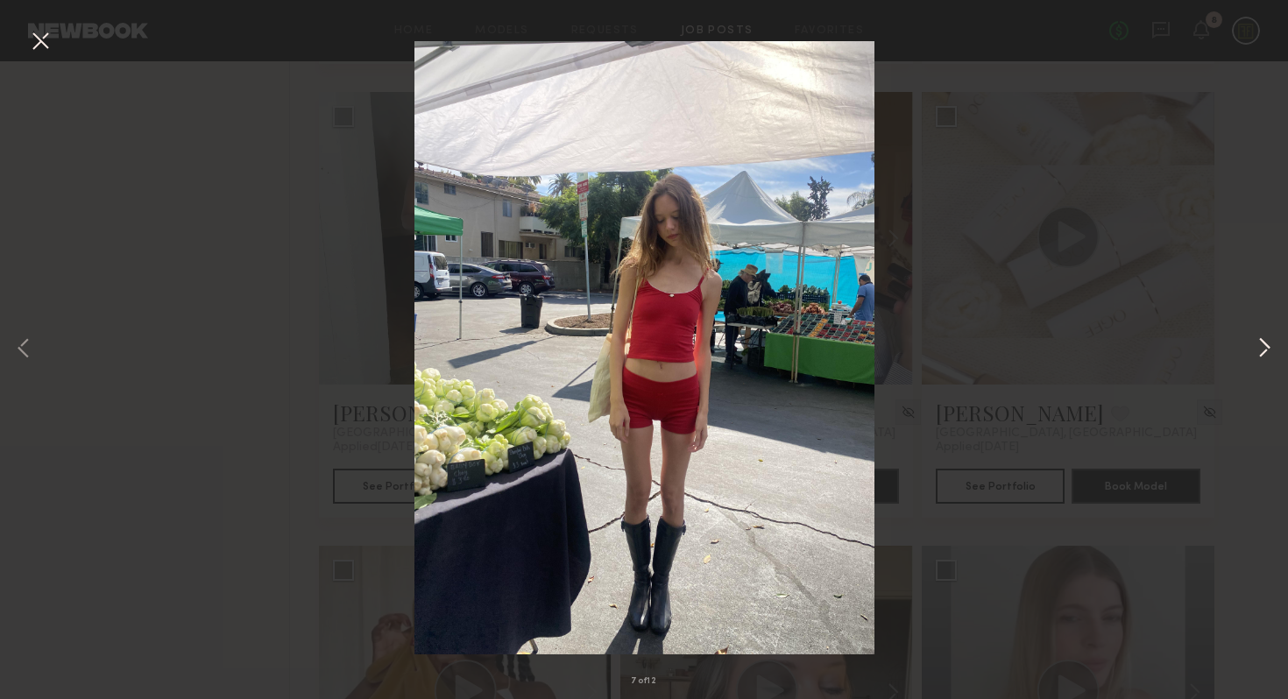
click at [1259, 351] on button at bounding box center [1264, 349] width 21 height 559
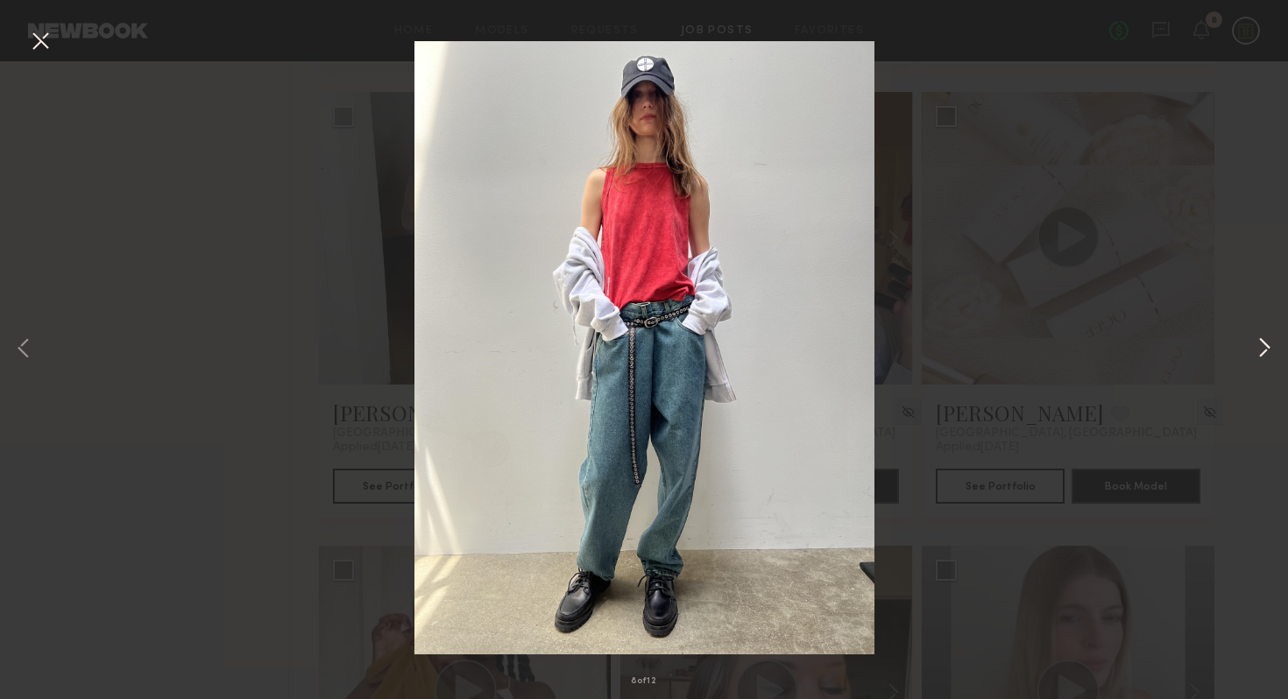
click at [1259, 351] on button at bounding box center [1264, 349] width 21 height 559
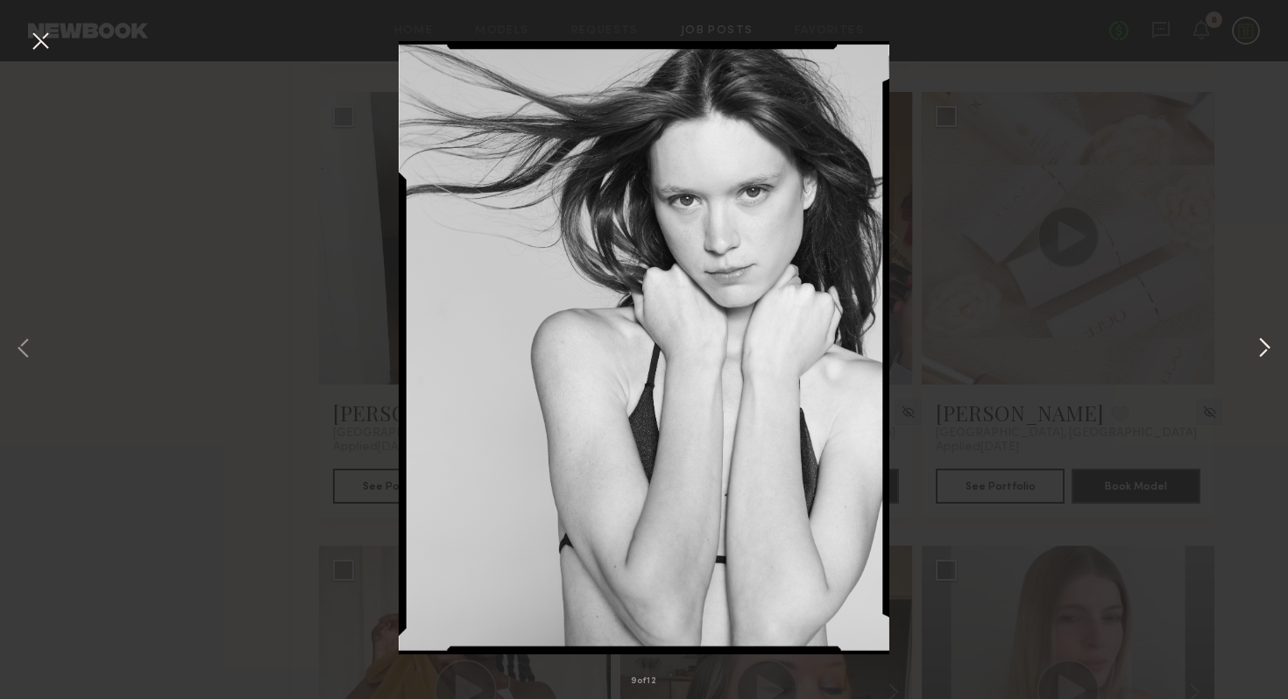
click at [1259, 351] on button at bounding box center [1264, 349] width 21 height 559
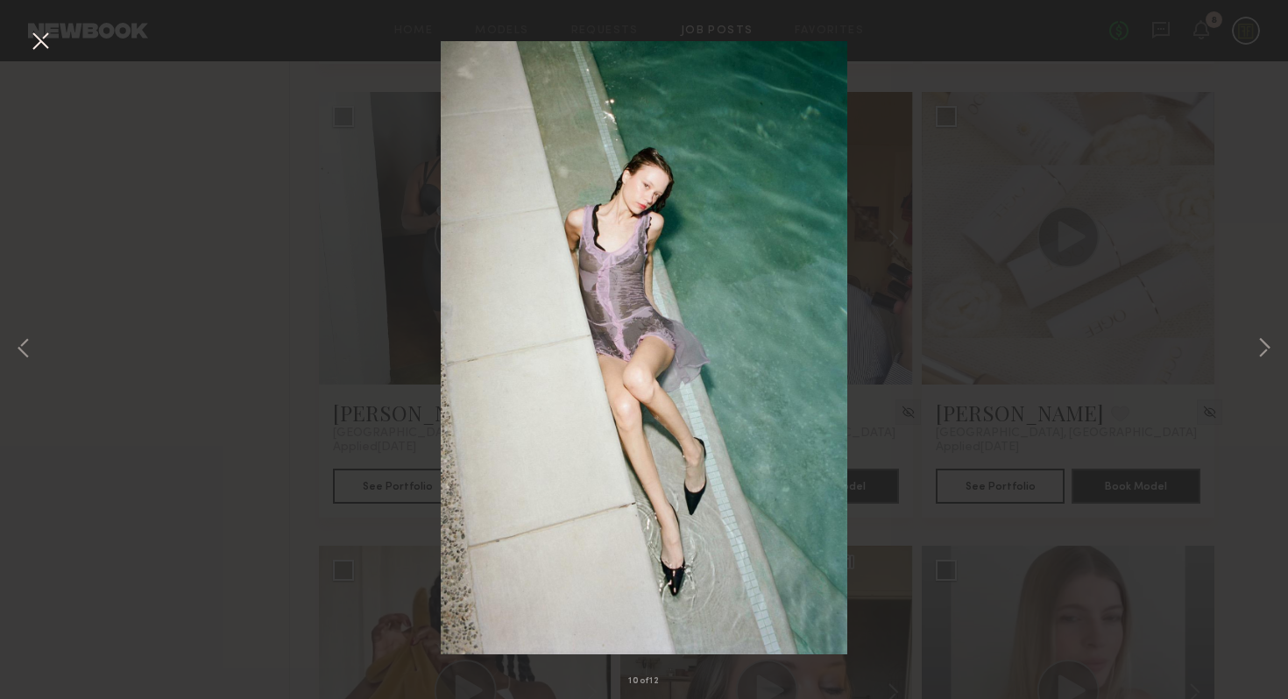
click at [33, 39] on button at bounding box center [40, 42] width 28 height 32
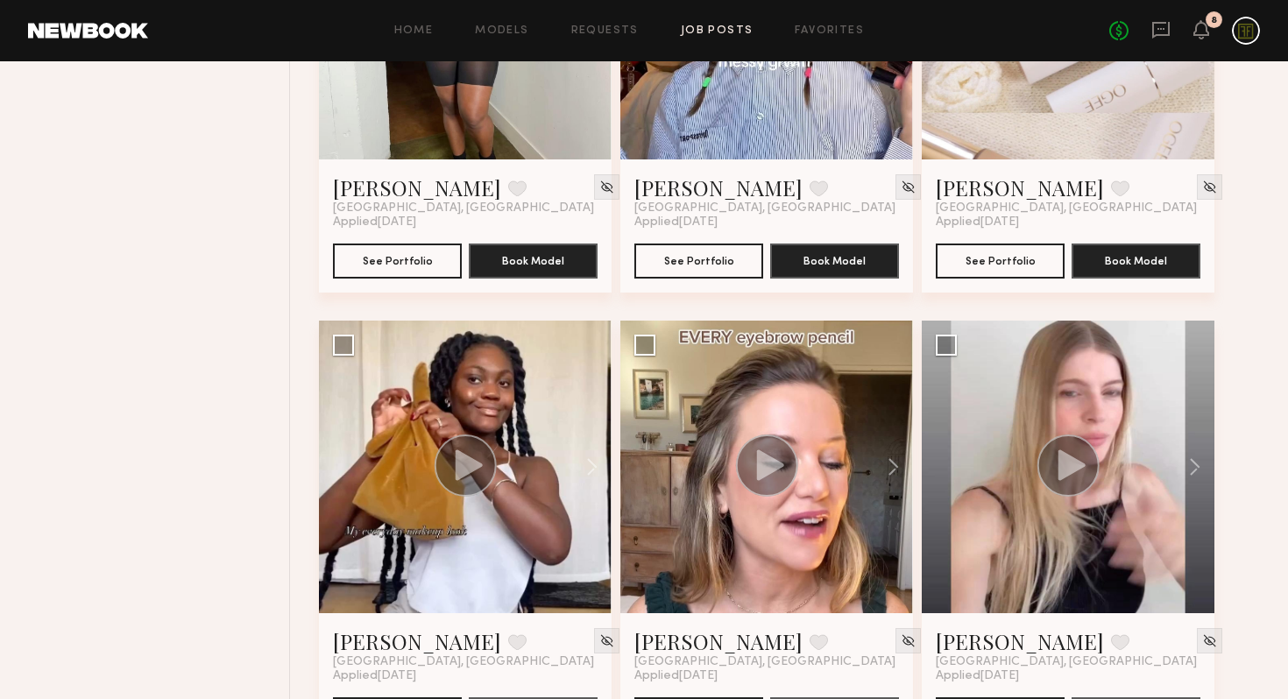
scroll to position [2732, 0]
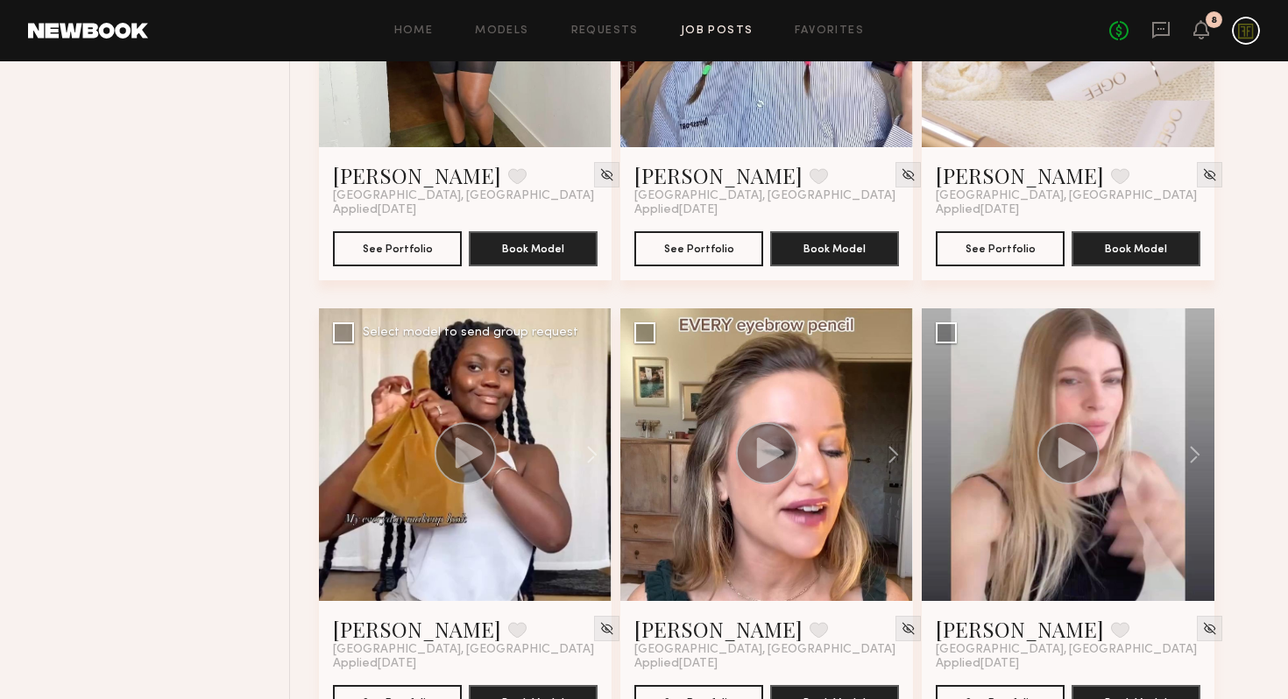
click at [464, 450] on icon at bounding box center [469, 452] width 27 height 31
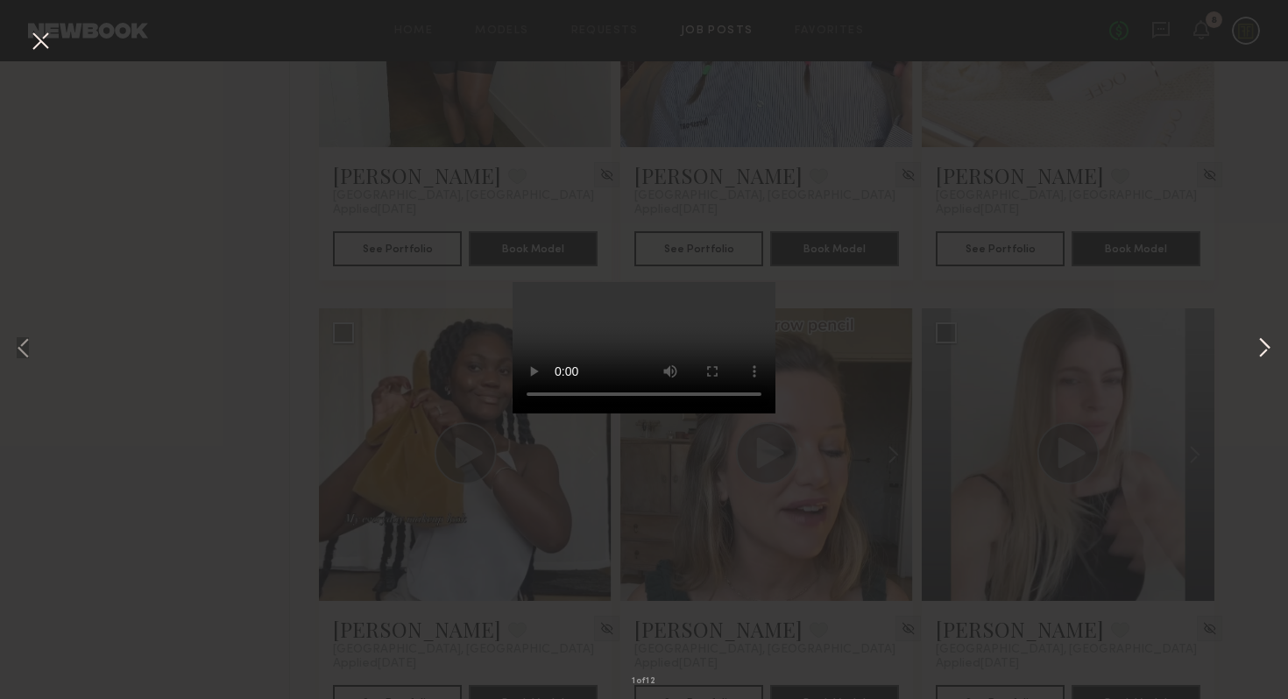
click at [1262, 349] on button at bounding box center [1264, 349] width 21 height 559
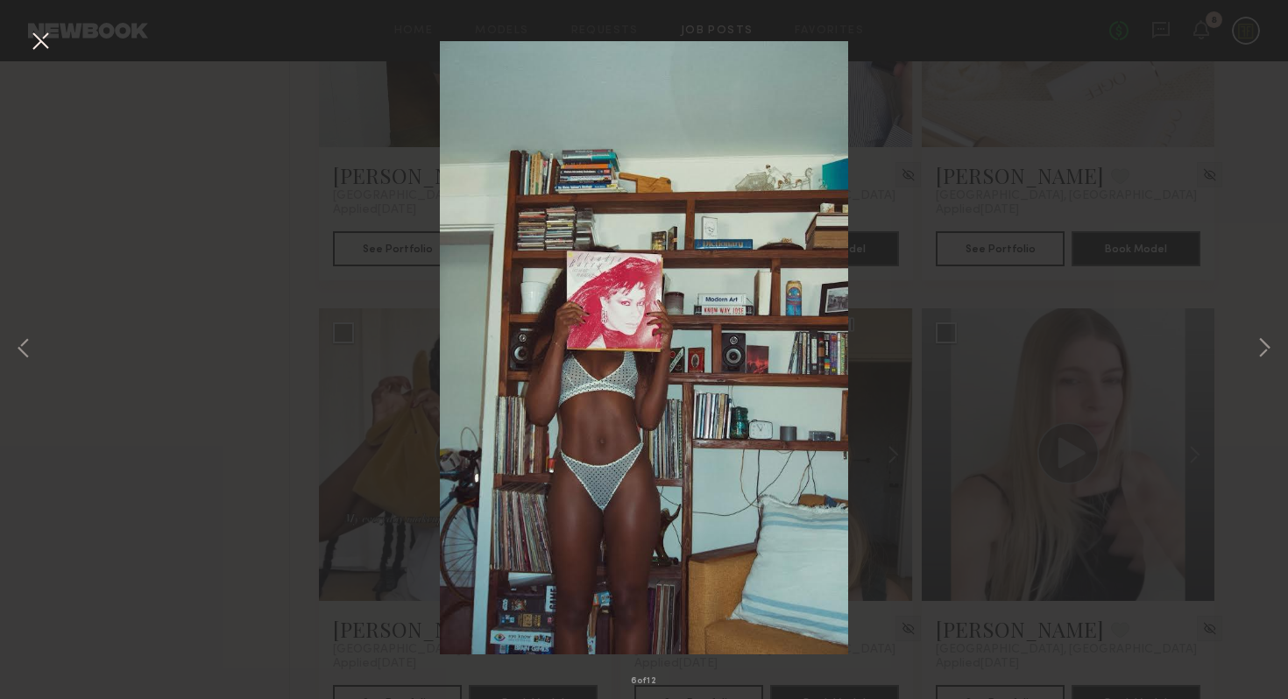
click at [40, 38] on button at bounding box center [40, 42] width 28 height 32
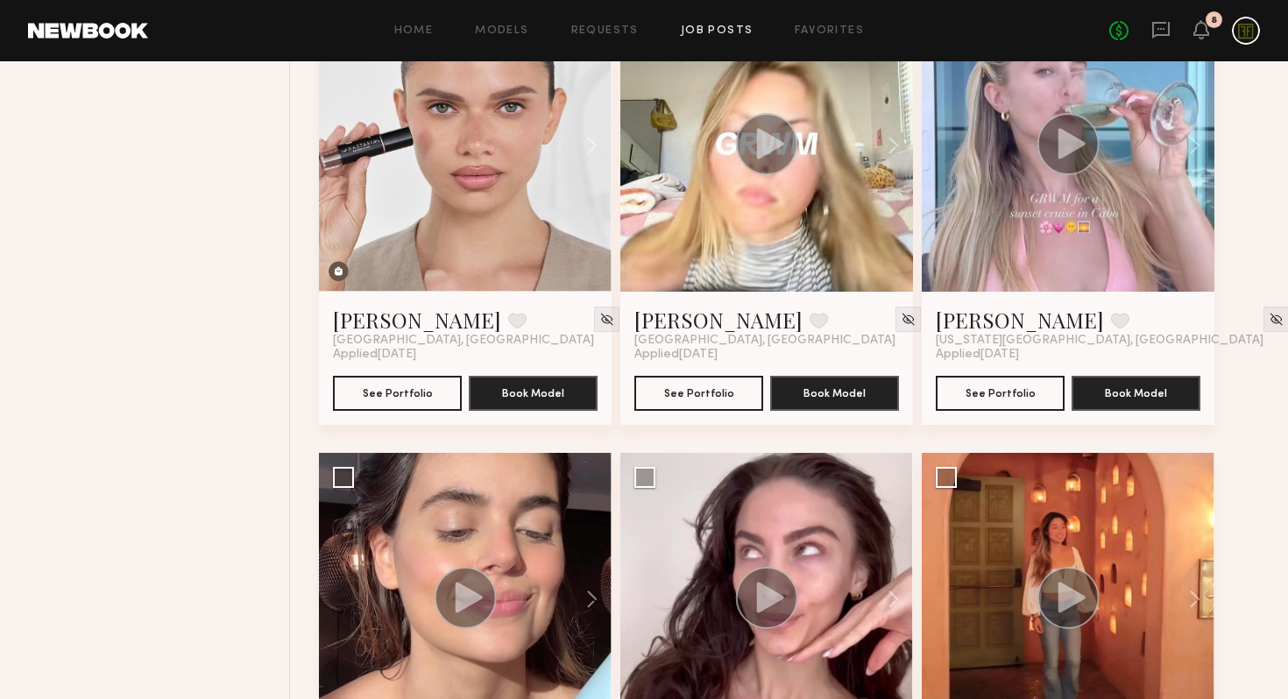
scroll to position [0, 0]
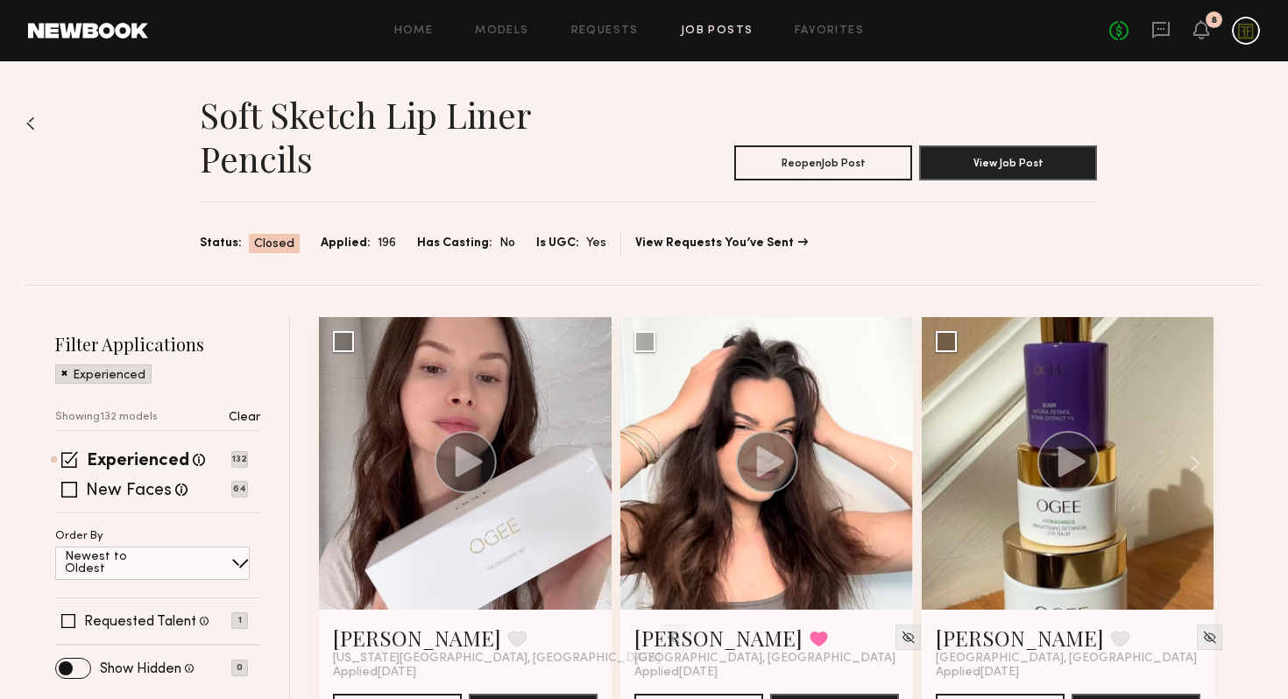
click at [811, 23] on div "Home Models Requests Job Posts Favorites Sign Out No fees up to $5,000 8" at bounding box center [704, 31] width 1112 height 28
click at [819, 31] on link "Favorites" at bounding box center [829, 30] width 69 height 11
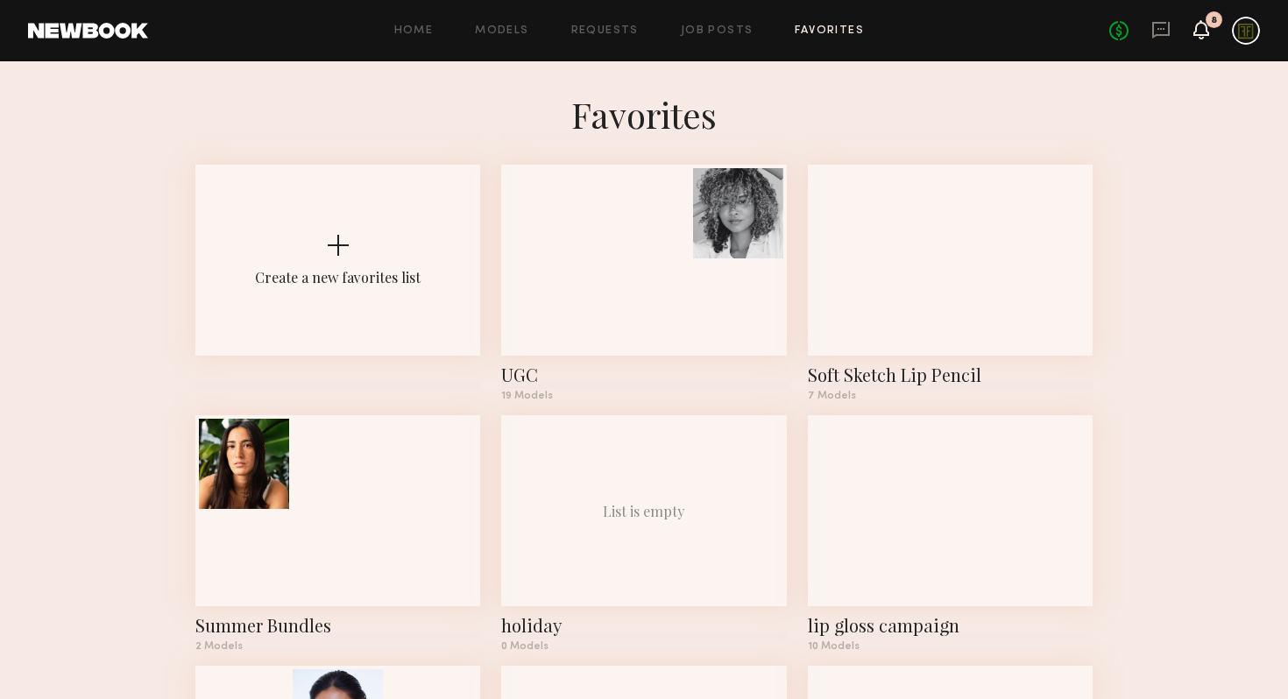
click at [1205, 32] on icon at bounding box center [1201, 29] width 14 height 12
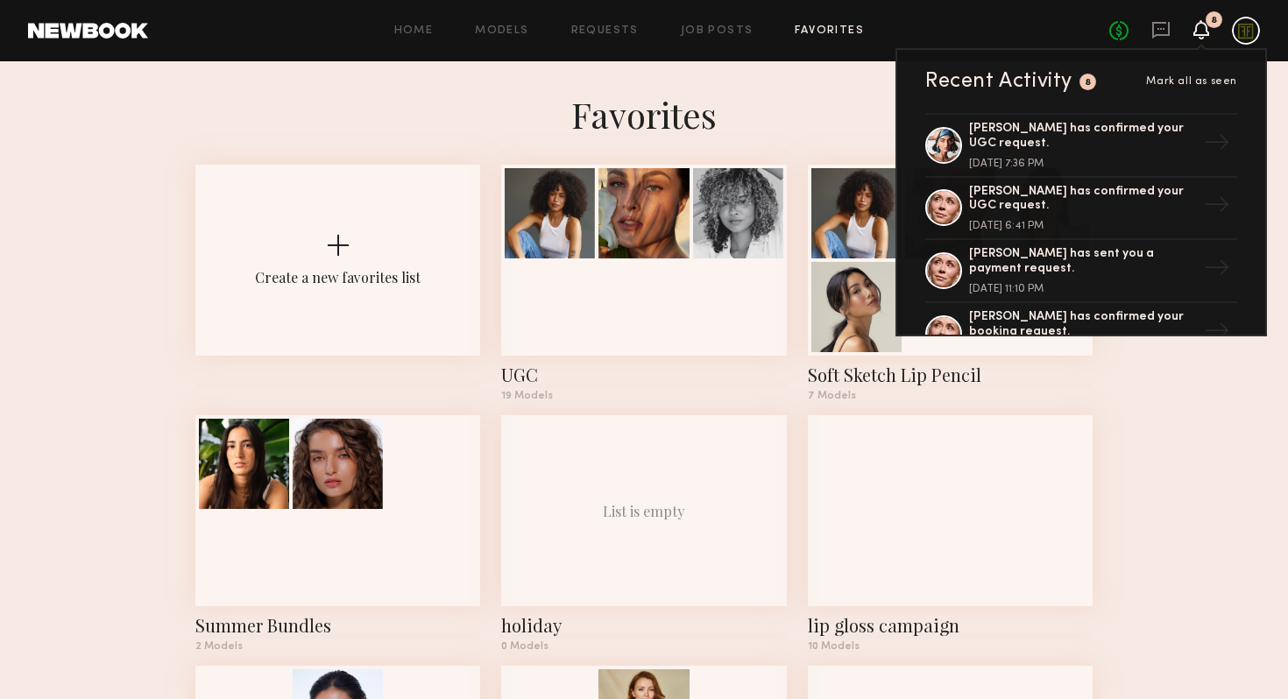
click at [1205, 32] on icon at bounding box center [1201, 29] width 14 height 12
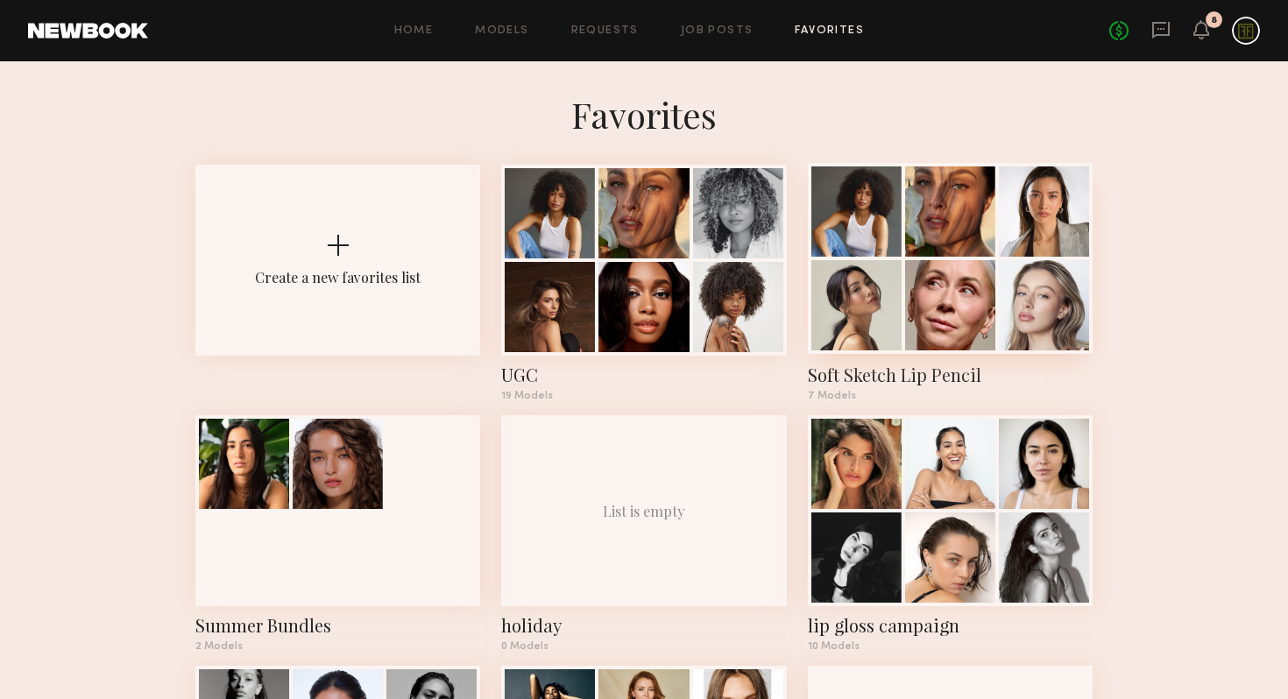
click at [847, 277] on div at bounding box center [856, 305] width 90 height 90
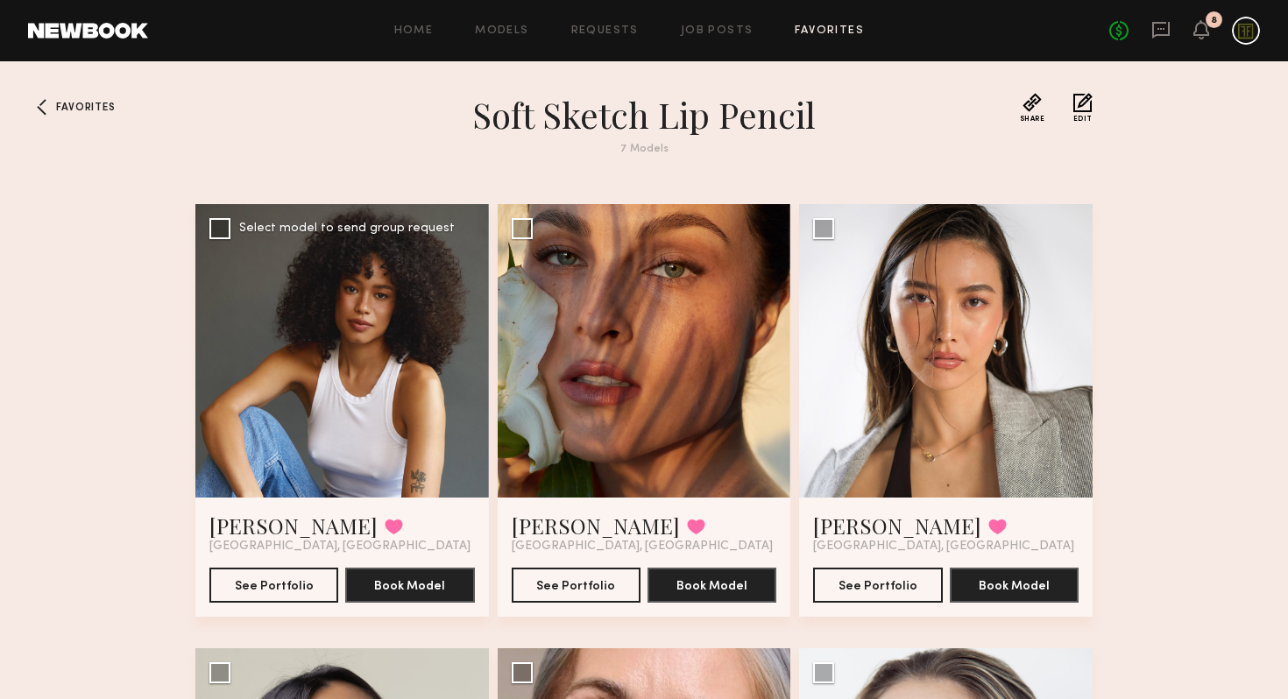
click at [411, 311] on div at bounding box center [342, 351] width 294 height 294
click at [397, 385] on div at bounding box center [342, 351] width 294 height 294
click at [339, 410] on div at bounding box center [342, 351] width 294 height 294
click at [239, 521] on link "Cyan C." at bounding box center [293, 526] width 168 height 28
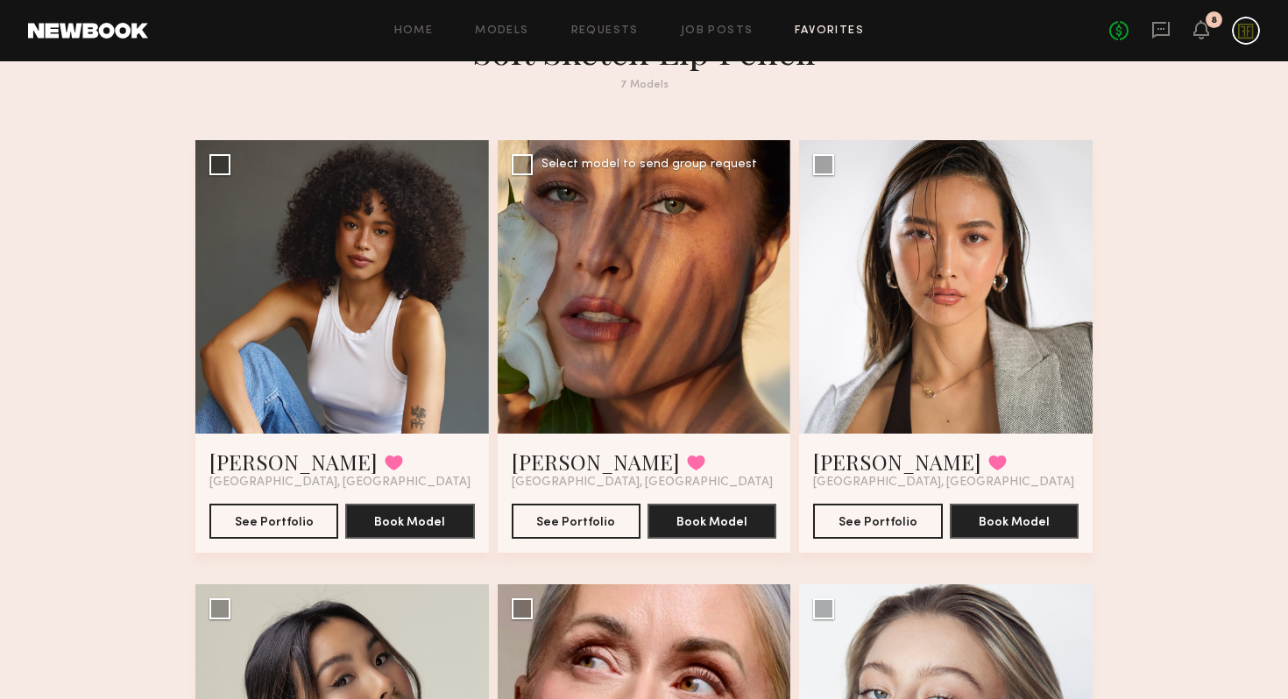
scroll to position [194, 0]
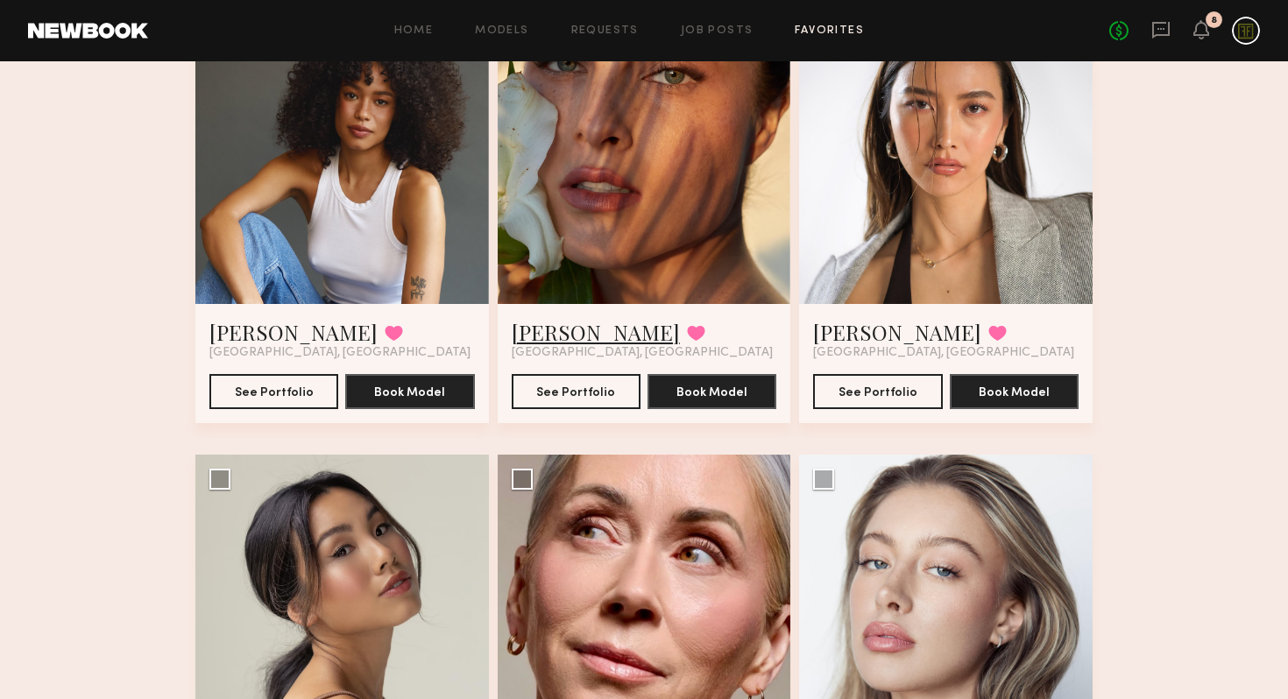
click at [548, 334] on link "Nicole C." at bounding box center [596, 332] width 168 height 28
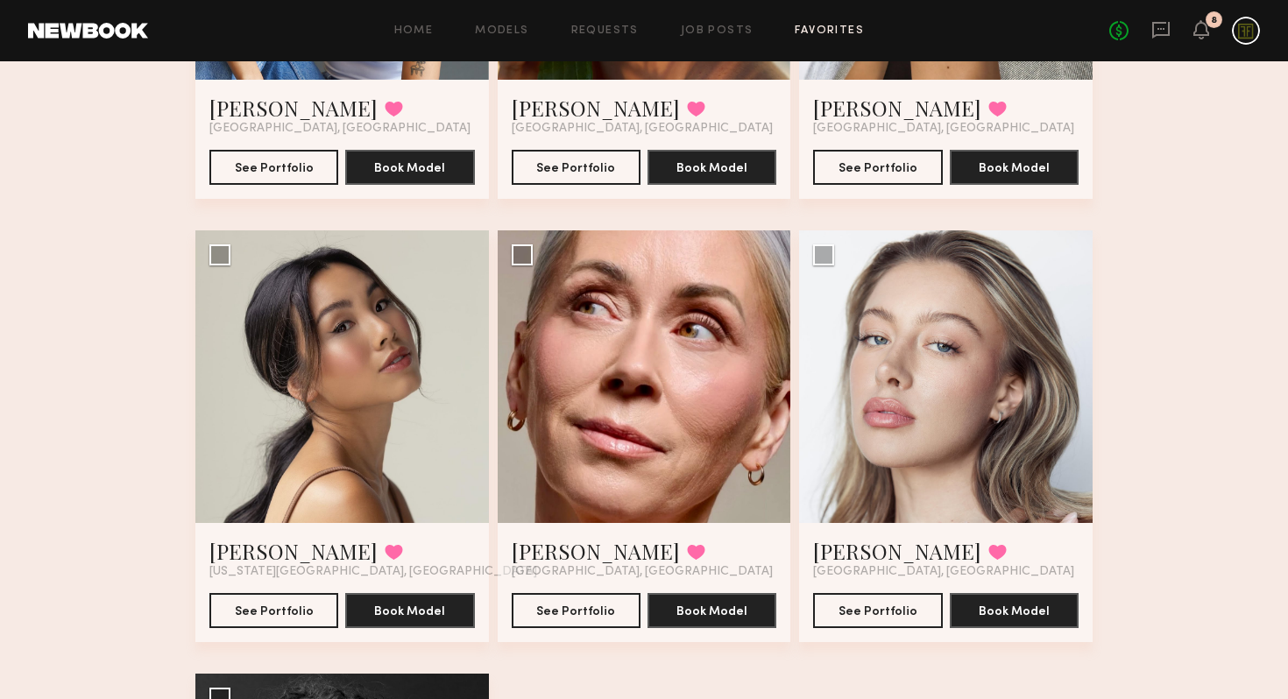
scroll to position [174, 0]
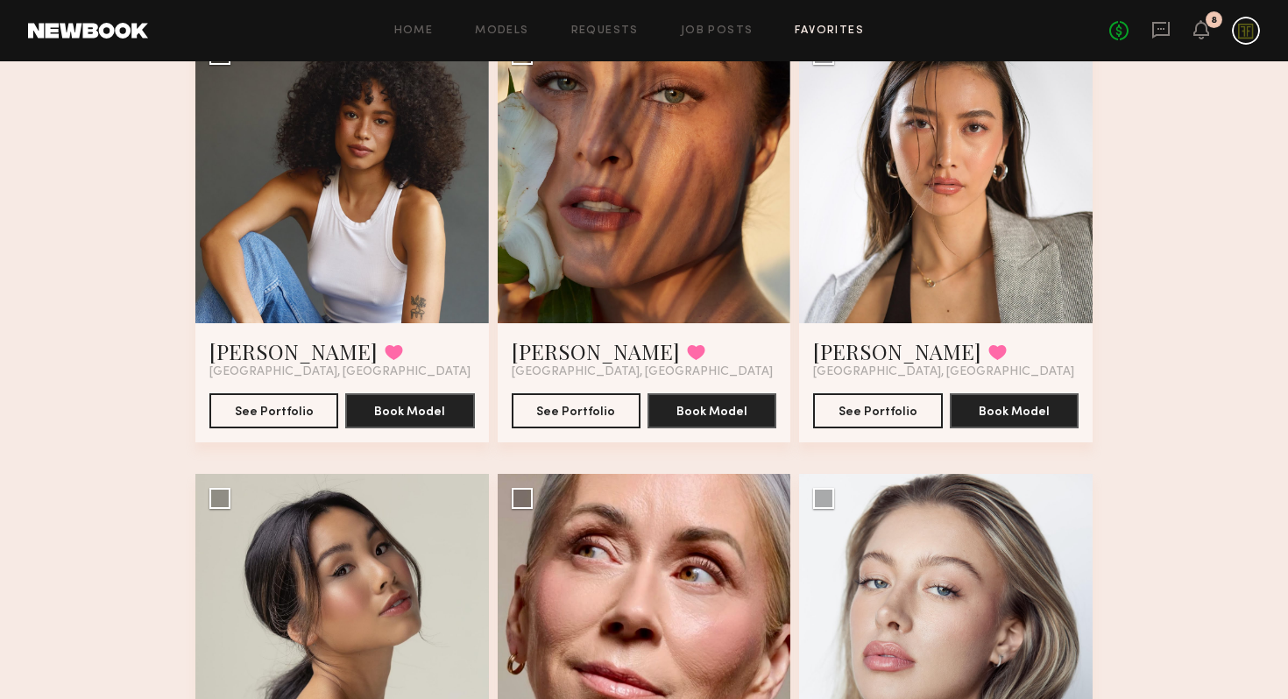
click at [985, 244] on div at bounding box center [946, 177] width 294 height 294
click at [968, 231] on div at bounding box center [946, 177] width 294 height 294
click at [833, 350] on link "[PERSON_NAME]" at bounding box center [897, 351] width 168 height 28
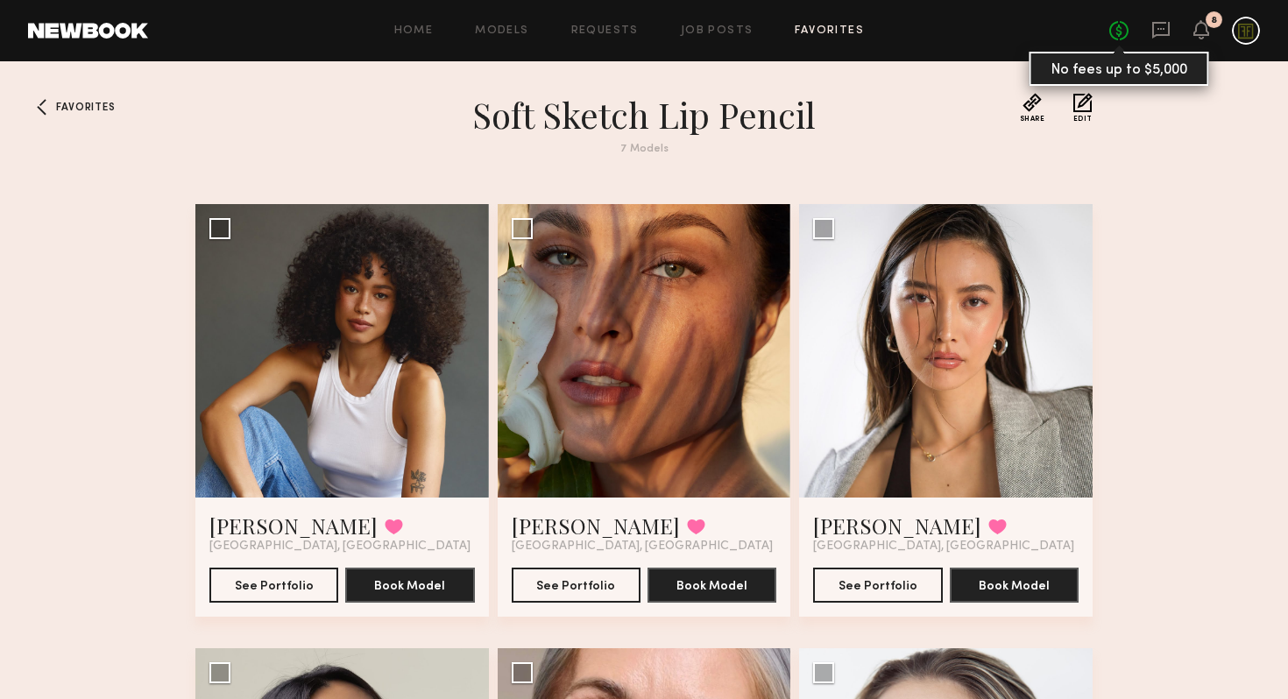
click at [1119, 37] on link "No fees up to $5,000" at bounding box center [1118, 30] width 19 height 19
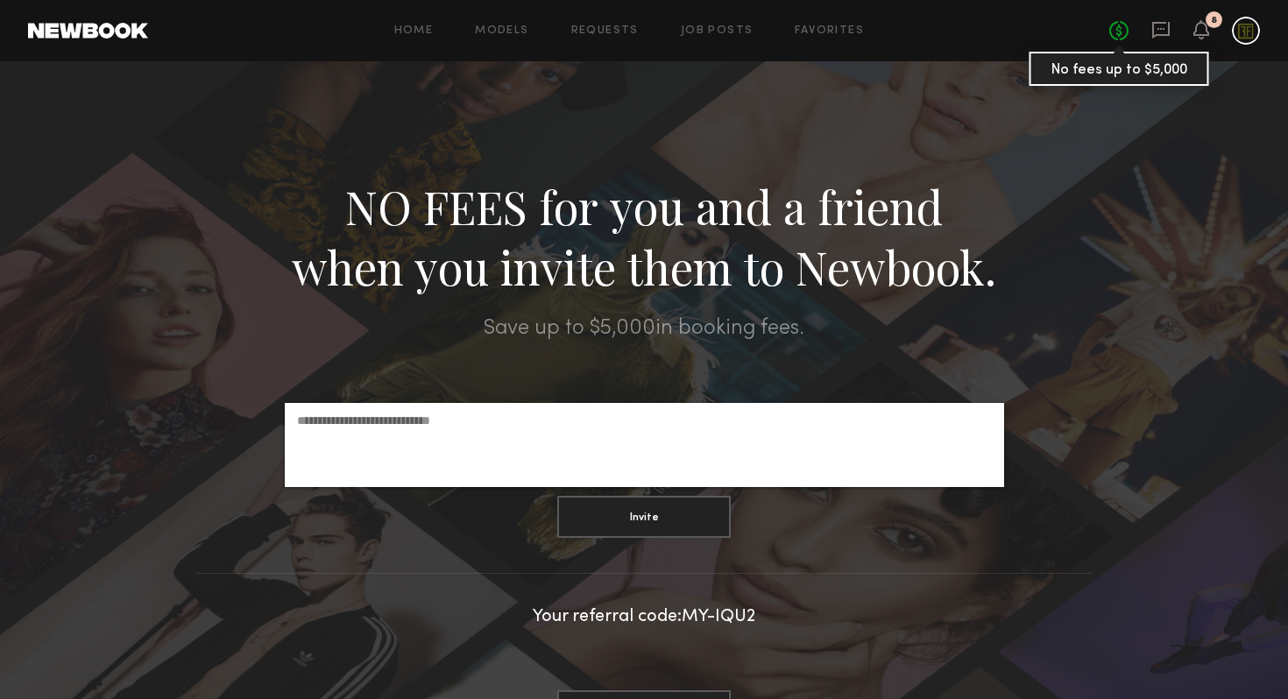
click at [1119, 32] on link "No fees up to $5,000" at bounding box center [1118, 30] width 19 height 19
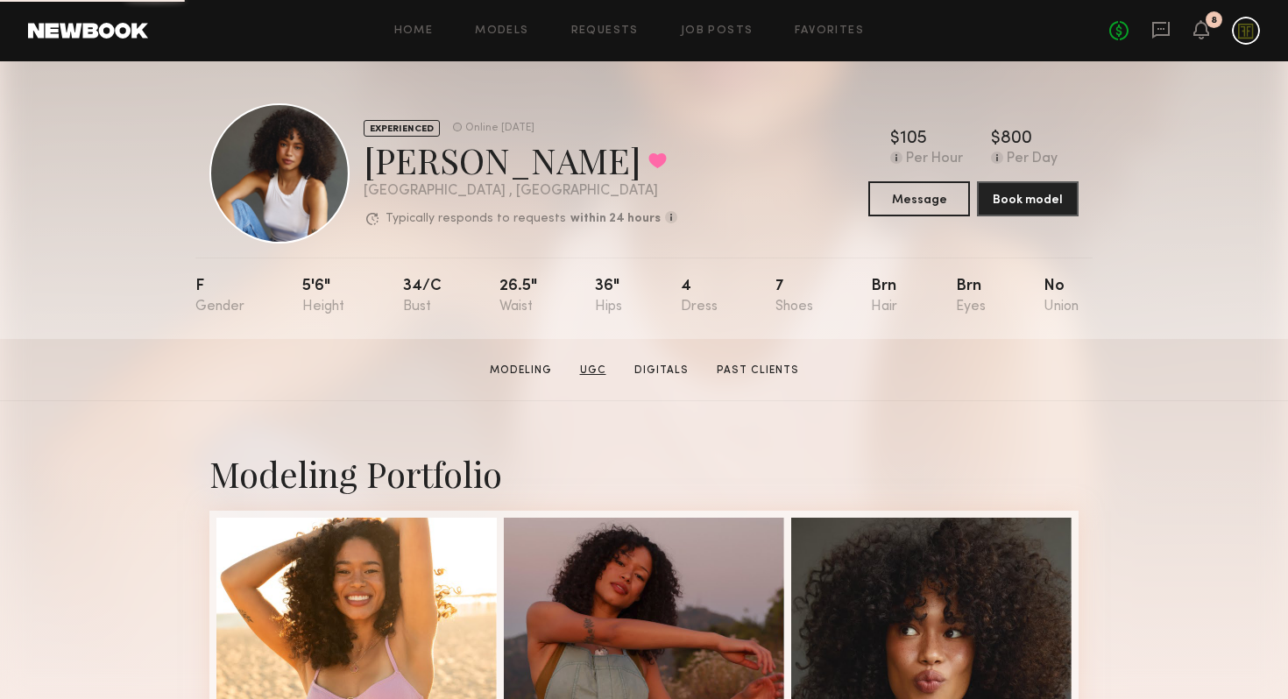
click at [609, 372] on link "UGC" at bounding box center [593, 371] width 40 height 16
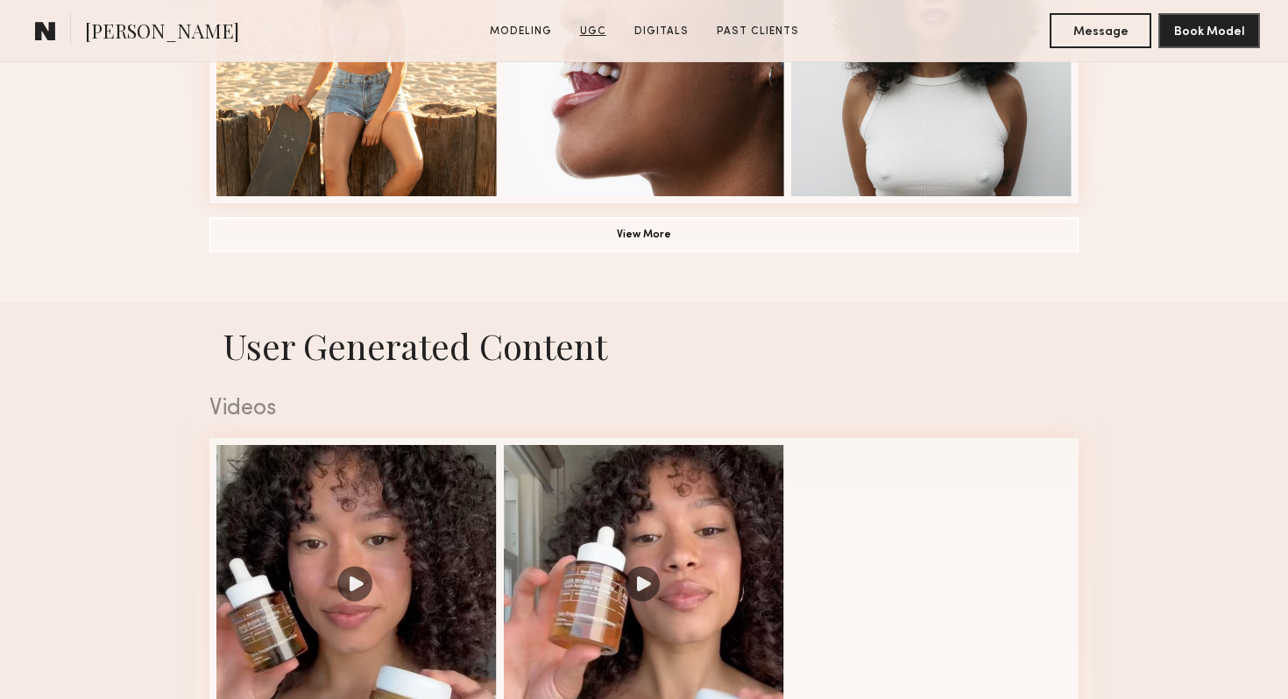
scroll to position [1660, 0]
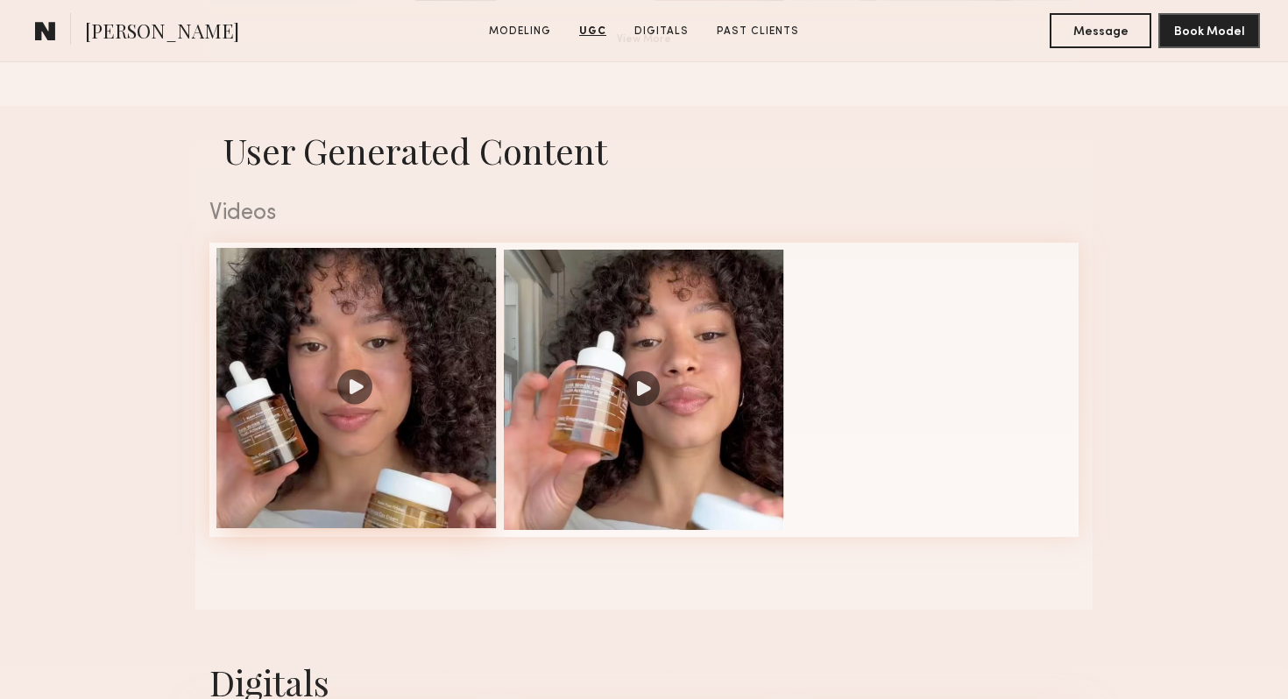
click at [457, 351] on div at bounding box center [356, 388] width 280 height 280
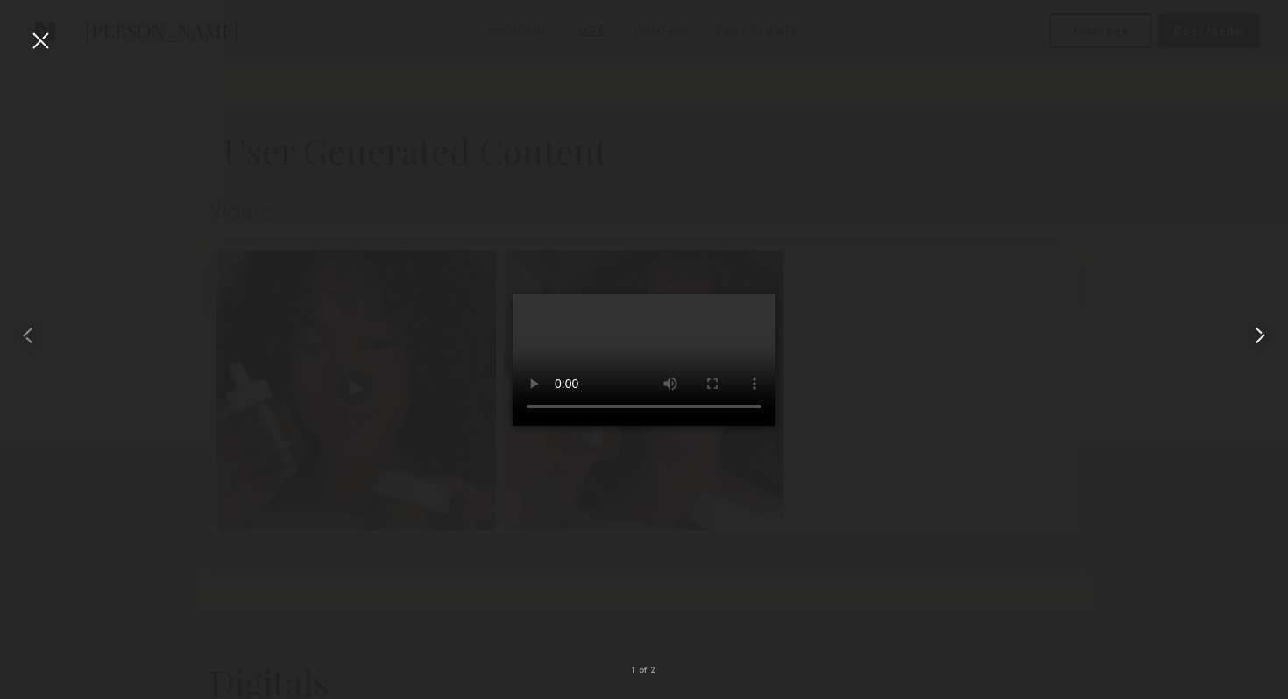
click at [1247, 340] on common-icon at bounding box center [1260, 336] width 28 height 28
click at [44, 46] on div at bounding box center [40, 40] width 28 height 28
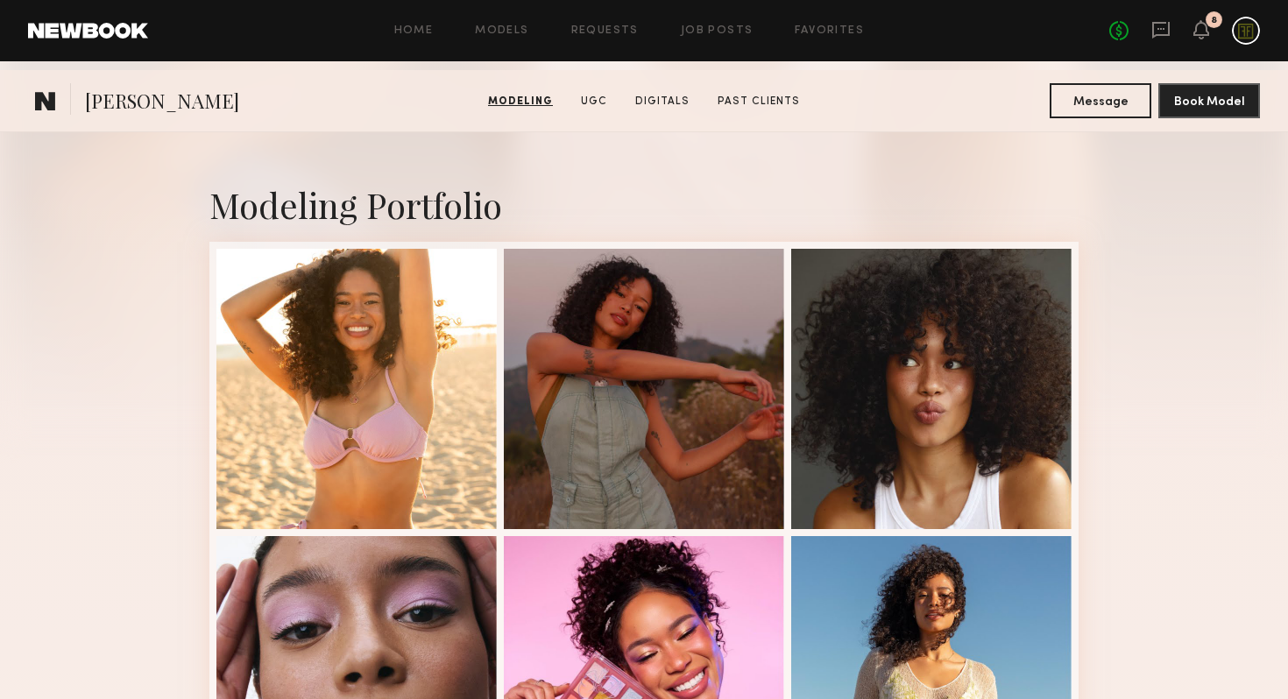
scroll to position [0, 0]
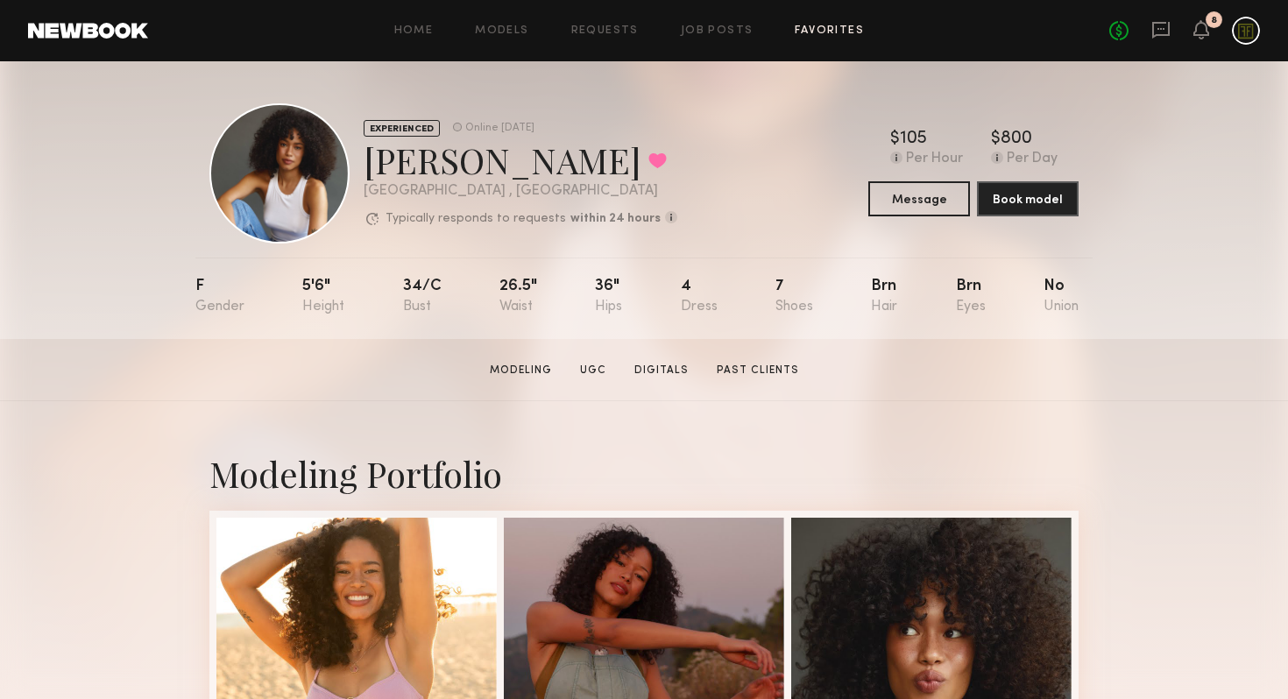
click at [831, 27] on link "Favorites" at bounding box center [829, 30] width 69 height 11
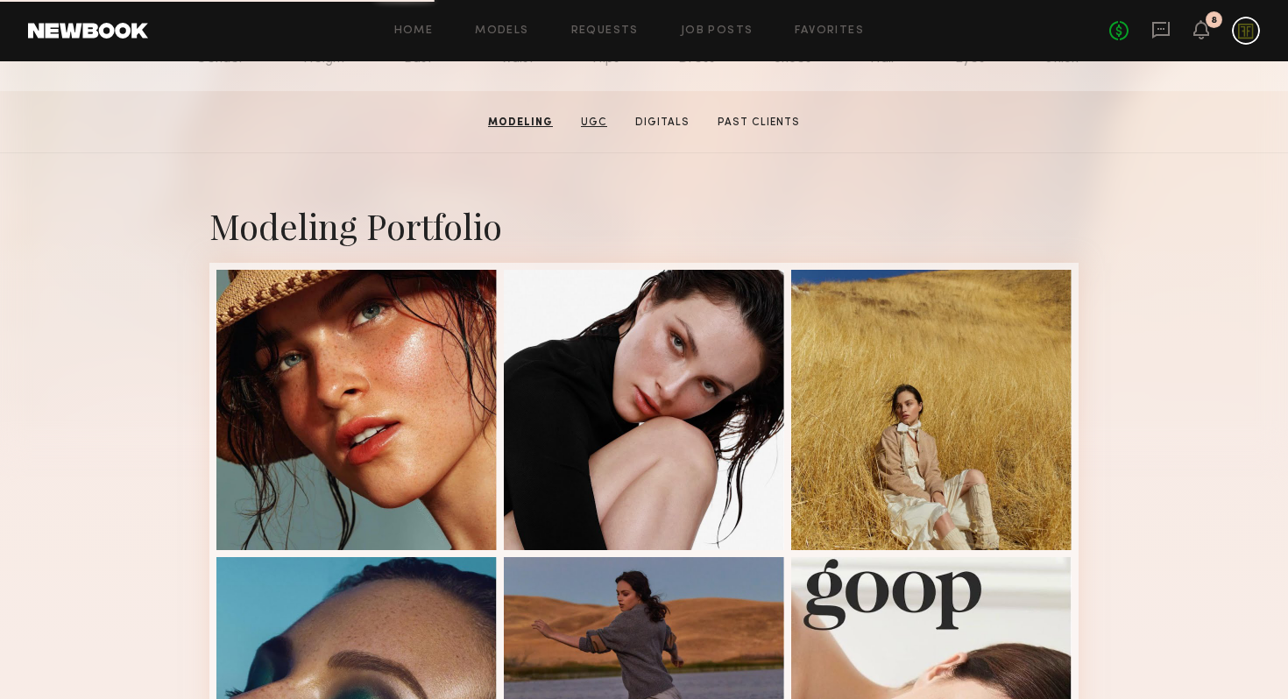
click at [599, 124] on link "UGC" at bounding box center [594, 123] width 40 height 16
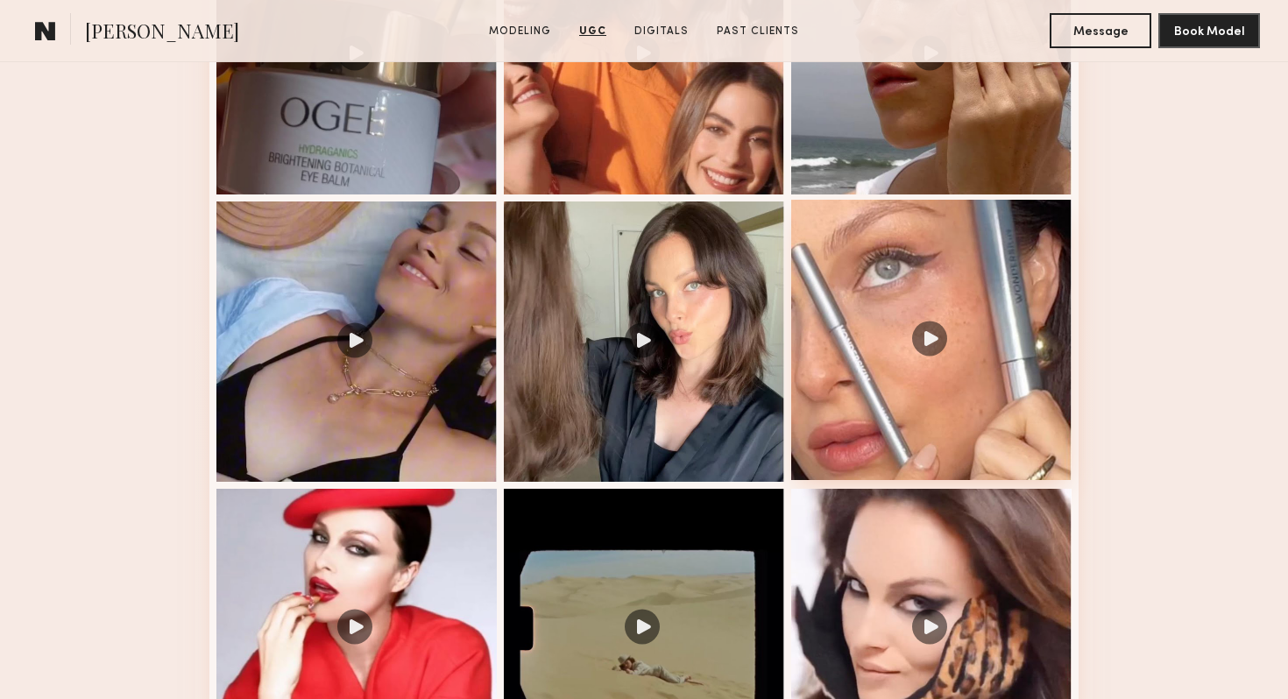
scroll to position [2056, 0]
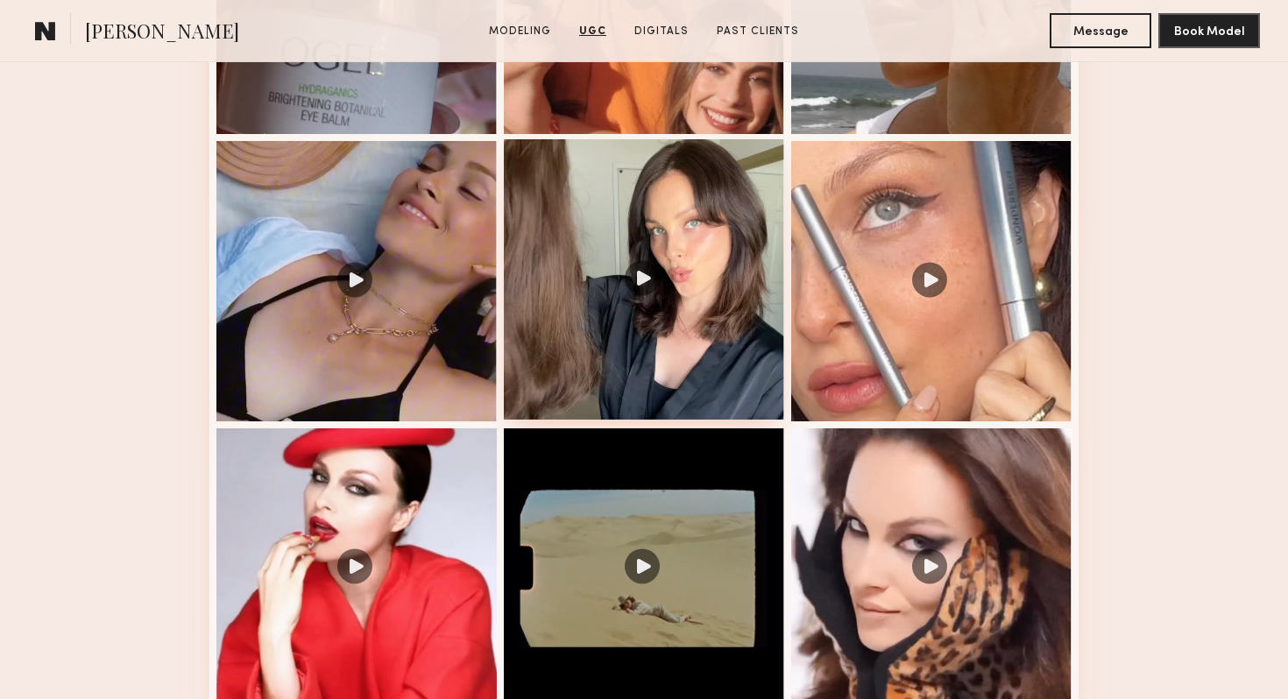
click at [691, 374] on div at bounding box center [644, 279] width 280 height 280
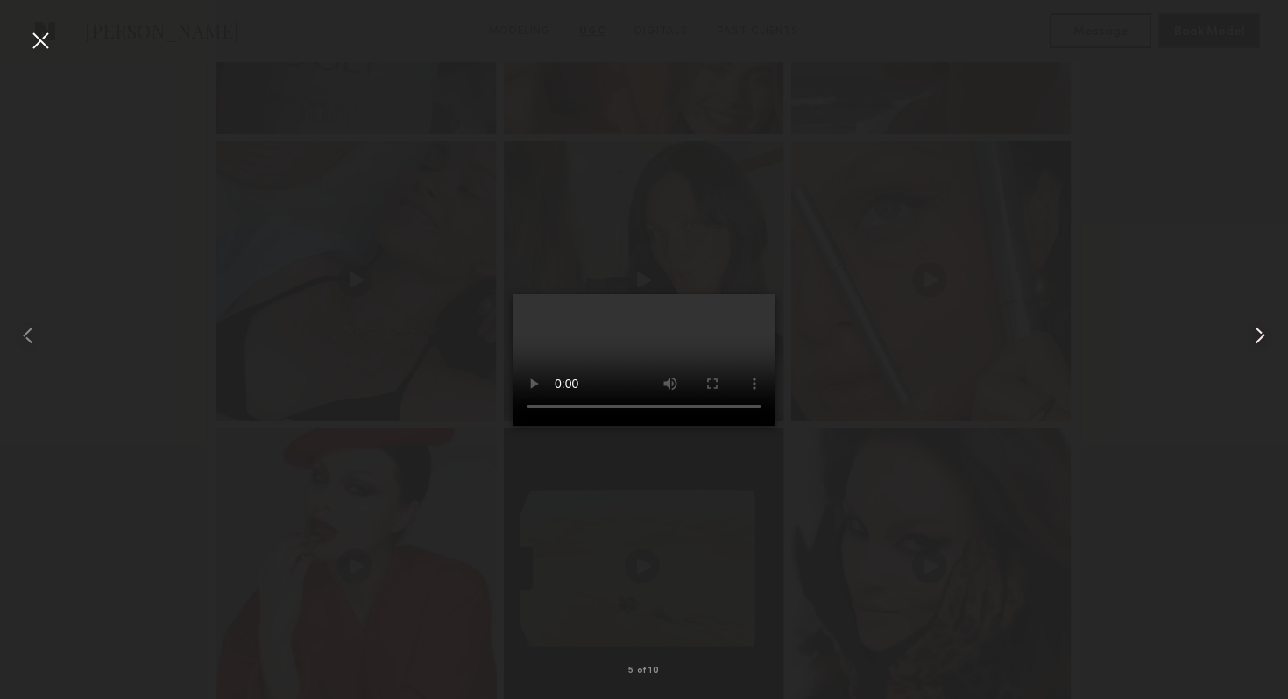
click at [1258, 337] on common-icon at bounding box center [1260, 336] width 28 height 28
click at [1258, 335] on common-icon at bounding box center [1260, 336] width 28 height 28
click at [34, 337] on common-icon at bounding box center [28, 336] width 28 height 28
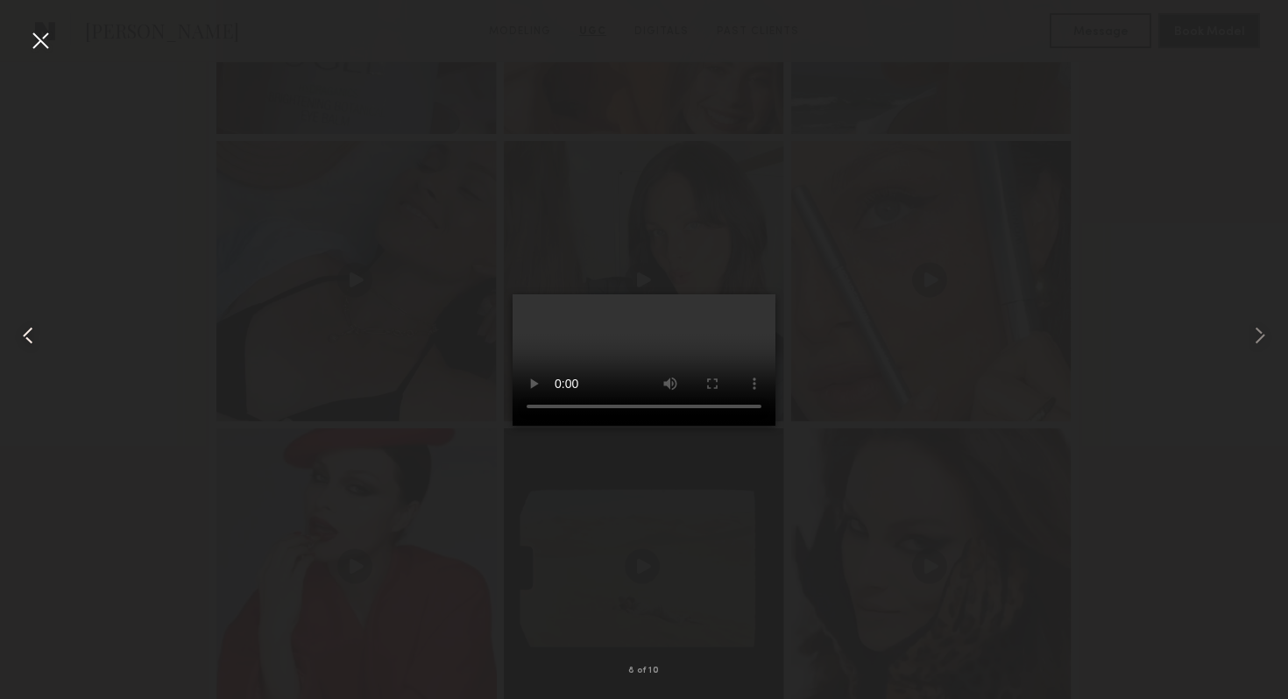
click at [34, 337] on common-icon at bounding box center [28, 336] width 28 height 28
click at [32, 330] on common-icon at bounding box center [28, 336] width 28 height 28
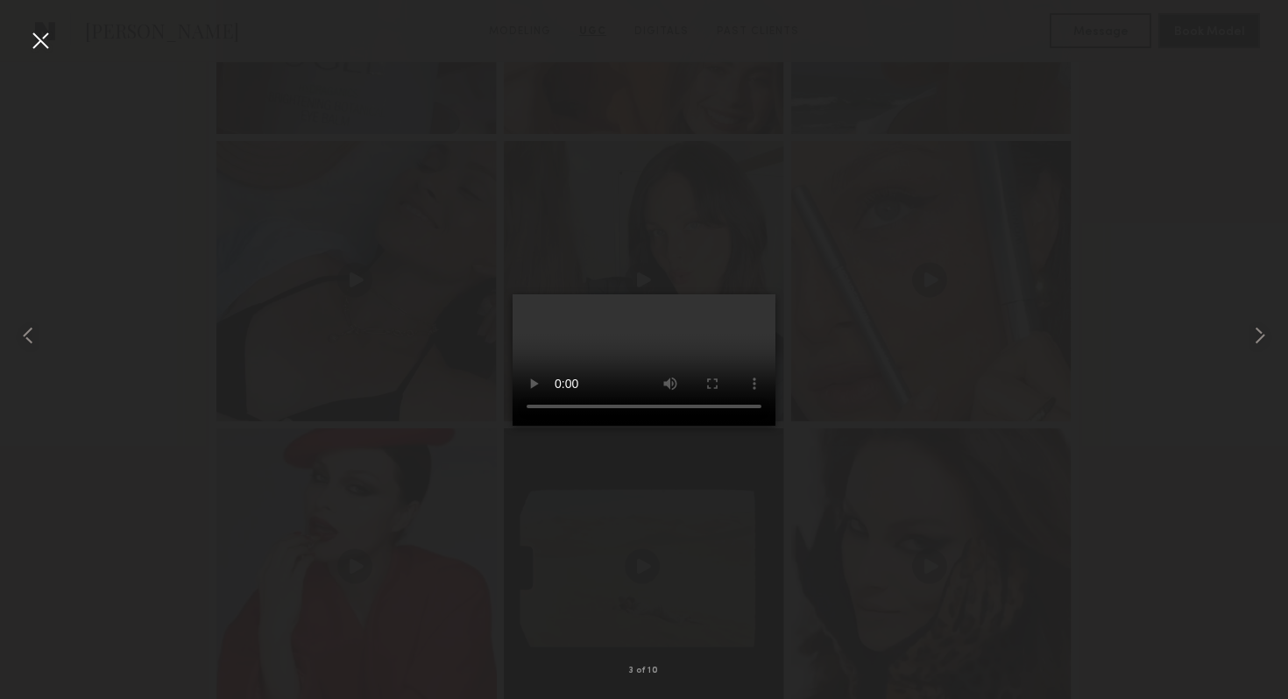
click at [372, 341] on div at bounding box center [644, 335] width 1288 height 615
click at [454, 320] on div at bounding box center [644, 335] width 1288 height 615
click at [31, 336] on common-icon at bounding box center [28, 336] width 28 height 28
click at [32, 334] on common-icon at bounding box center [28, 336] width 28 height 28
click at [36, 47] on div at bounding box center [40, 40] width 28 height 28
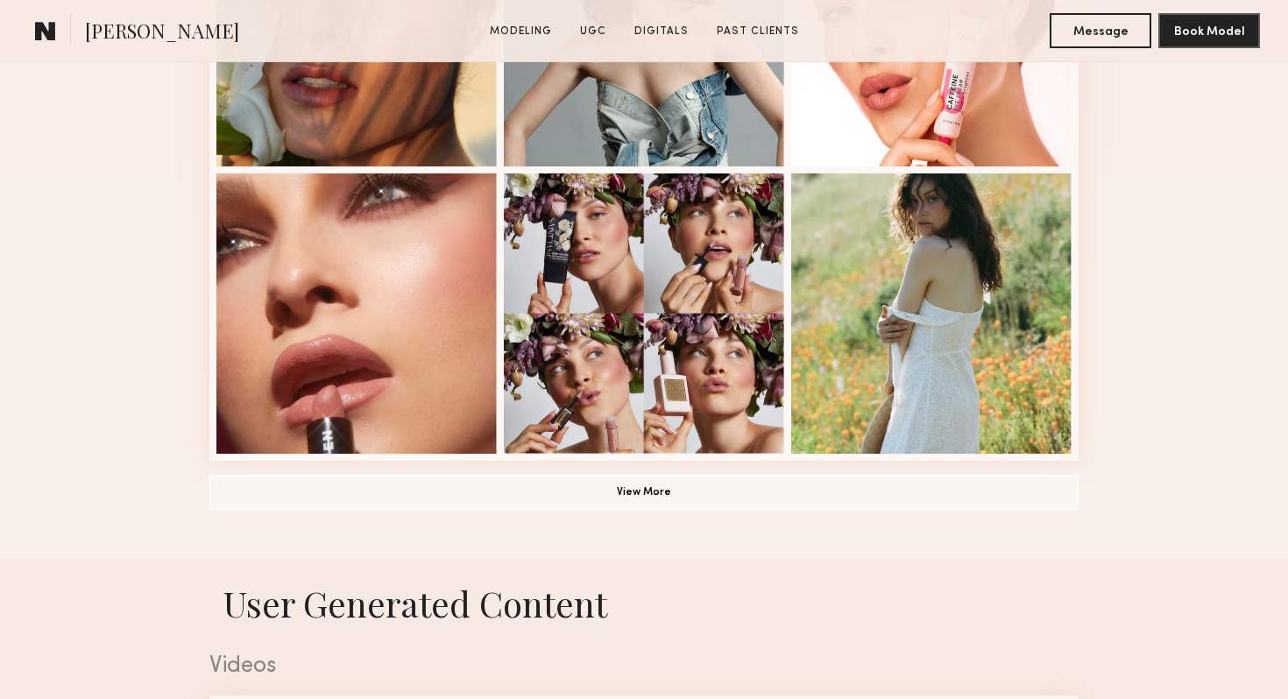
scroll to position [1133, 0]
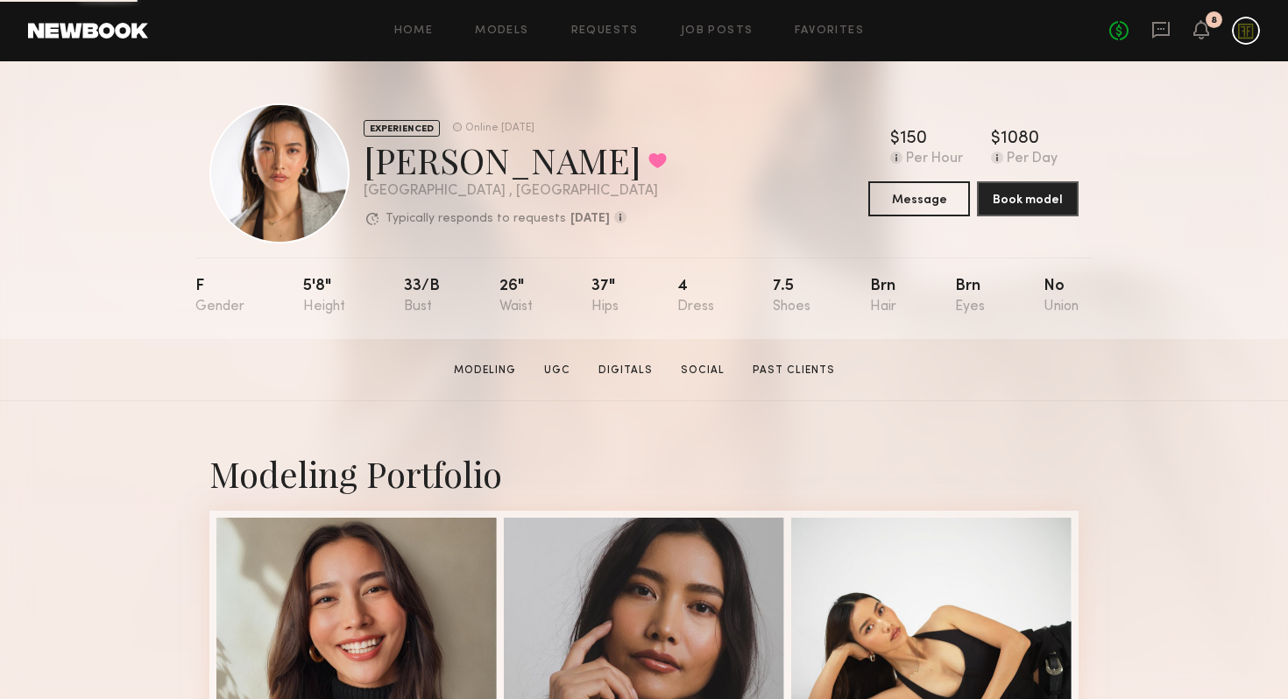
click at [563, 361] on section "Modeling UGC Digitals Social Past Clients" at bounding box center [644, 370] width 395 height 18
click at [560, 373] on link "UGC" at bounding box center [557, 371] width 40 height 16
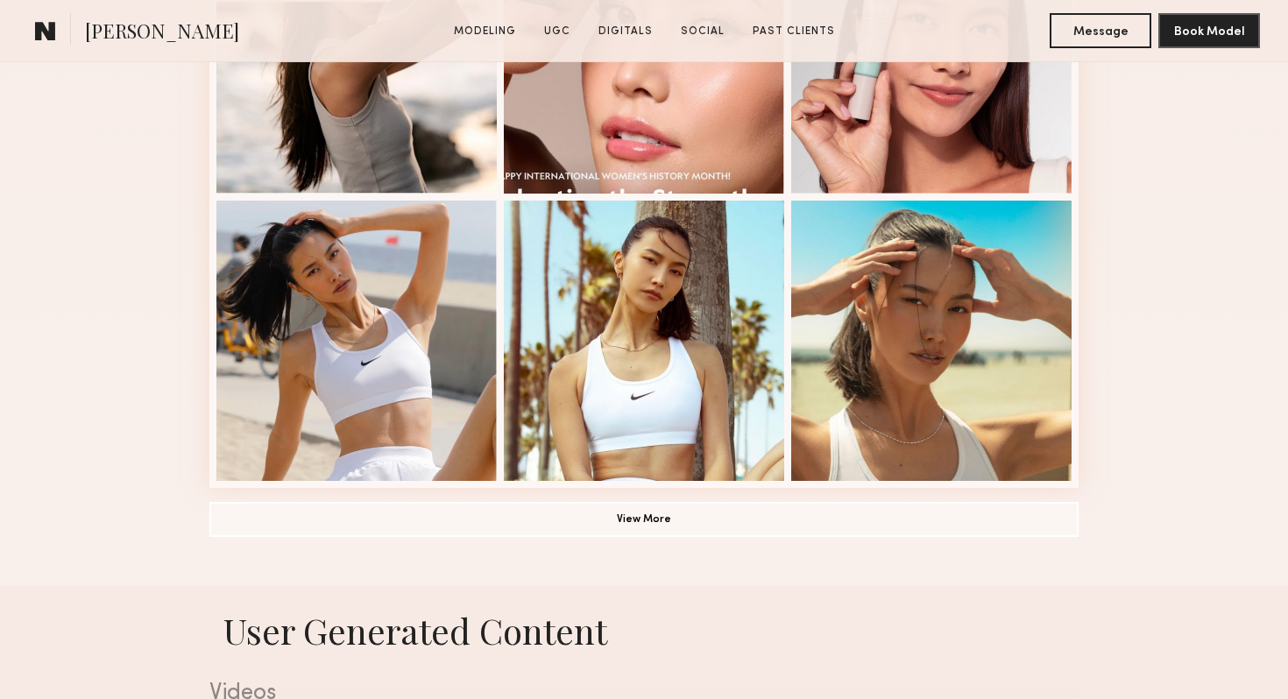
scroll to position [1660, 0]
